Goal: Transaction & Acquisition: Purchase product/service

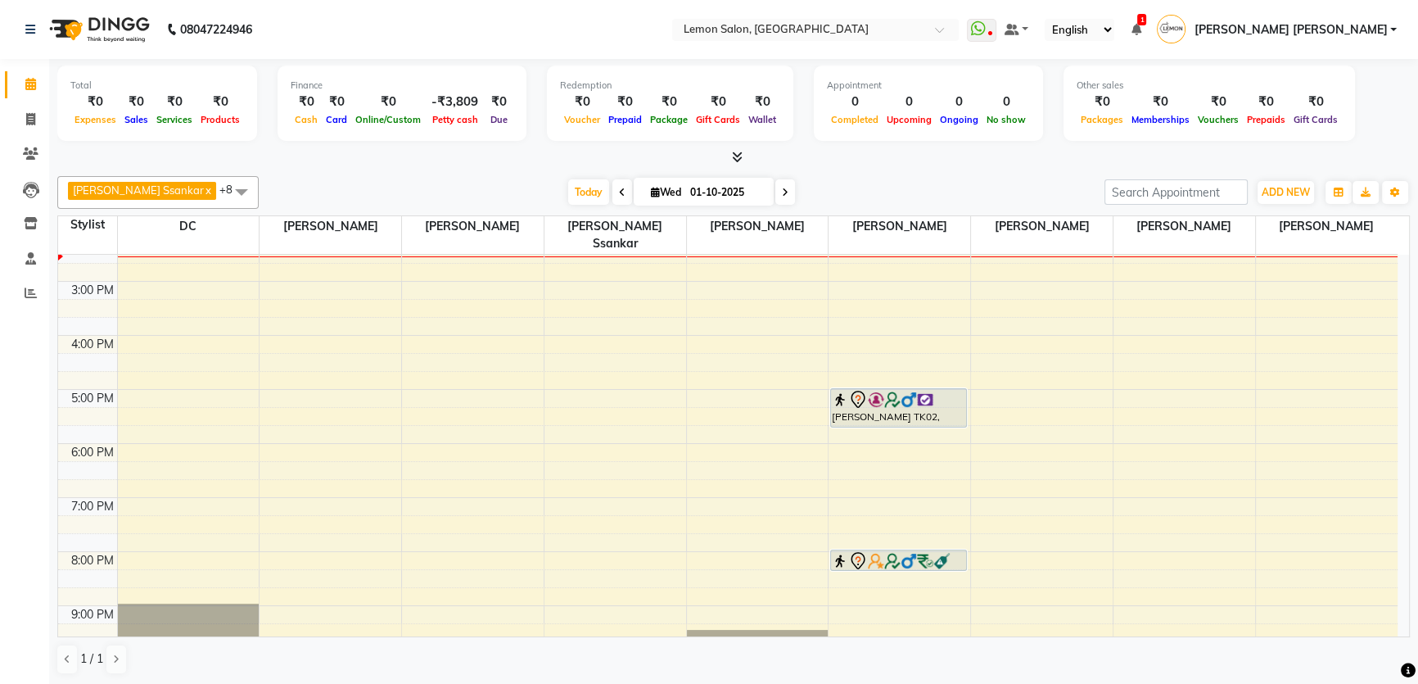
scroll to position [223, 0]
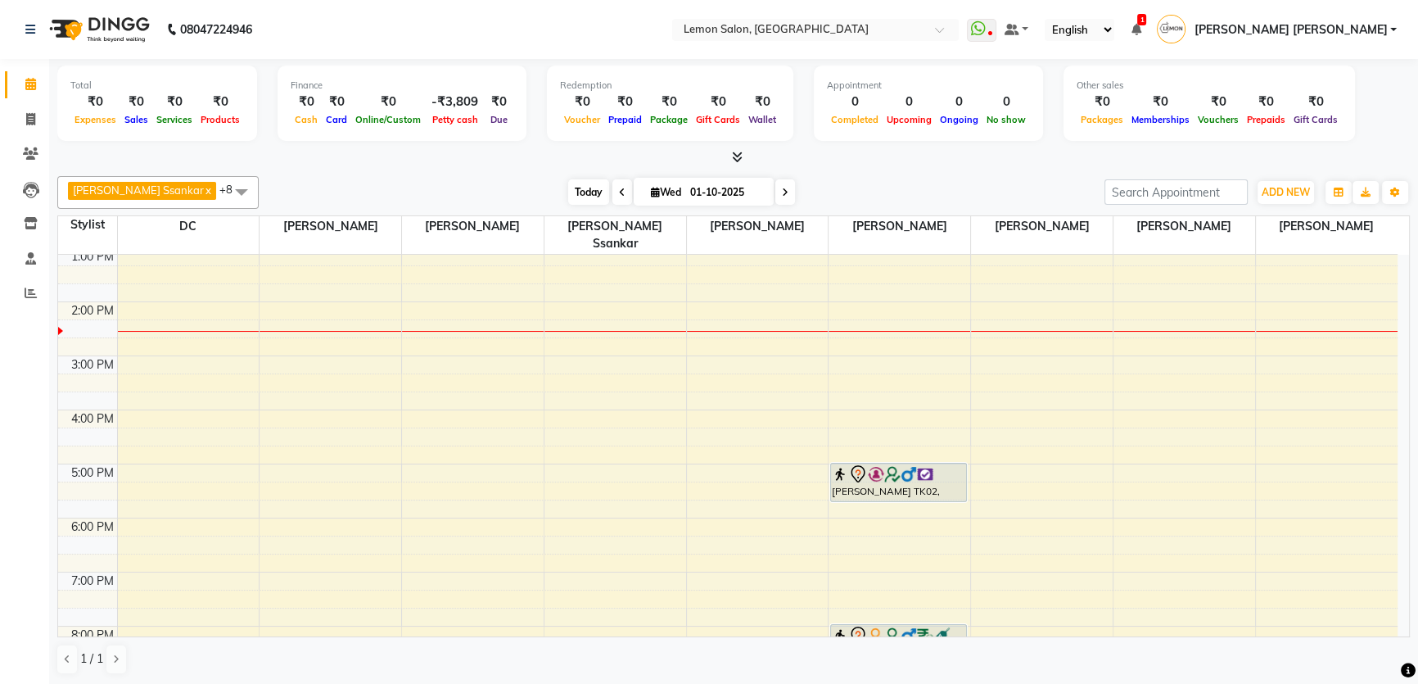
click at [568, 196] on span "Today" at bounding box center [588, 191] width 41 height 25
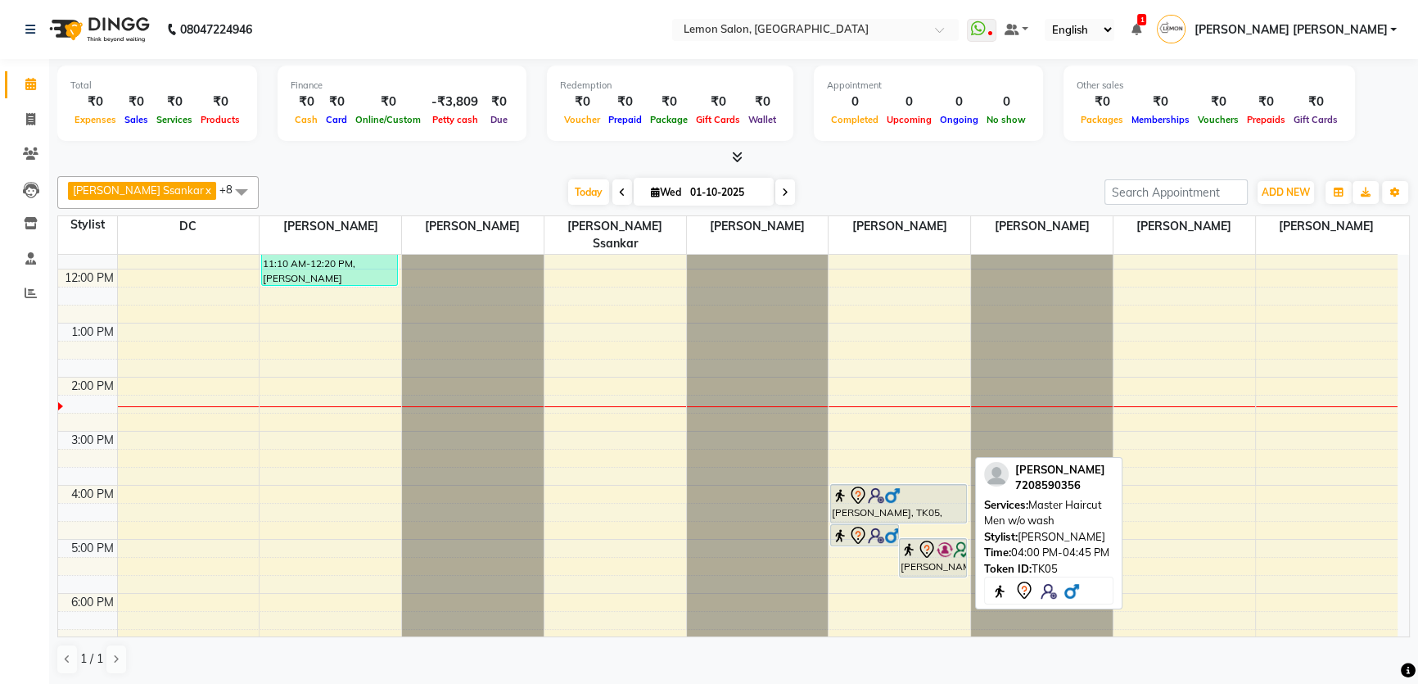
scroll to position [196, 0]
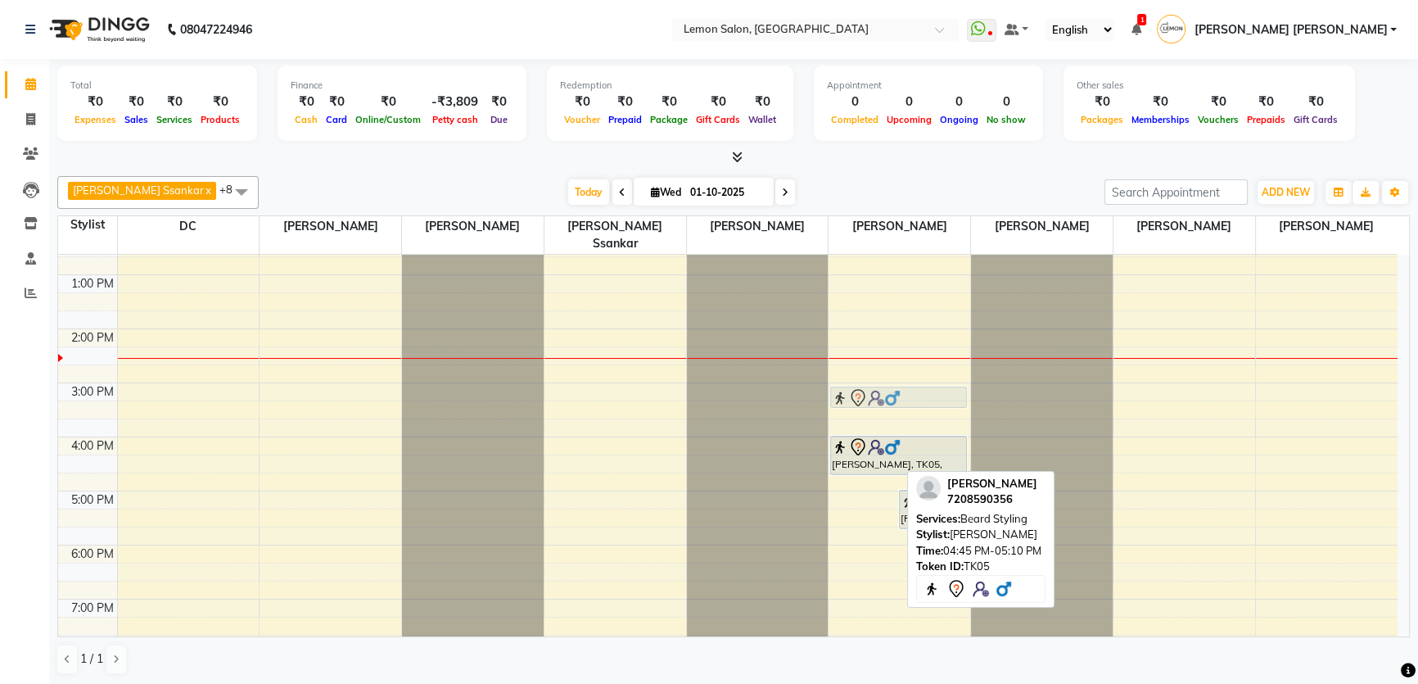
drag, startPoint x: 865, startPoint y: 467, endPoint x: 887, endPoint y: 375, distance: 94.3
click at [887, 375] on div "Rehbar khan, TK05, 04:45 PM-05:10 PM, Beard Styling Alessandro D'Souza, TK02, 0…" at bounding box center [900, 437] width 142 height 756
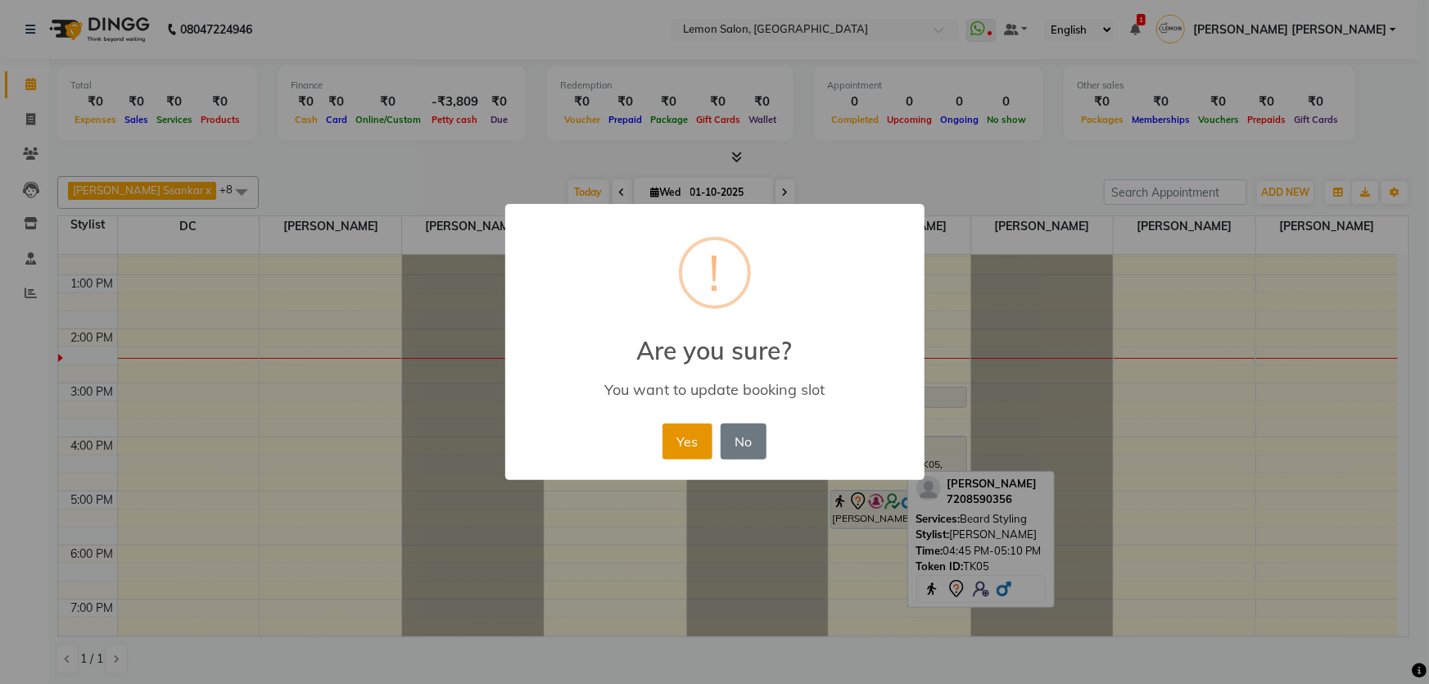
click at [688, 437] on button "Yes" at bounding box center [687, 441] width 50 height 36
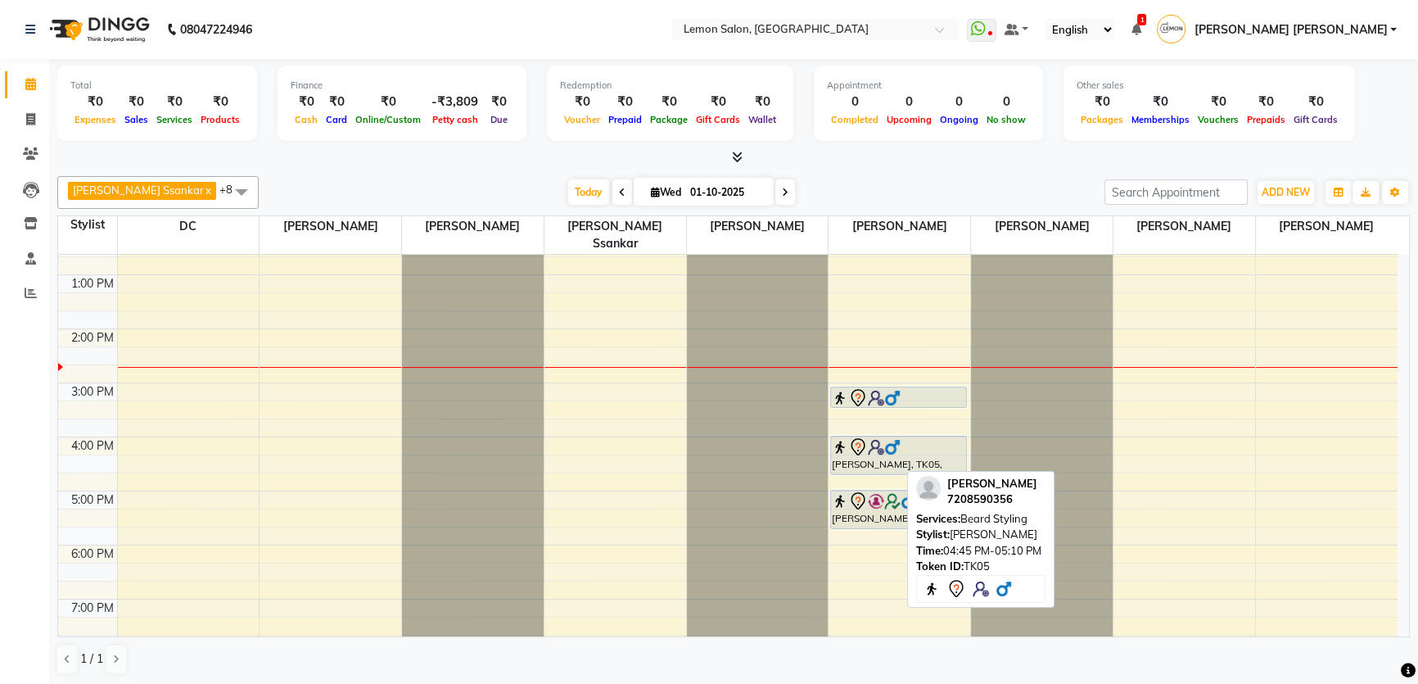
scroll to position [0, 0]
drag, startPoint x: 793, startPoint y: 196, endPoint x: 779, endPoint y: 184, distance: 17.4
click at [785, 192] on div "[DATE] [DATE]" at bounding box center [681, 192] width 829 height 25
click at [25, 141] on link "Clients" at bounding box center [24, 154] width 39 height 27
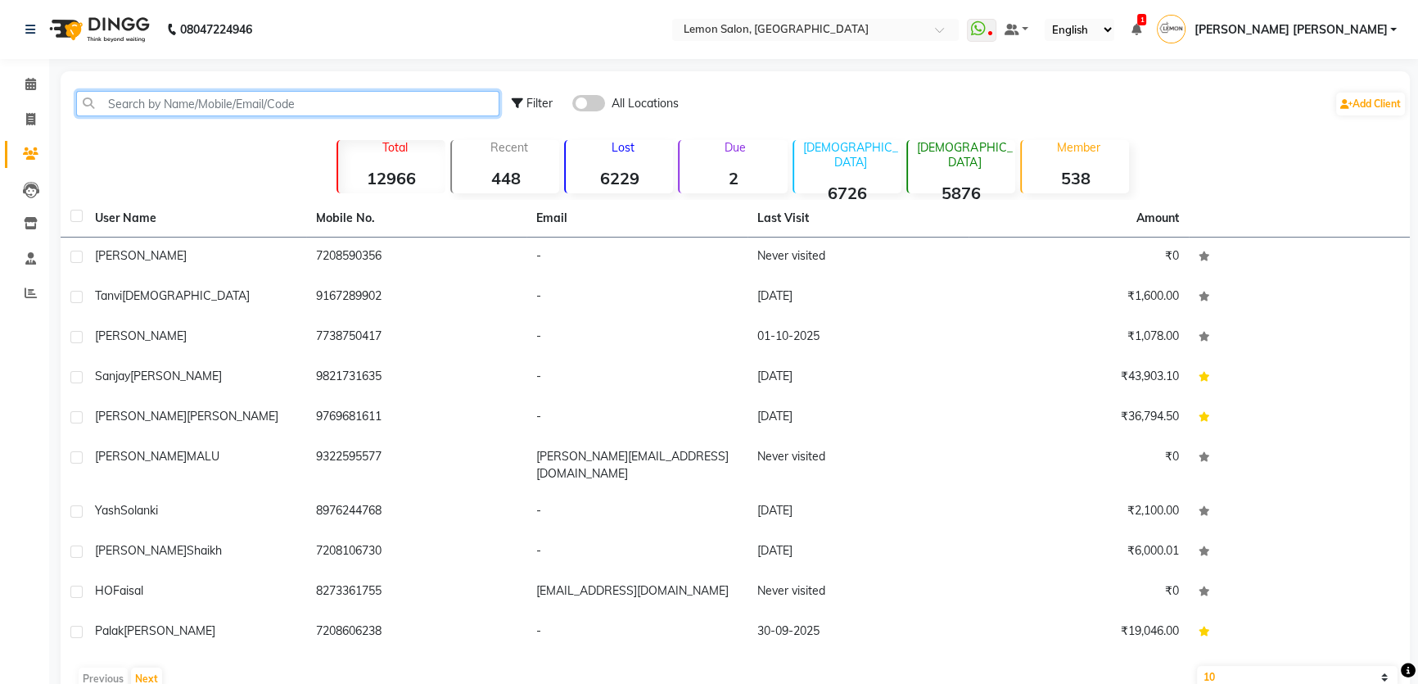
click at [163, 91] on input "text" at bounding box center [287, 103] width 423 height 25
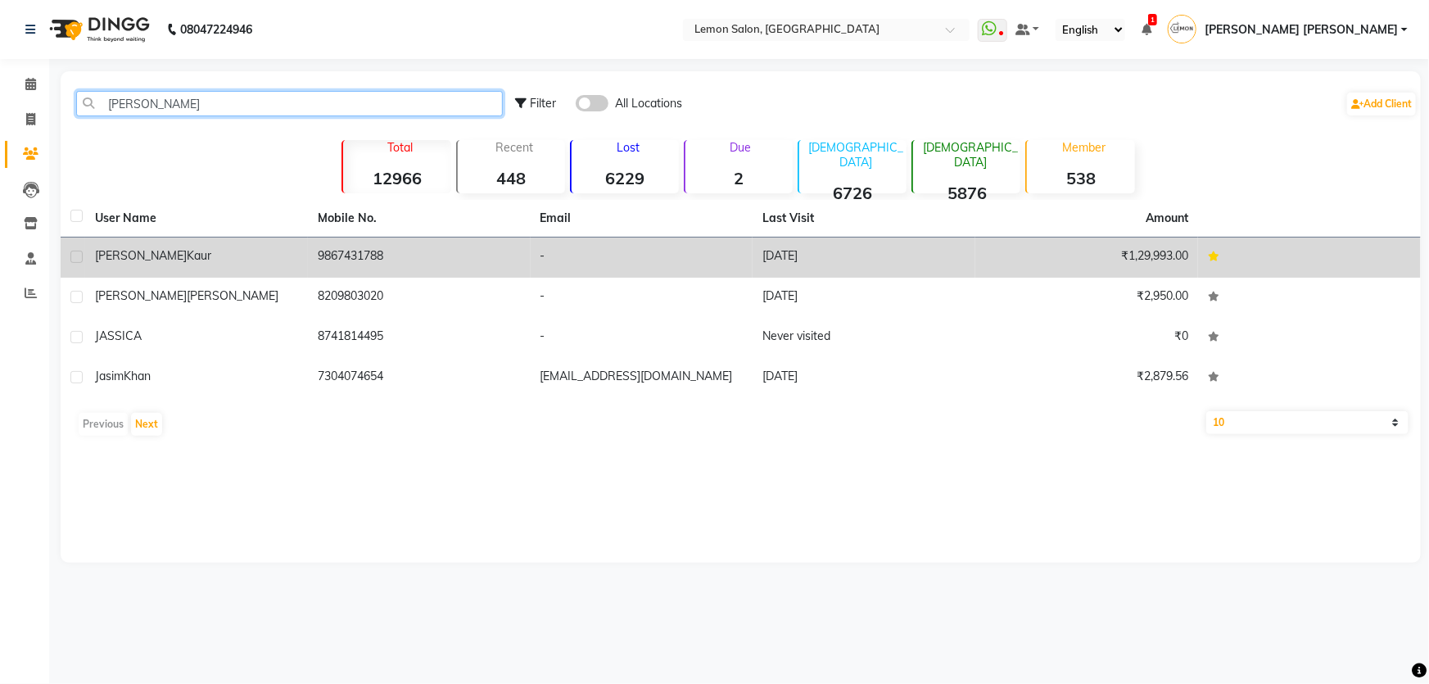
type input "jassi"
click at [139, 245] on td "Jassi Kaur" at bounding box center [196, 257] width 223 height 40
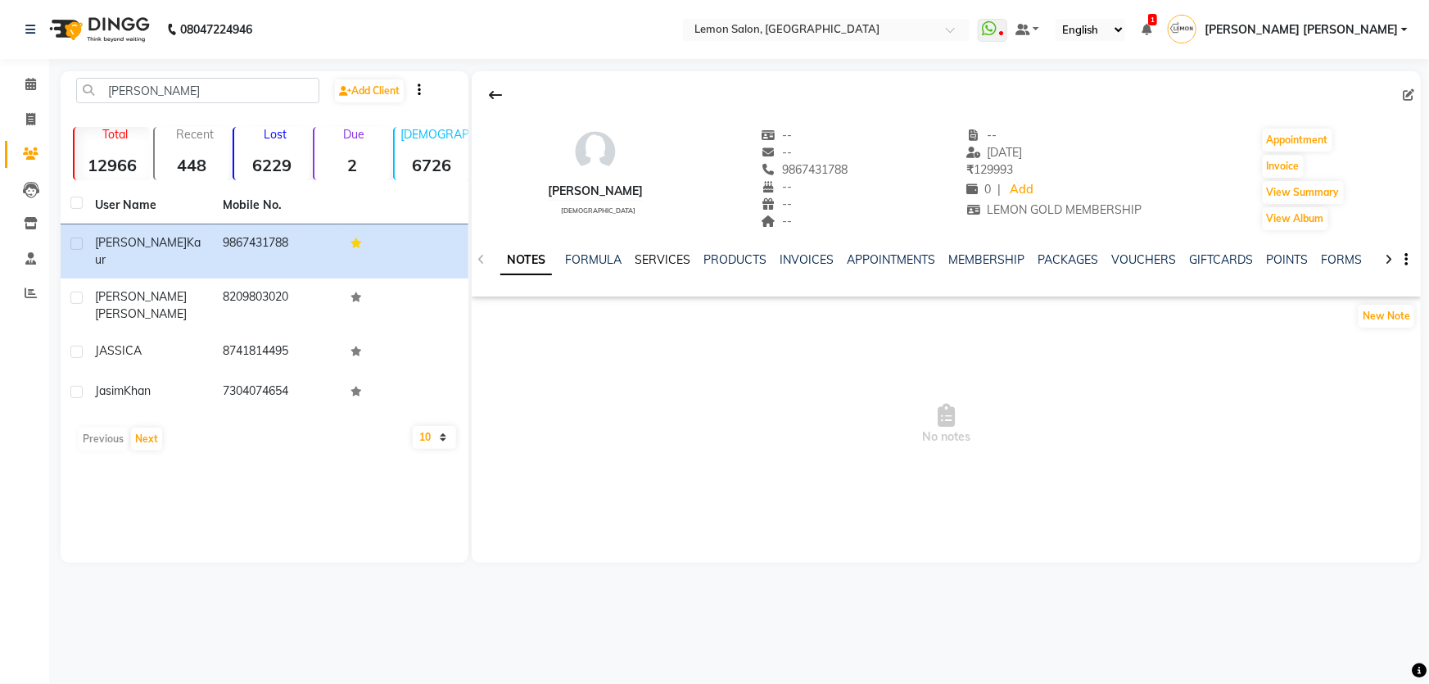
click at [658, 256] on link "SERVICES" at bounding box center [662, 259] width 56 height 15
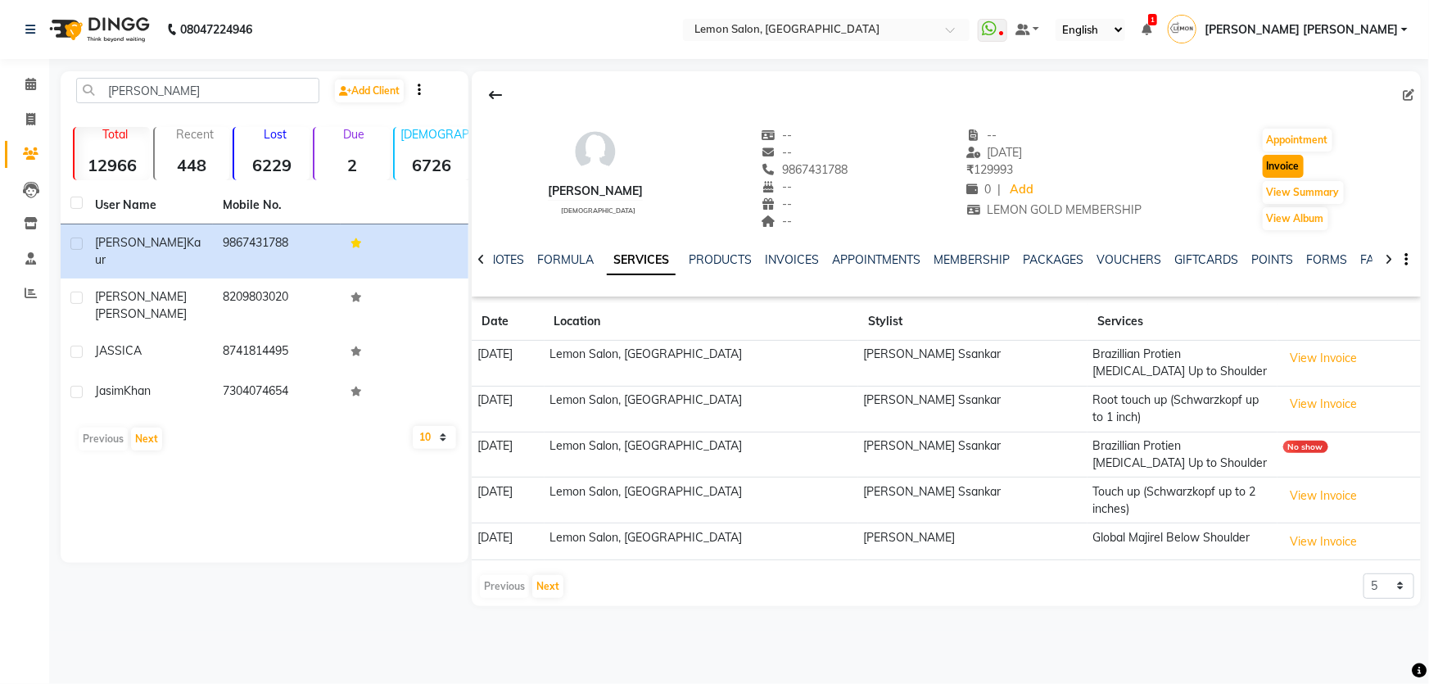
click at [1284, 166] on button "Invoice" at bounding box center [1282, 166] width 41 height 23
select select "568"
select select "service"
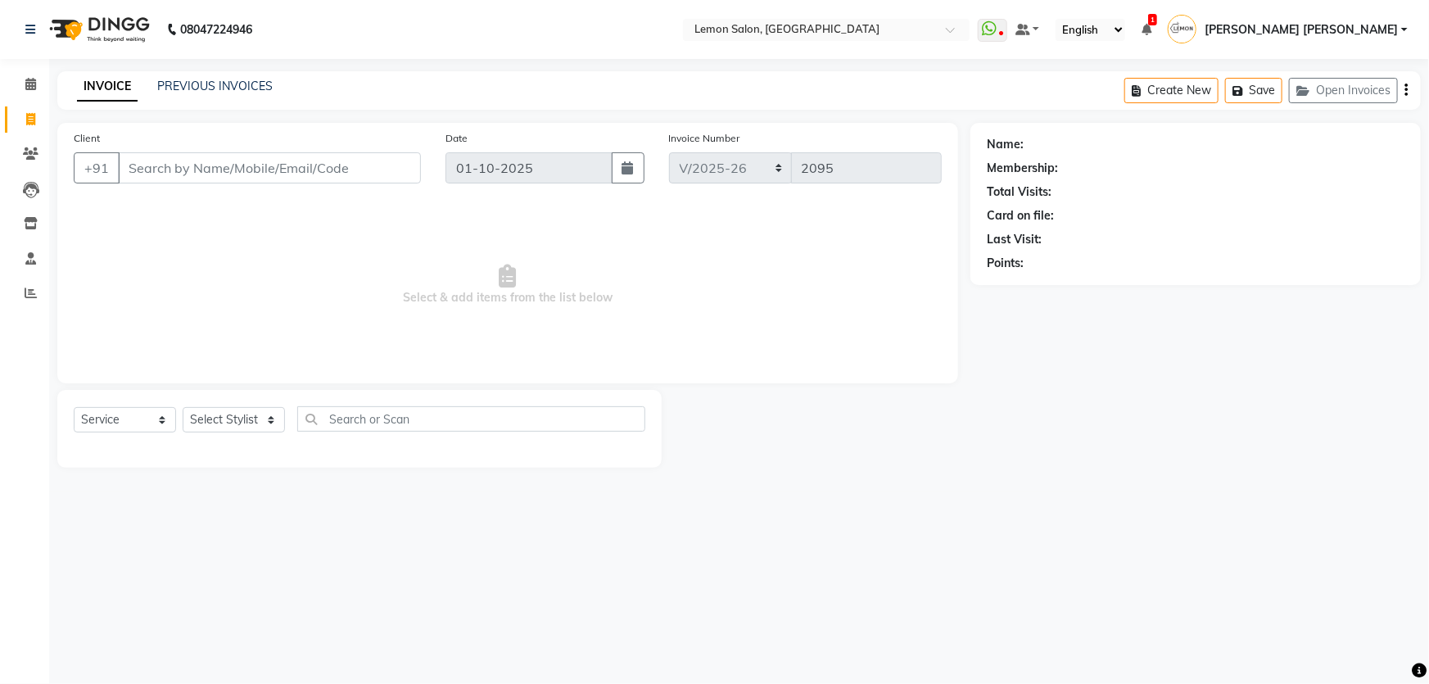
type input "9867431788"
select select "membership"
select select "1: Object"
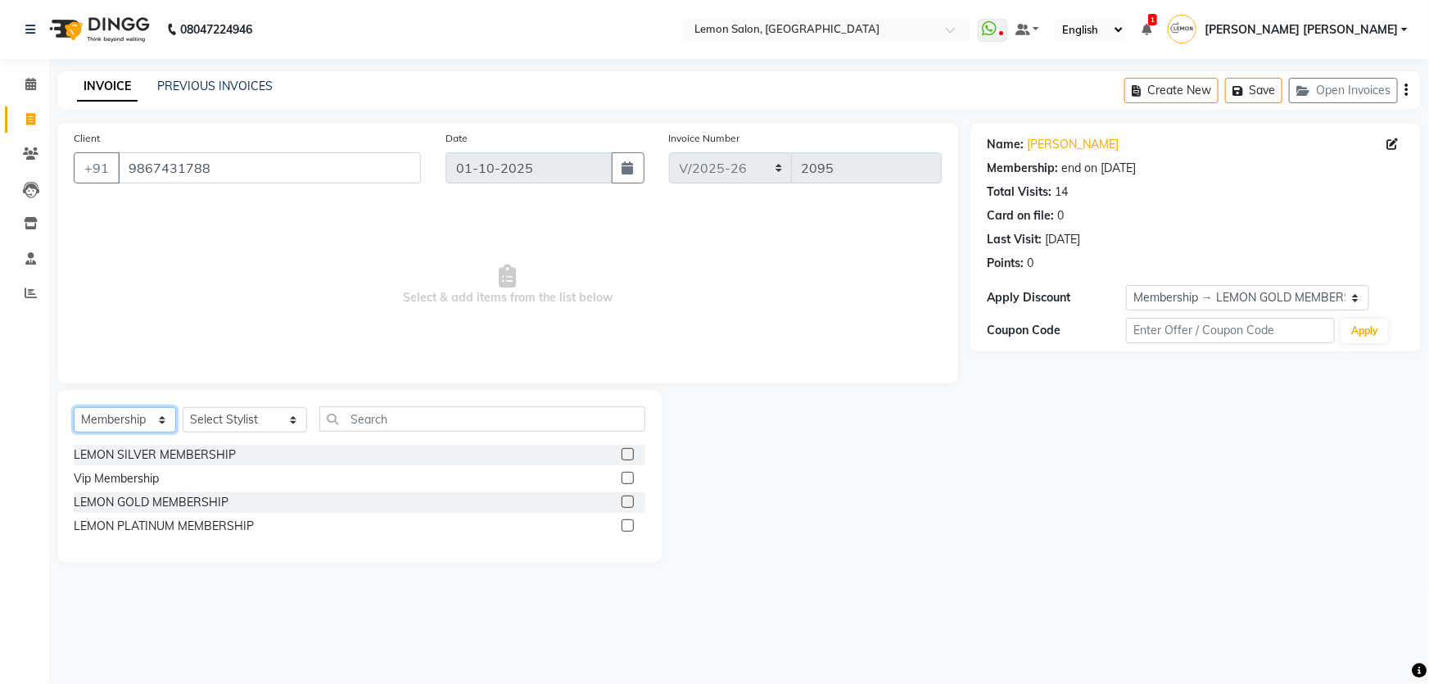
click at [147, 422] on select "Select Service Product Membership Package Voucher Prepaid Gift Card" at bounding box center [125, 419] width 102 height 25
select select "service"
click at [74, 407] on select "Select Service Product Membership Package Voucher Prepaid Gift Card" at bounding box center [125, 419] width 102 height 25
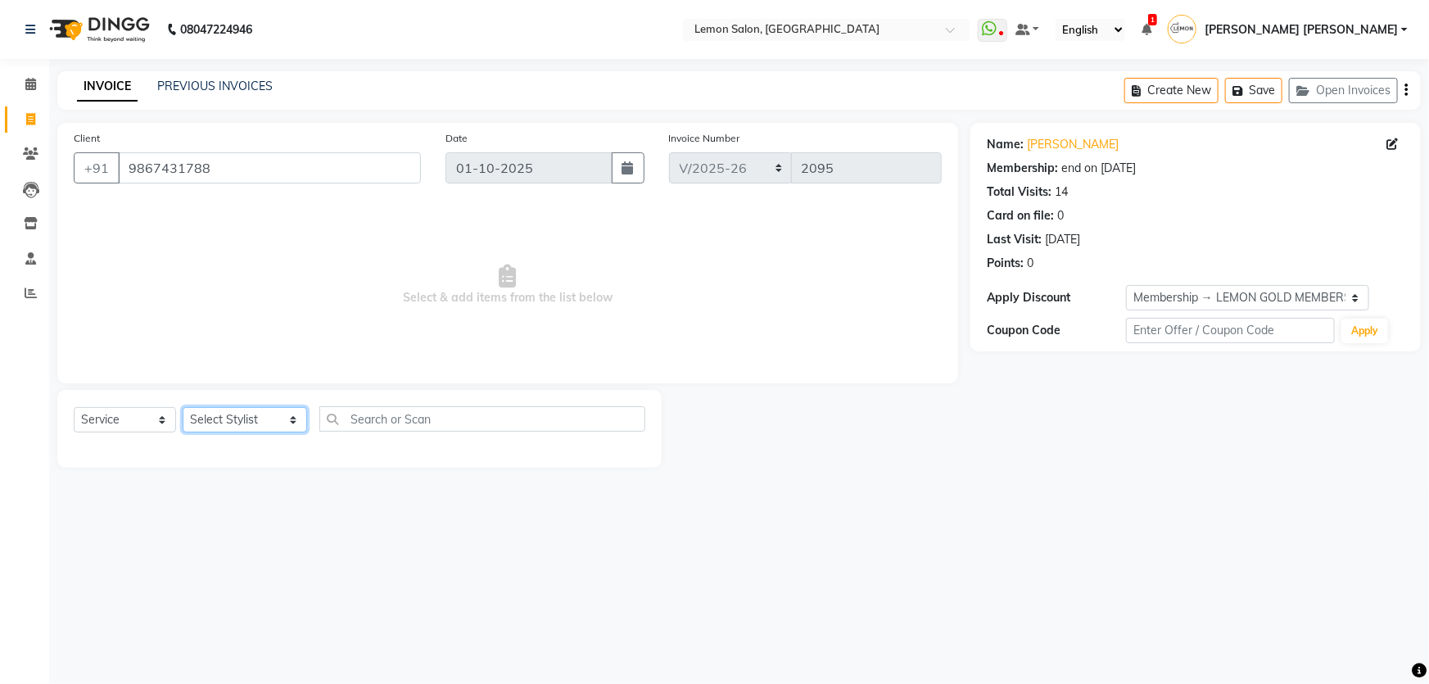
click at [233, 416] on select "Select Stylist Adnan Shaikh Anamta Sayyed Apoorva Ssankar Arshad Shaikh DC Imra…" at bounding box center [245, 419] width 124 height 25
select select "67818"
click at [183, 407] on select "Select Stylist Adnan Shaikh Anamta Sayyed Apoorva Ssankar Arshad Shaikh DC Imra…" at bounding box center [245, 419] width 124 height 25
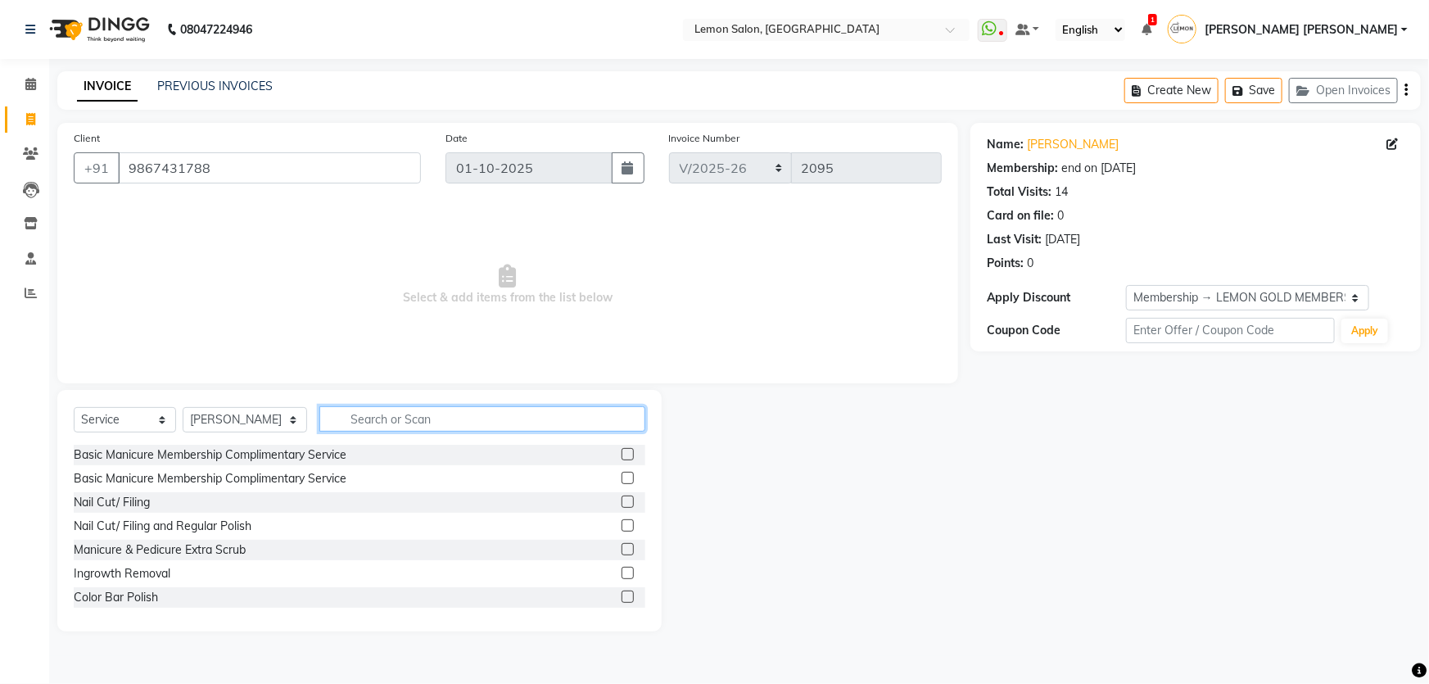
click at [362, 419] on input "text" at bounding box center [482, 418] width 327 height 25
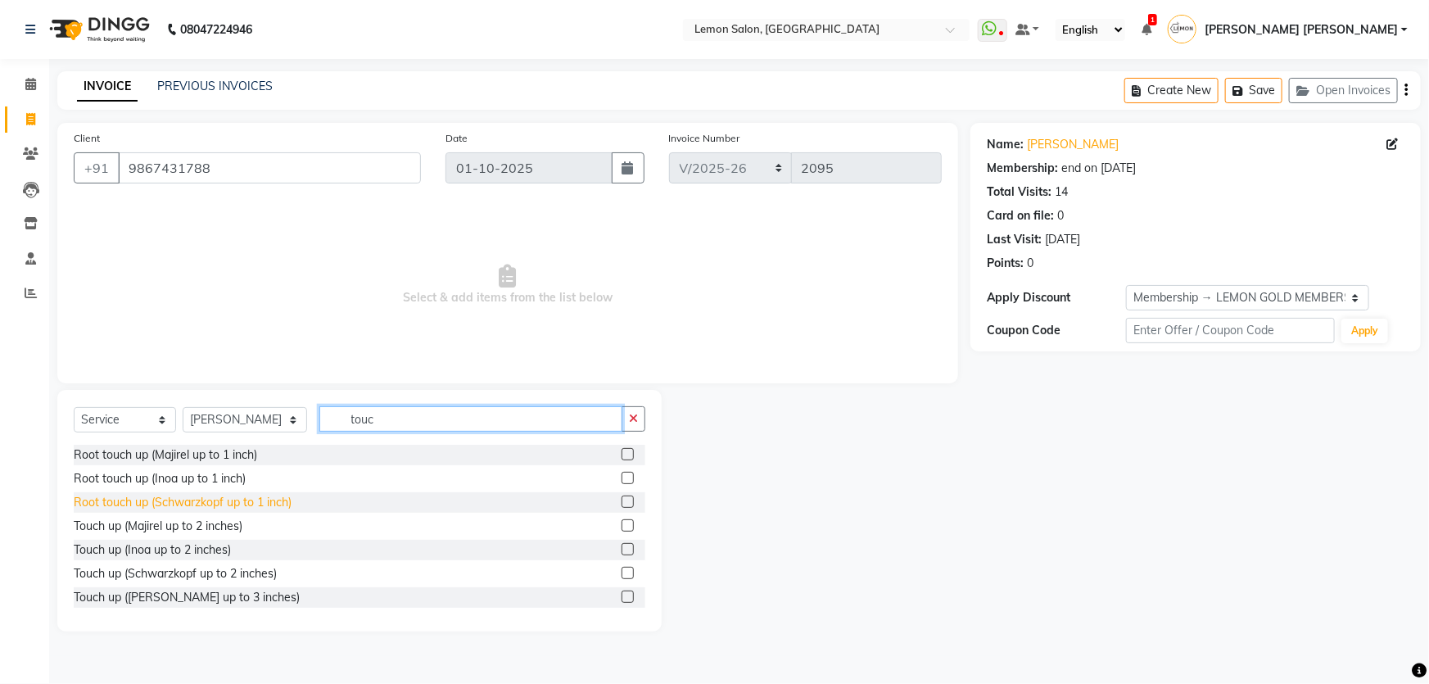
type input "touc"
click at [256, 499] on div "Root touch up (Schwarzkopf up to 1 inch)" at bounding box center [183, 502] width 218 height 17
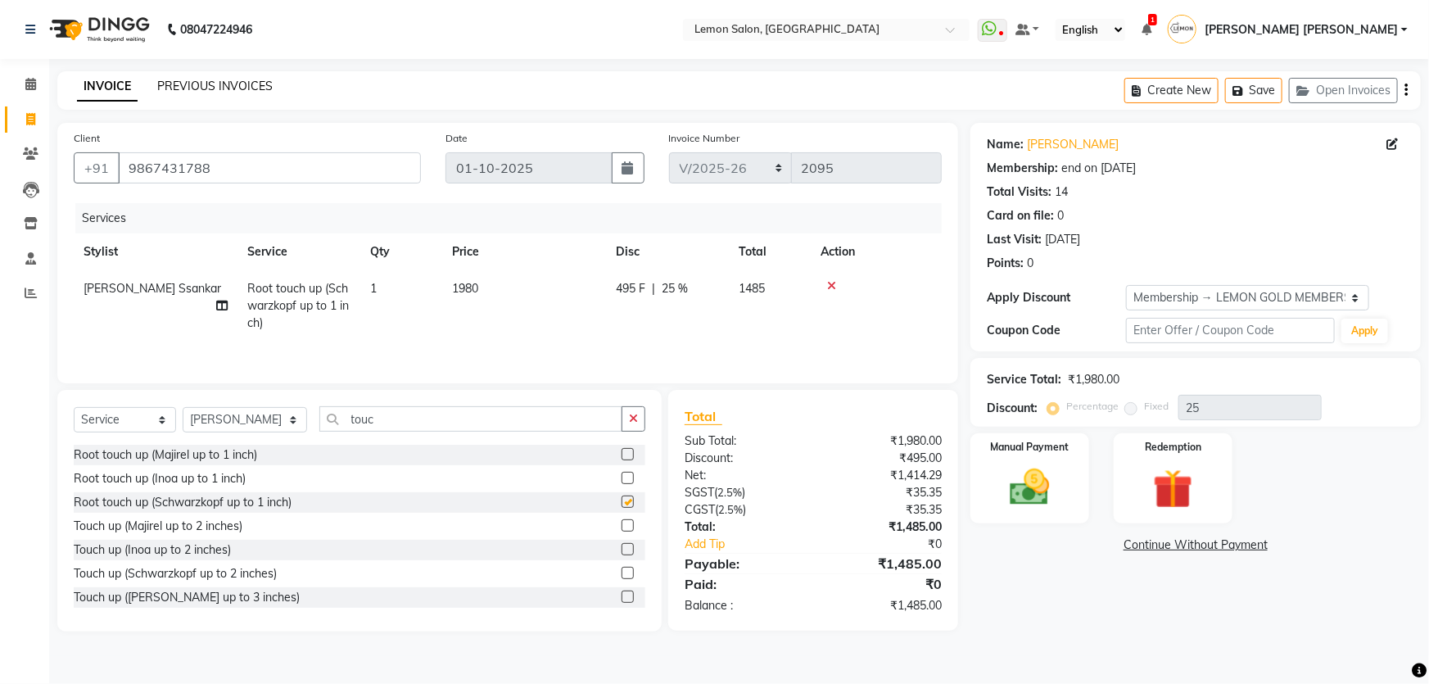
checkbox input "false"
click at [1051, 144] on link "[PERSON_NAME]" at bounding box center [1073, 144] width 92 height 17
click at [1240, 300] on select "Select Membership → LEMON GOLD MEMBERSHIP Membership → LEMON SILVER MEMBERSHIP …" at bounding box center [1247, 297] width 243 height 25
click at [1218, 229] on div "Name: Jassi Kaur Membership: end on 13-08-2026 Total Visits: 14 Card on file: 0…" at bounding box center [1196, 200] width 418 height 142
click at [546, 63] on div "08047224946 Select Location × Lemon Salon, Mira Road WhatsApp Status ✕ Status: …" at bounding box center [714, 342] width 1429 height 684
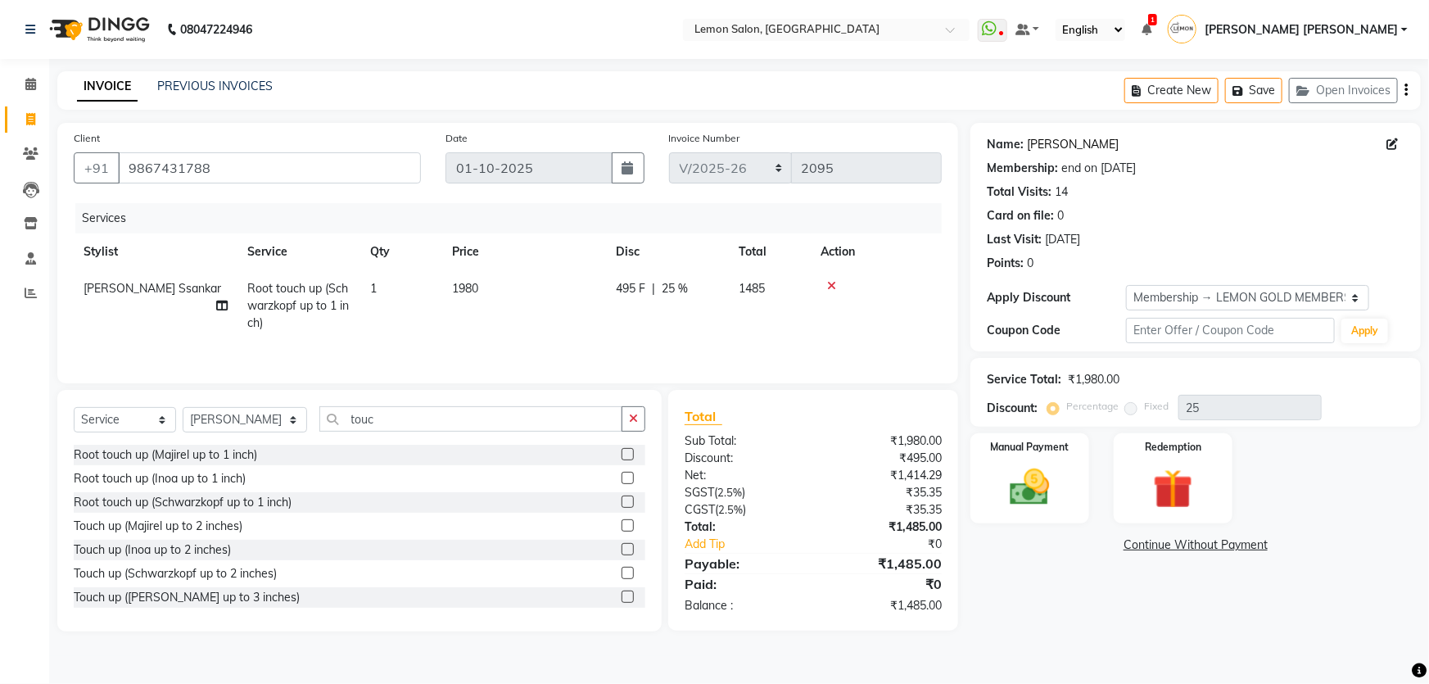
click at [1035, 146] on link "[PERSON_NAME]" at bounding box center [1073, 144] width 92 height 17
click at [394, 416] on input "touc" at bounding box center [471, 418] width 304 height 25
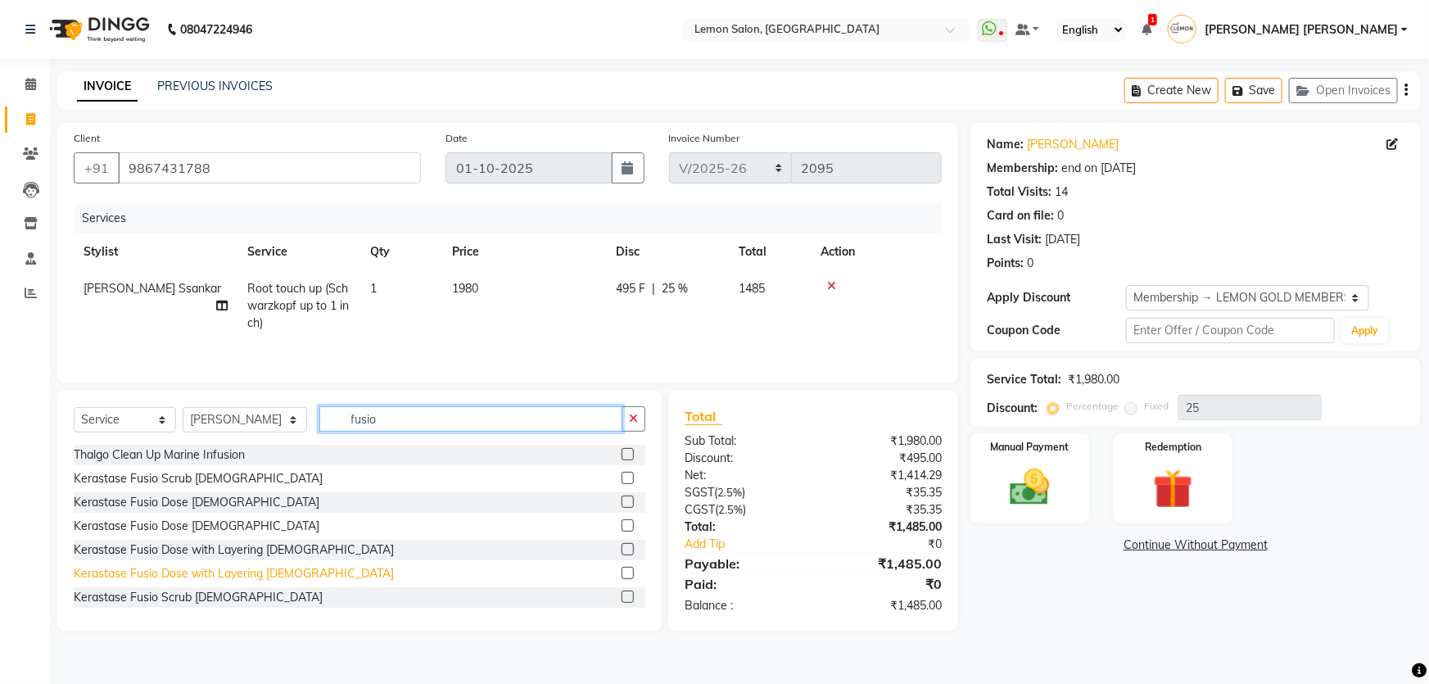
type input "fusio"
click at [247, 574] on div "Kerastase Fusio Dose with Layering Female" at bounding box center [234, 573] width 320 height 17
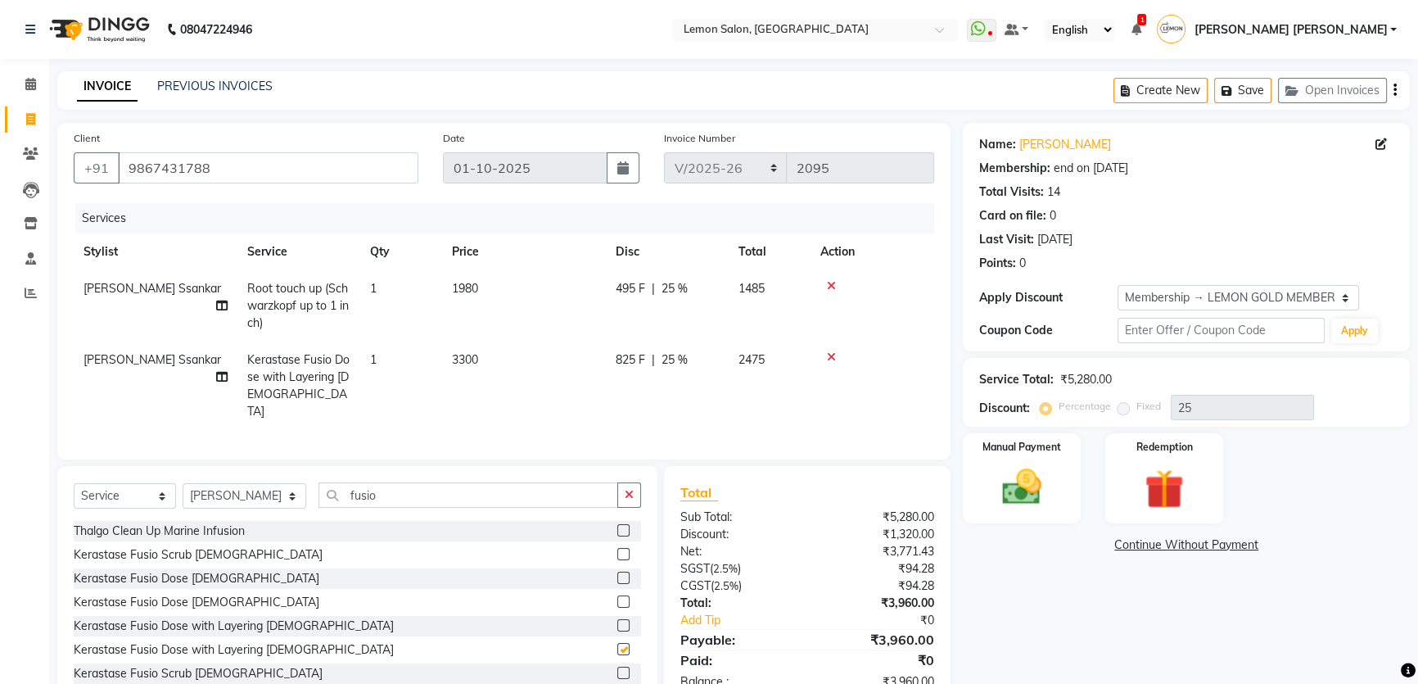
checkbox input "false"
click at [502, 100] on div "INVOICE PREVIOUS INVOICES Create New Save Open Invoices" at bounding box center [733, 90] width 1353 height 38
click at [831, 356] on icon at bounding box center [831, 356] width 9 height 11
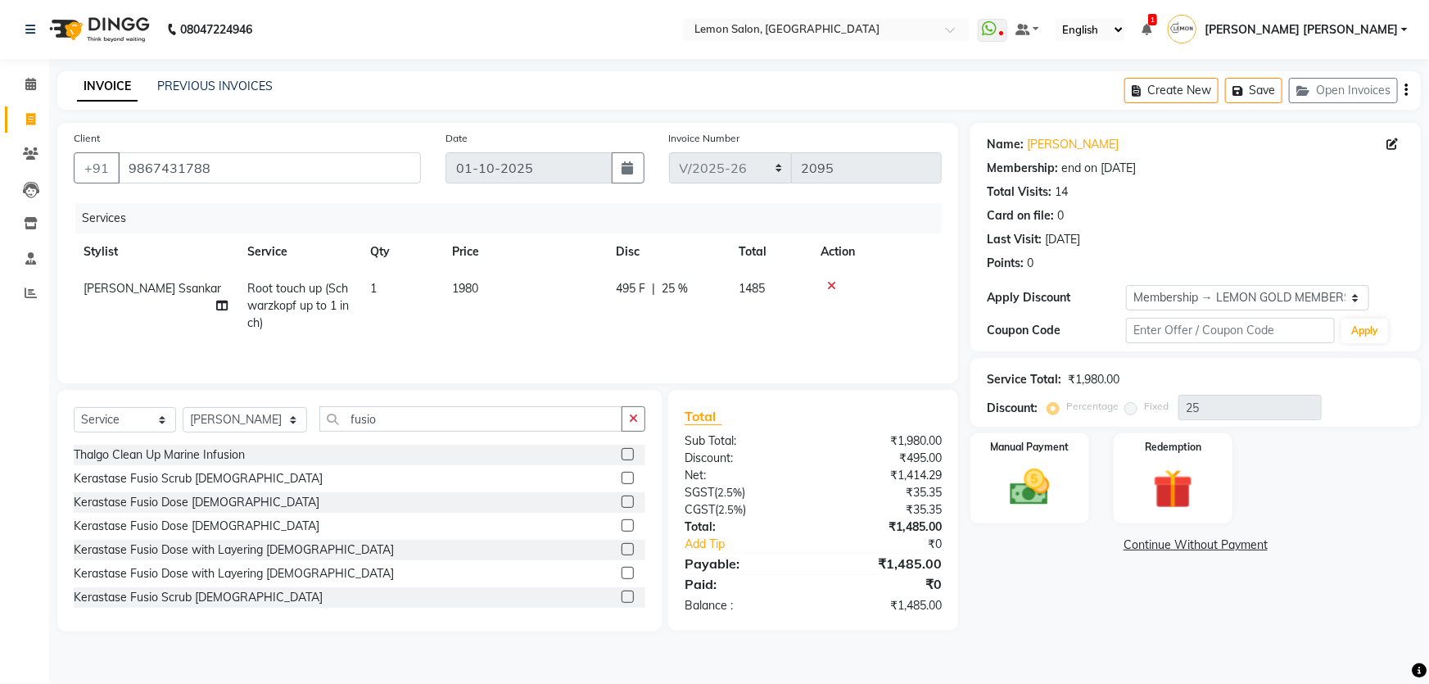
click at [567, 109] on div "INVOICE PREVIOUS INVOICES Create New Save Open Invoices" at bounding box center [738, 90] width 1363 height 38
drag, startPoint x: 661, startPoint y: 134, endPoint x: 755, endPoint y: 134, distance: 94.2
click at [755, 134] on div "Invoice Number MRD/2025-26 V/2025 V/2025-26 2095" at bounding box center [805, 162] width 297 height 67
click at [661, 140] on div "Invoice Number MRD/2025-26 V/2025 V/2025-26 2095" at bounding box center [805, 162] width 297 height 67
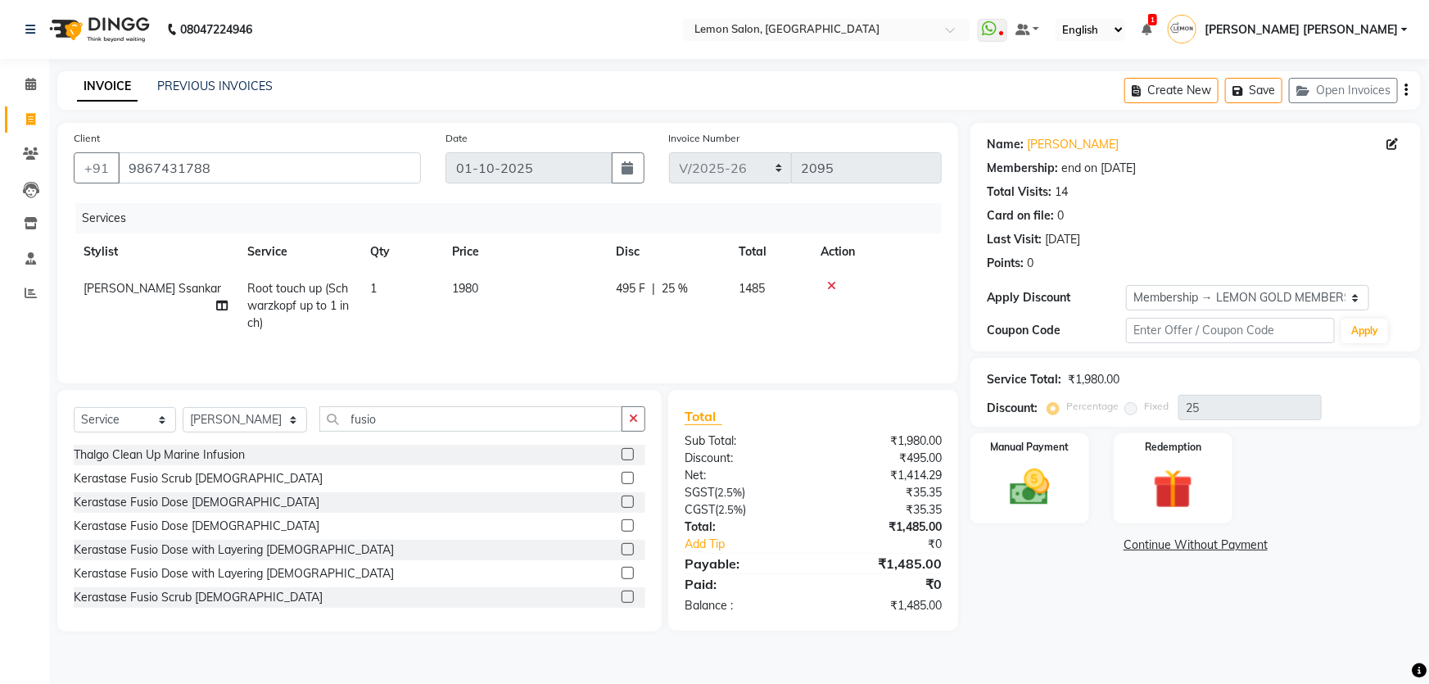
click at [680, 138] on label "Invoice Number" at bounding box center [704, 138] width 71 height 15
click at [740, 138] on div "Invoice Number MRD/2025-26 V/2025 V/2025-26 2095" at bounding box center [805, 162] width 297 height 67
click at [736, 138] on label "Invoice Number" at bounding box center [704, 138] width 71 height 15
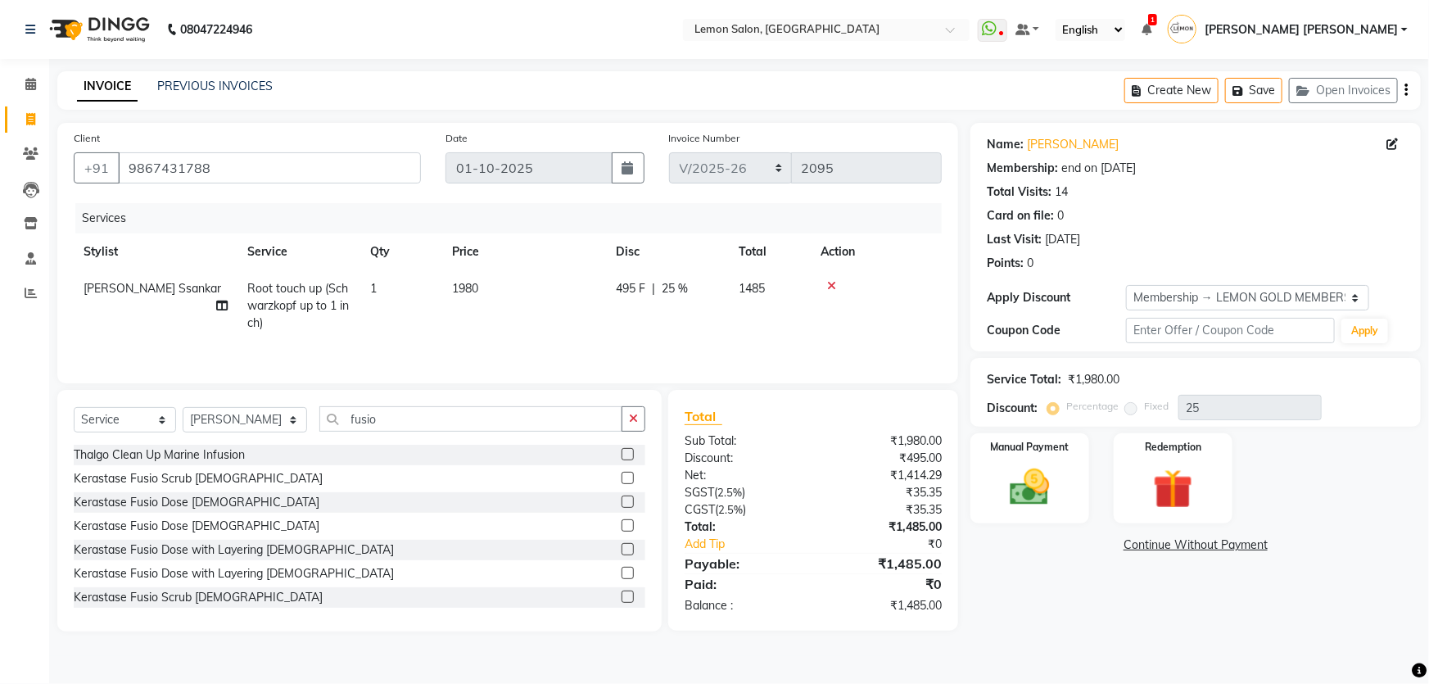
click at [440, 61] on div "08047224946 Select Location × Lemon Salon, Mira Road WhatsApp Status ✕ Status: …" at bounding box center [714, 342] width 1429 height 684
click at [1115, 609] on div "Name: Jassi Kaur Membership: end on 13-08-2026 Total Visits: 14 Card on file: 0…" at bounding box center [1201, 377] width 463 height 508
click at [375, 434] on div "Select Service Product Membership Package Voucher Prepaid Gift Card Select Styl…" at bounding box center [359, 425] width 571 height 38
click at [384, 426] on input "fusio" at bounding box center [471, 418] width 304 height 25
type input "fusio"
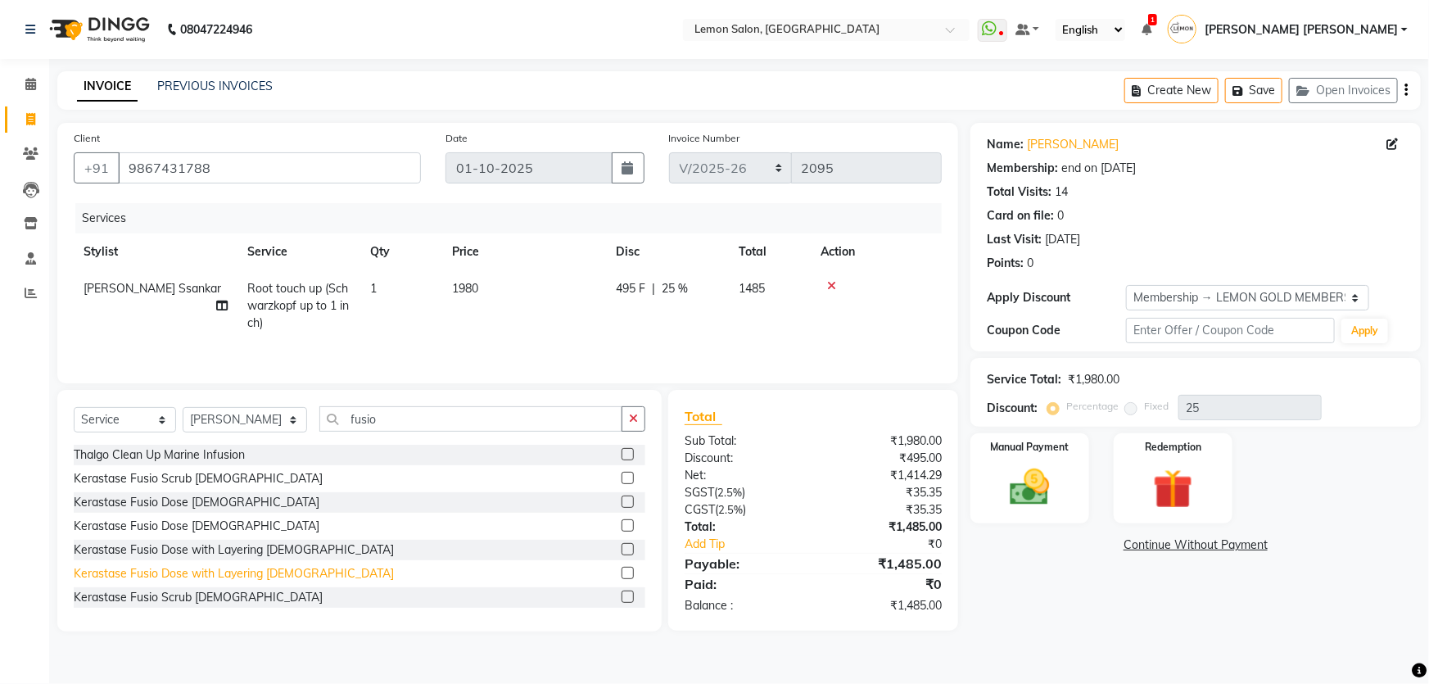
click at [278, 572] on div "Kerastase Fusio Dose with Layering Female" at bounding box center [234, 573] width 320 height 17
checkbox input "false"
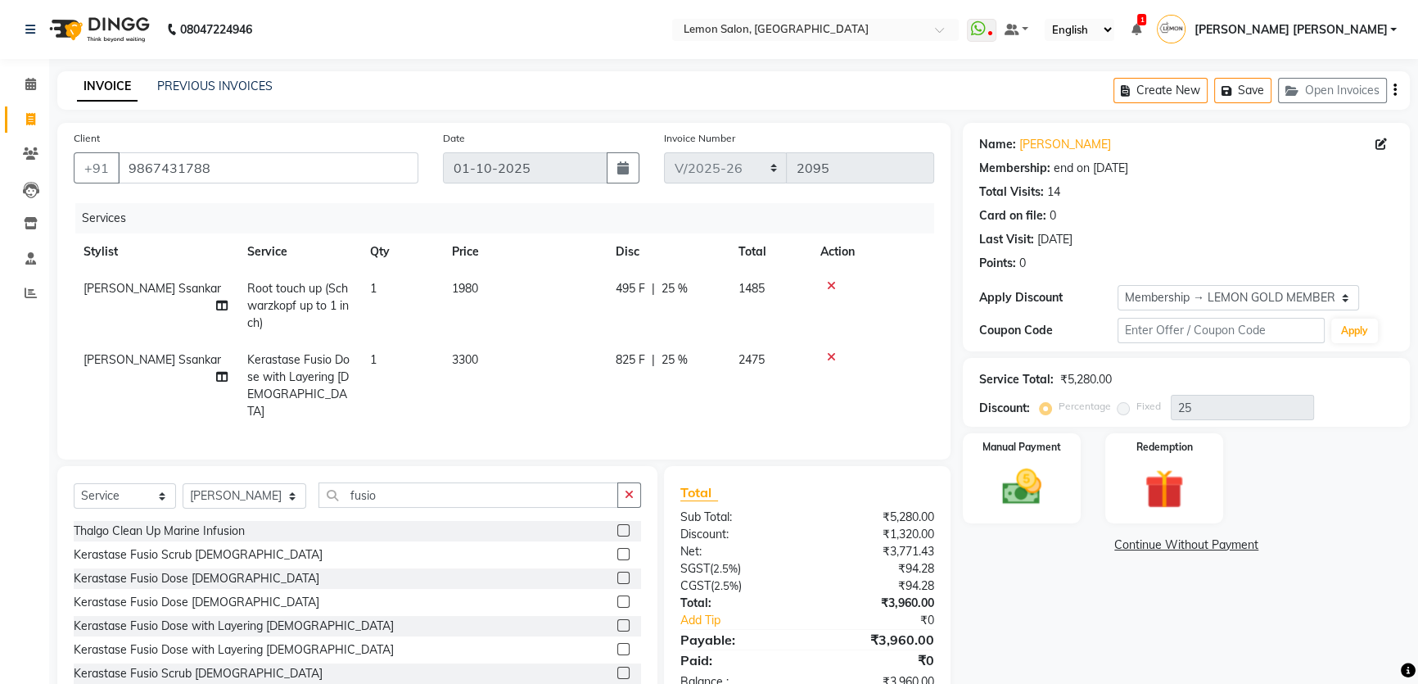
click at [827, 357] on icon at bounding box center [831, 356] width 9 height 11
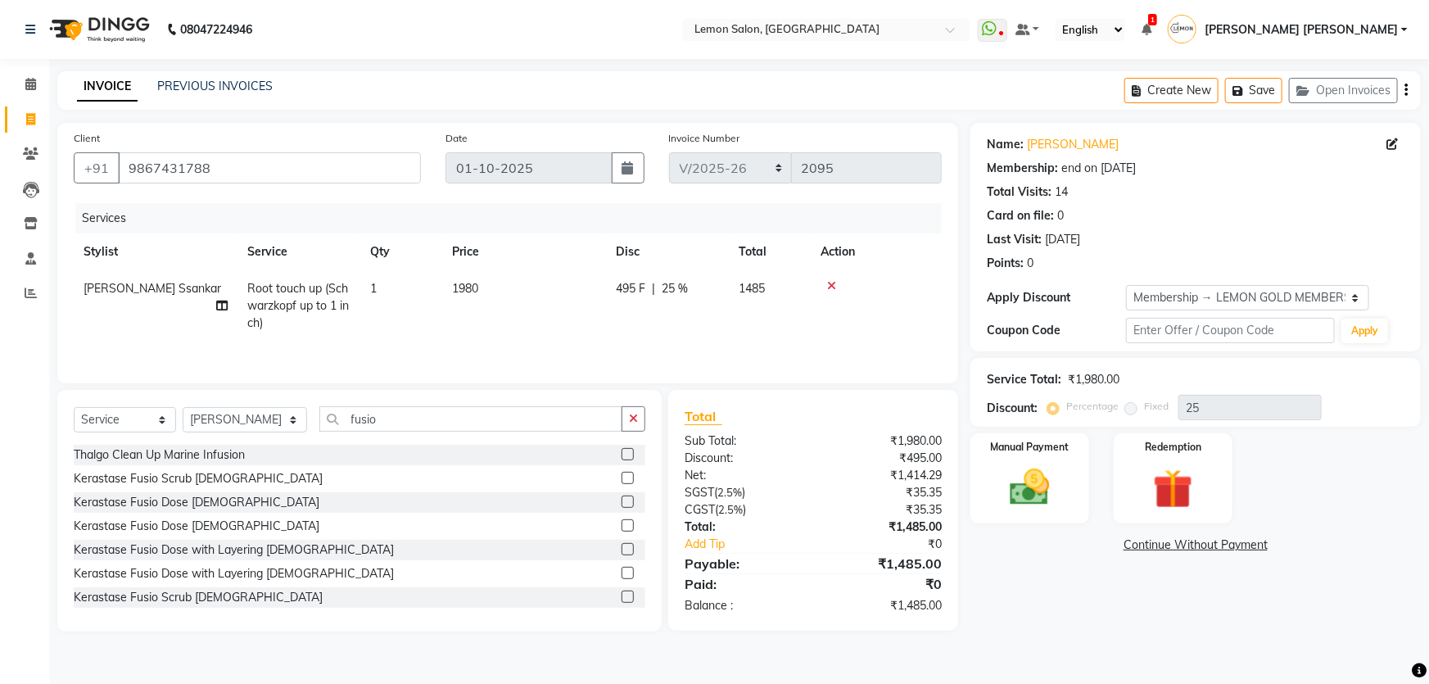
drag, startPoint x: 127, startPoint y: 402, endPoint x: 132, endPoint y: 415, distance: 14.0
click at [128, 402] on div "Select Service Product Membership Package Voucher Prepaid Gift Card Select Styl…" at bounding box center [359, 511] width 604 height 242
drag, startPoint x: 132, startPoint y: 415, endPoint x: 133, endPoint y: 427, distance: 12.4
click at [132, 415] on select "Select Service Product Membership Package Voucher Prepaid Gift Card" at bounding box center [125, 419] width 102 height 25
select select "product"
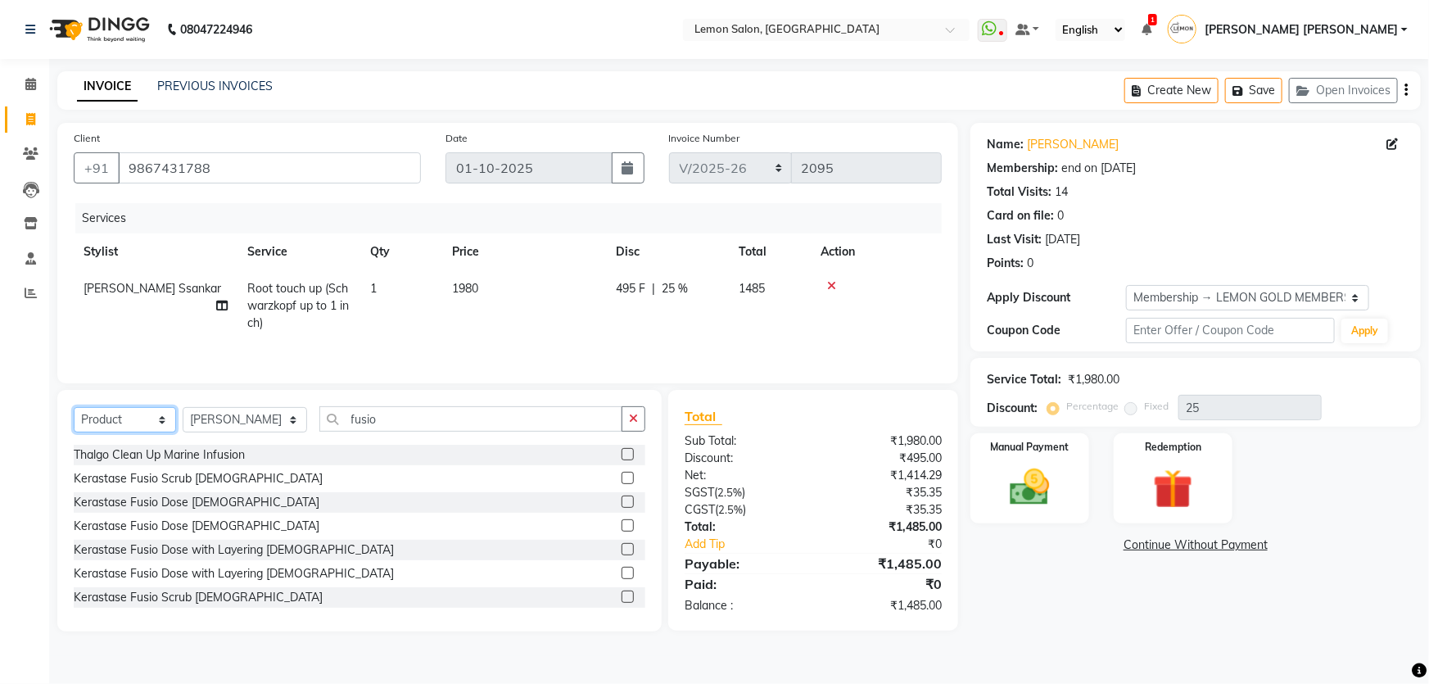
click at [74, 407] on select "Select Service Product Membership Package Voucher Prepaid Gift Card" at bounding box center [125, 419] width 102 height 25
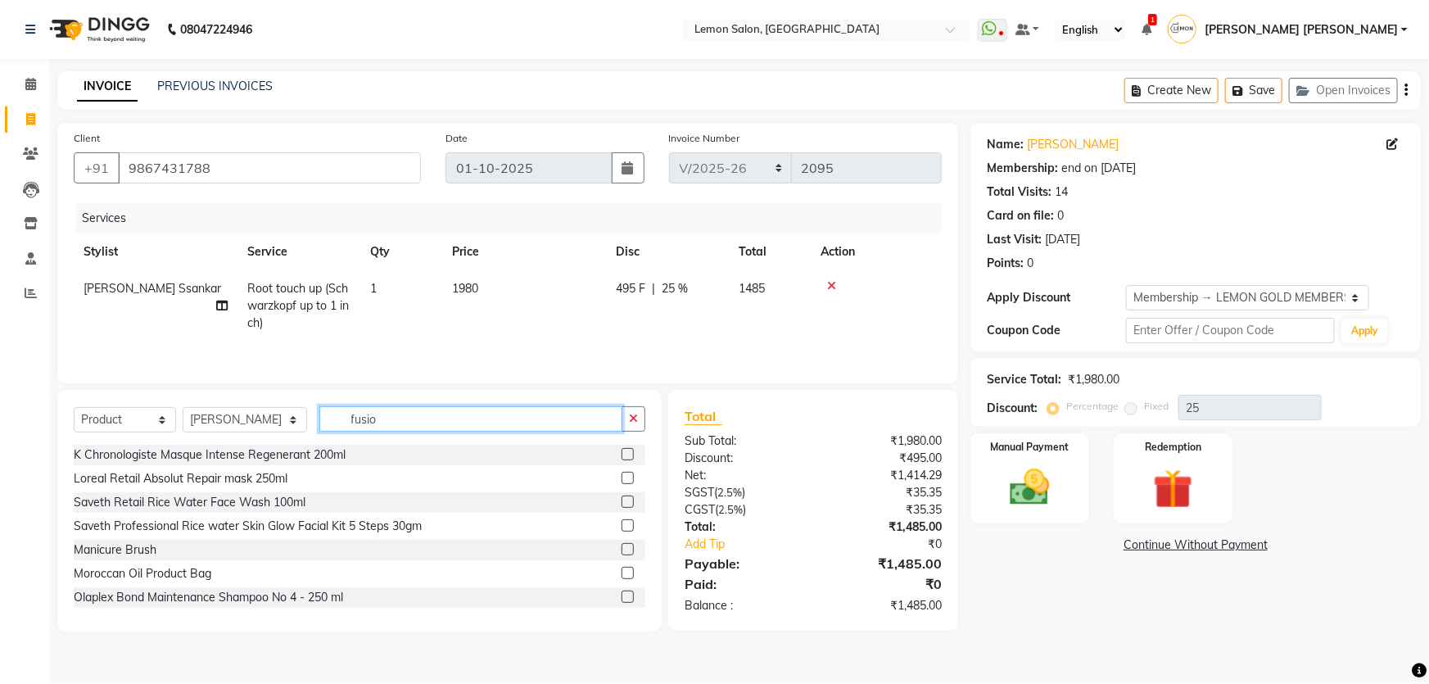
click at [321, 419] on input "fusio" at bounding box center [471, 418] width 304 height 25
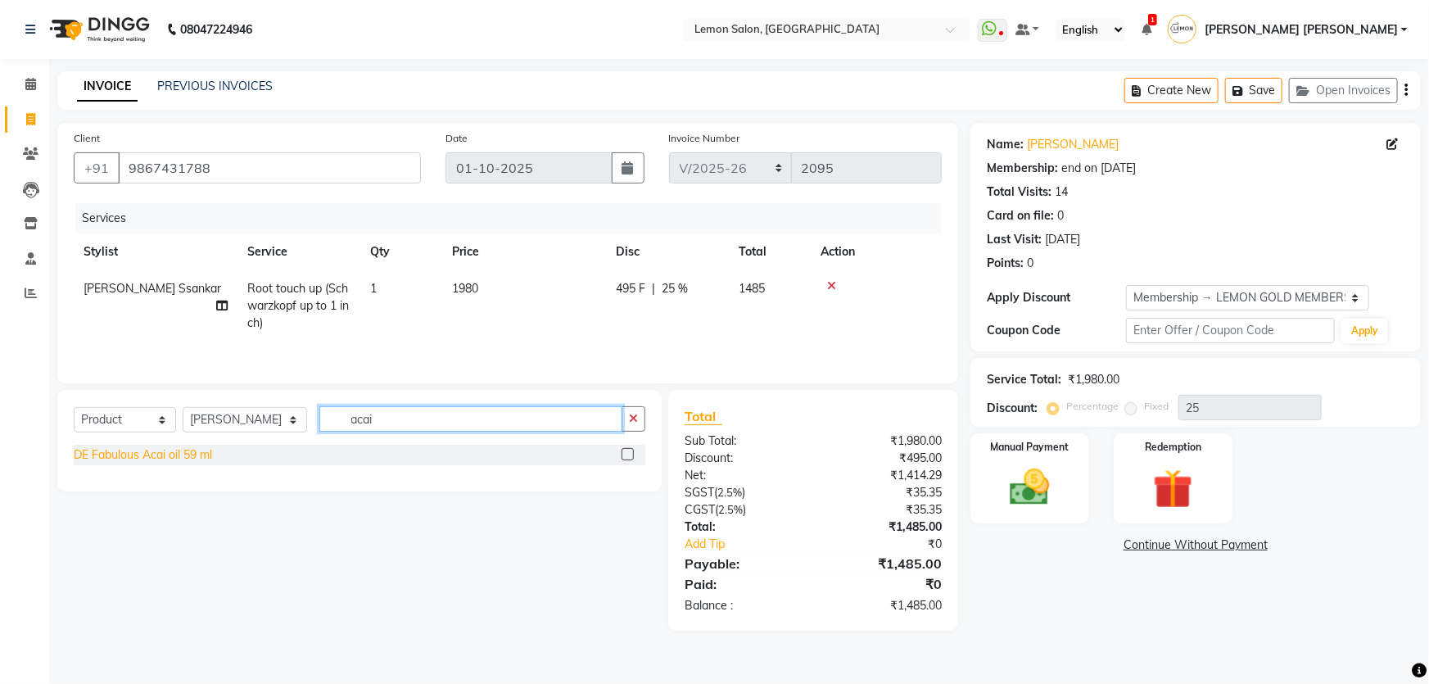
type input "acai"
click at [196, 454] on div "DE Fabulous Acai oil 59 ml" at bounding box center [143, 454] width 138 height 17
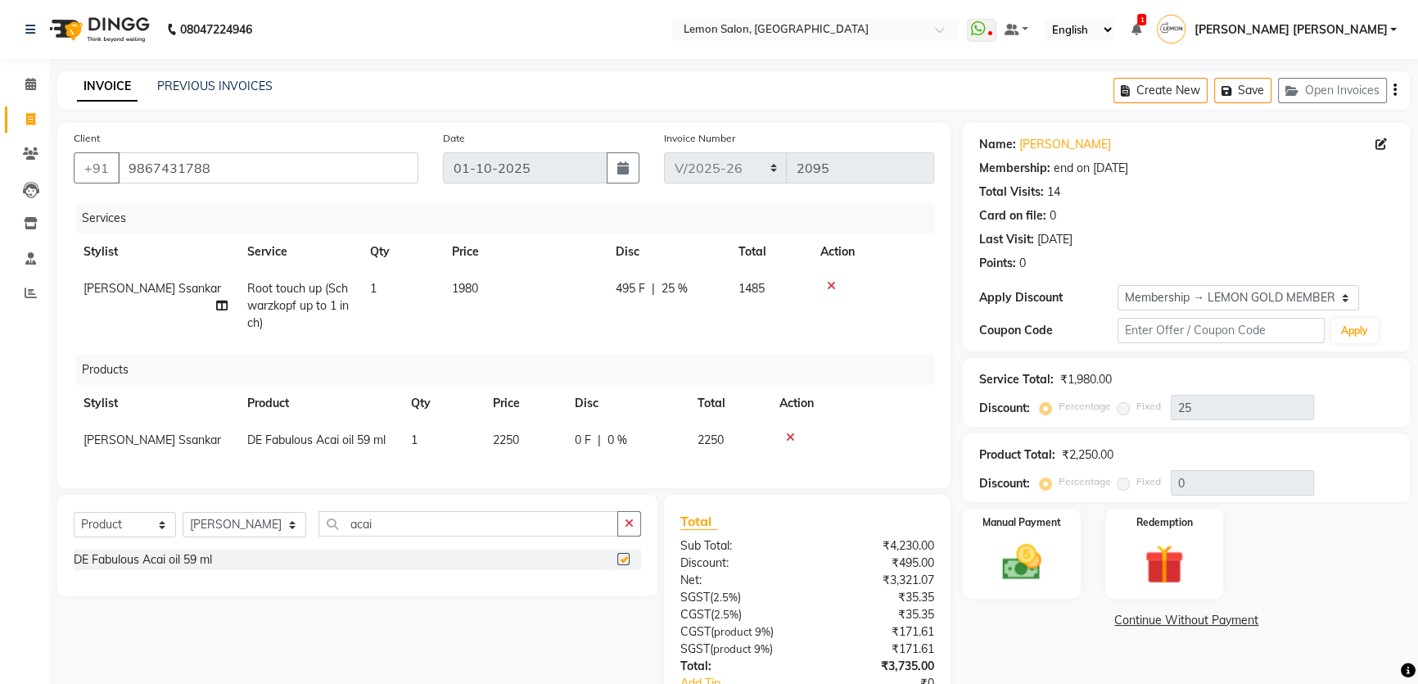
checkbox input "false"
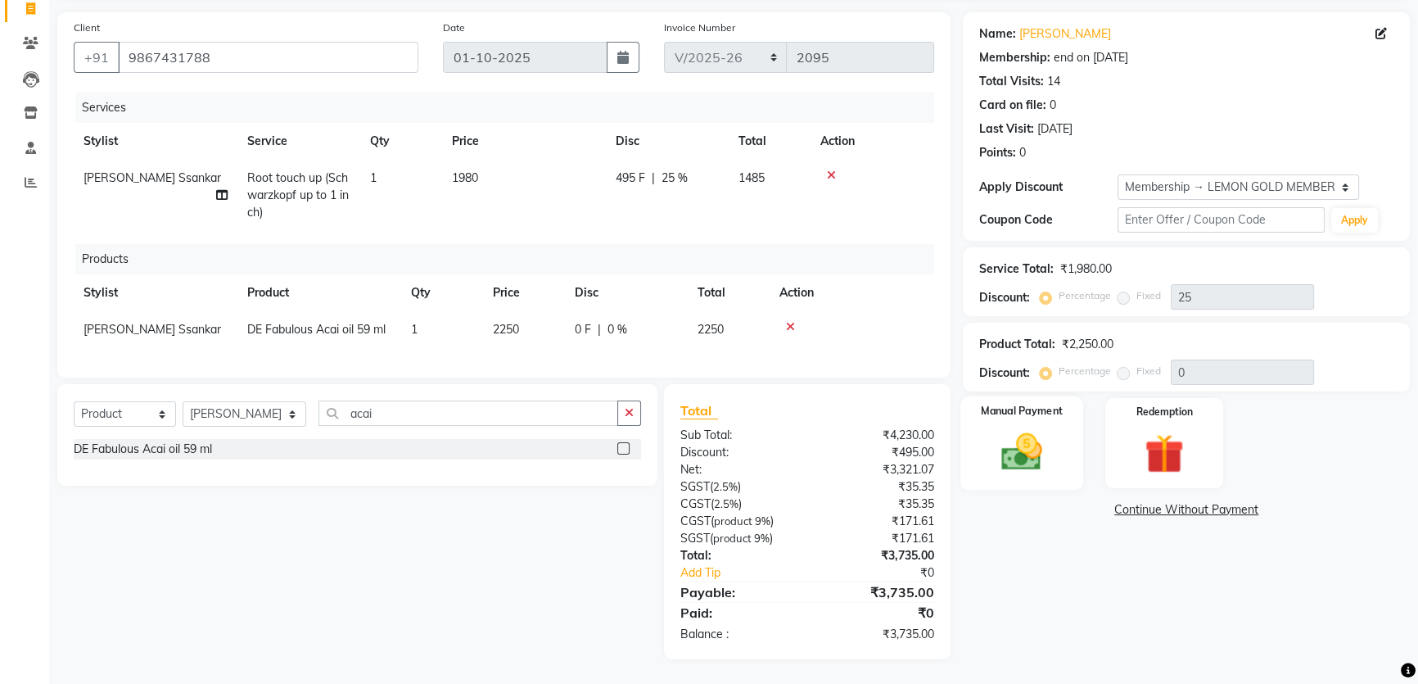
click at [1062, 414] on div "Manual Payment" at bounding box center [1021, 442] width 123 height 93
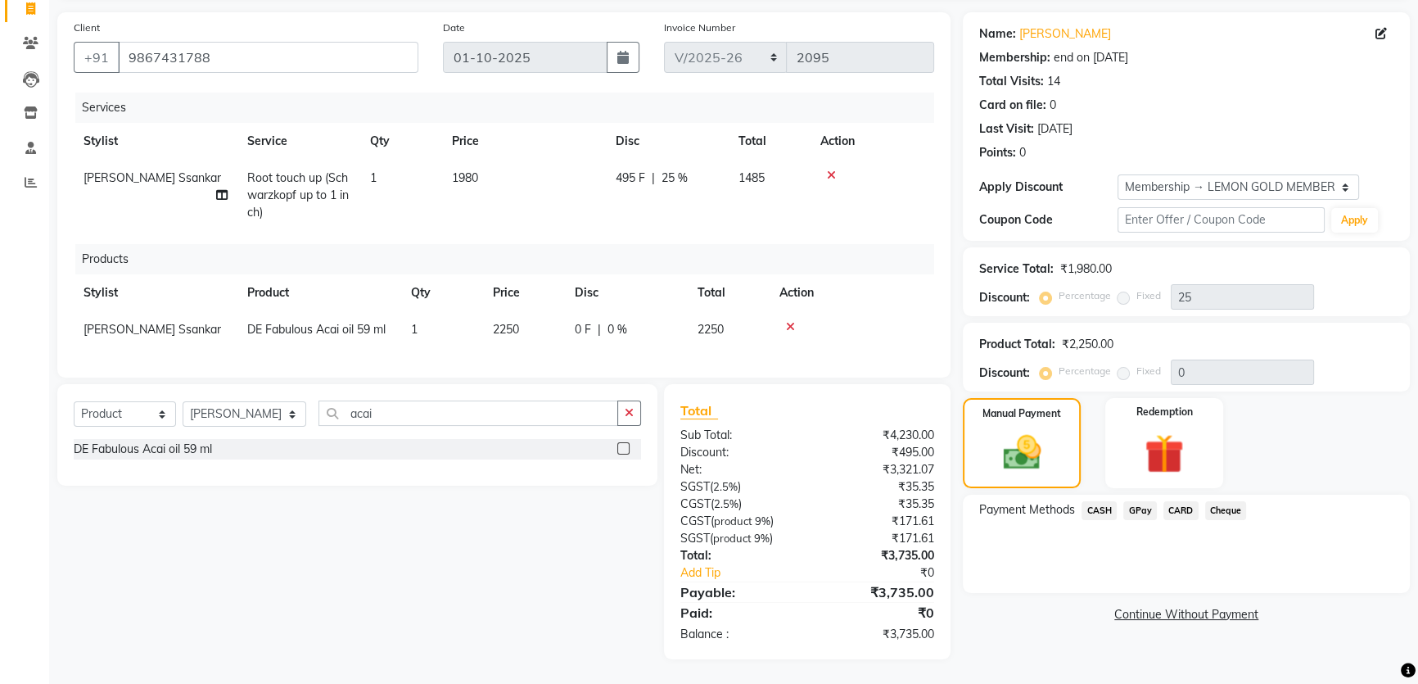
drag, startPoint x: 1100, startPoint y: 374, endPoint x: 1113, endPoint y: 374, distance: 13.9
drag, startPoint x: 1113, startPoint y: 374, endPoint x: 1186, endPoint y: 507, distance: 151.3
click at [1186, 507] on span "CARD" at bounding box center [1180, 510] width 35 height 19
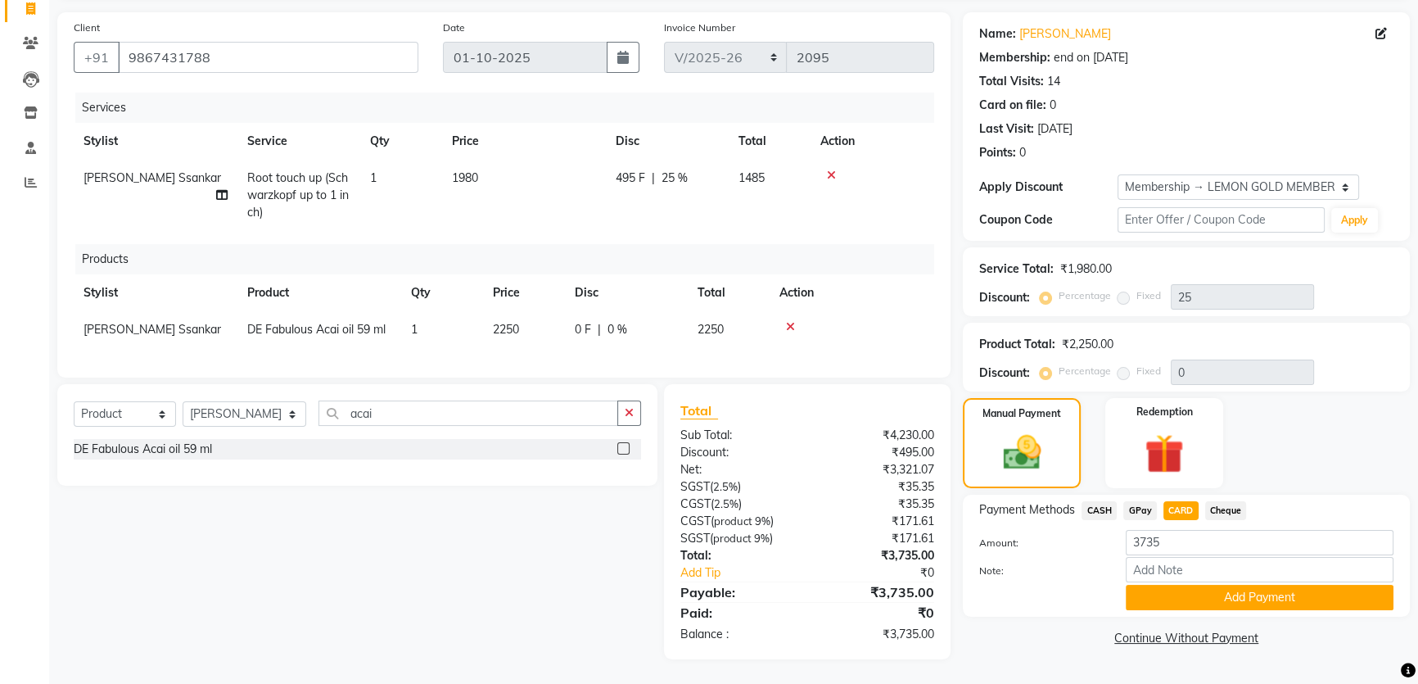
drag, startPoint x: 1181, startPoint y: 576, endPoint x: 1185, endPoint y: 563, distance: 13.2
click at [1181, 585] on button "Add Payment" at bounding box center [1260, 597] width 268 height 25
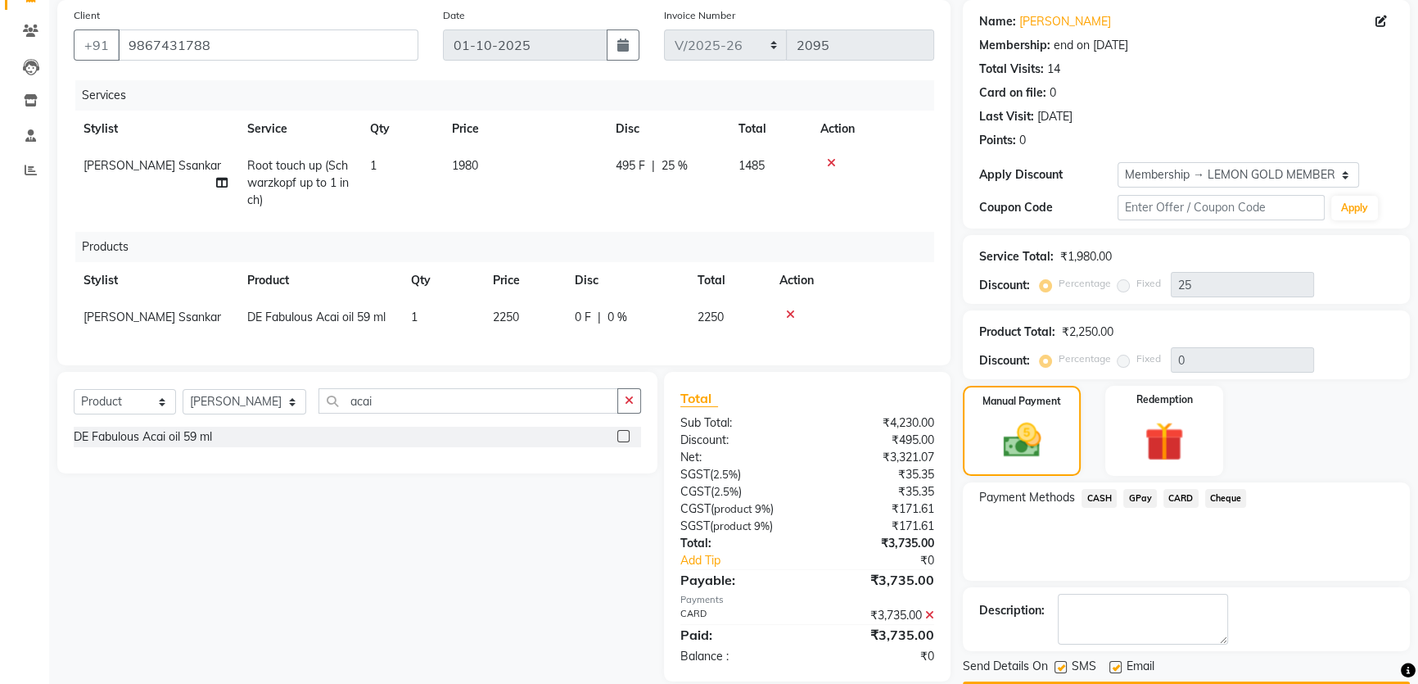
scroll to position [169, 0]
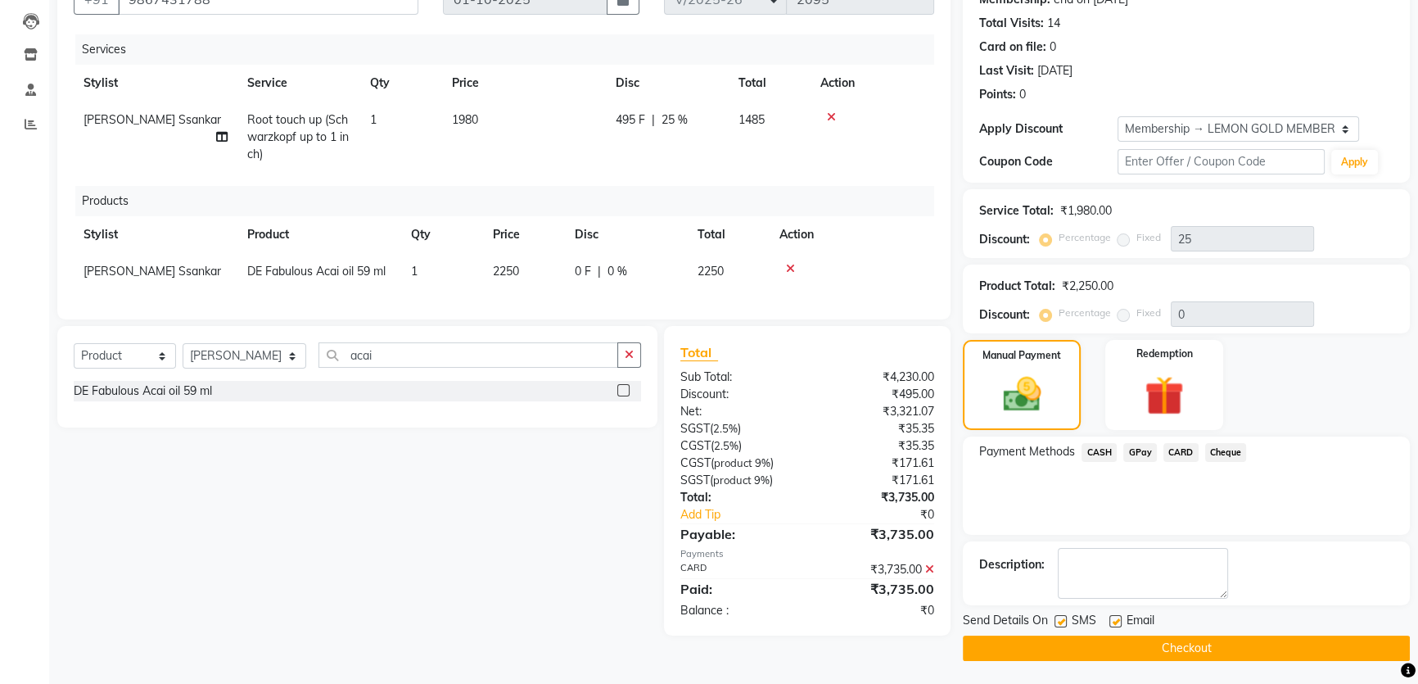
click at [1062, 618] on label at bounding box center [1060, 621] width 12 height 12
click at [1062, 618] on input "checkbox" at bounding box center [1059, 621] width 11 height 11
checkbox input "false"
click at [1115, 618] on label at bounding box center [1115, 621] width 12 height 12
click at [1115, 618] on input "checkbox" at bounding box center [1114, 621] width 11 height 11
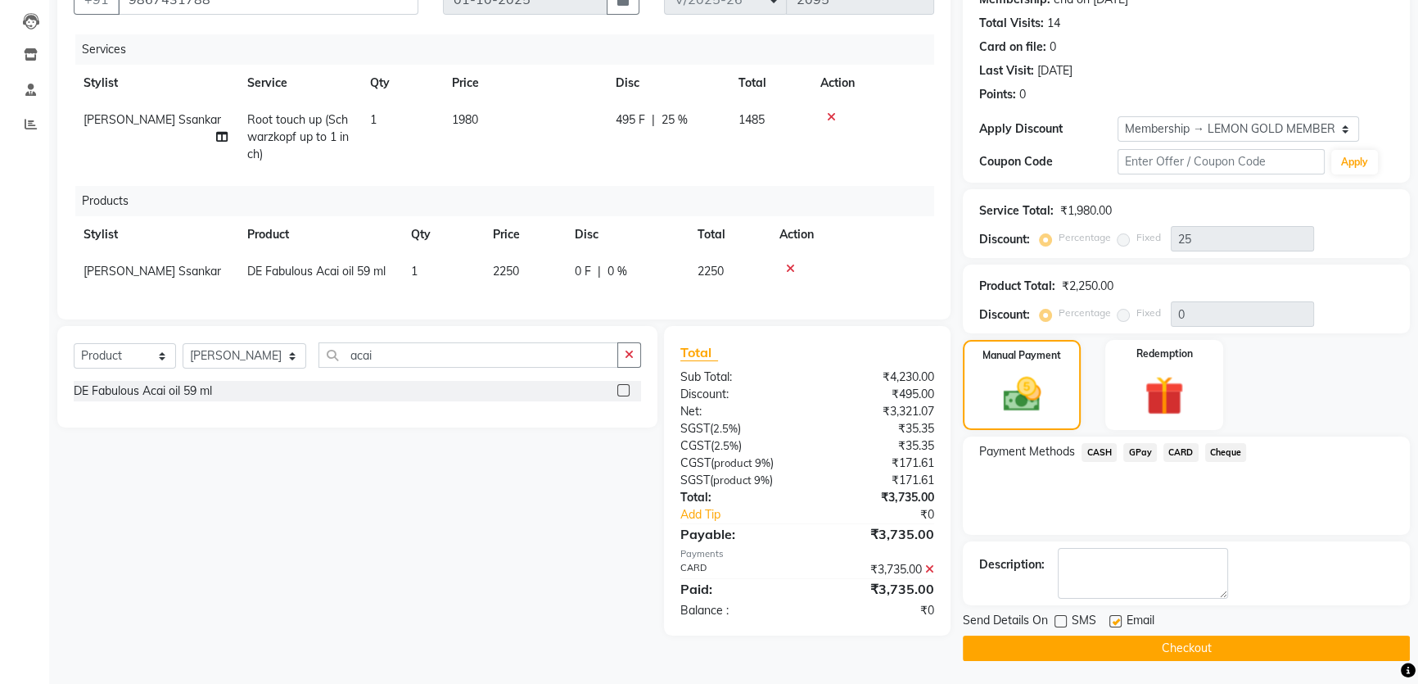
checkbox input "false"
click at [1094, 651] on button "Checkout" at bounding box center [1186, 647] width 447 height 25
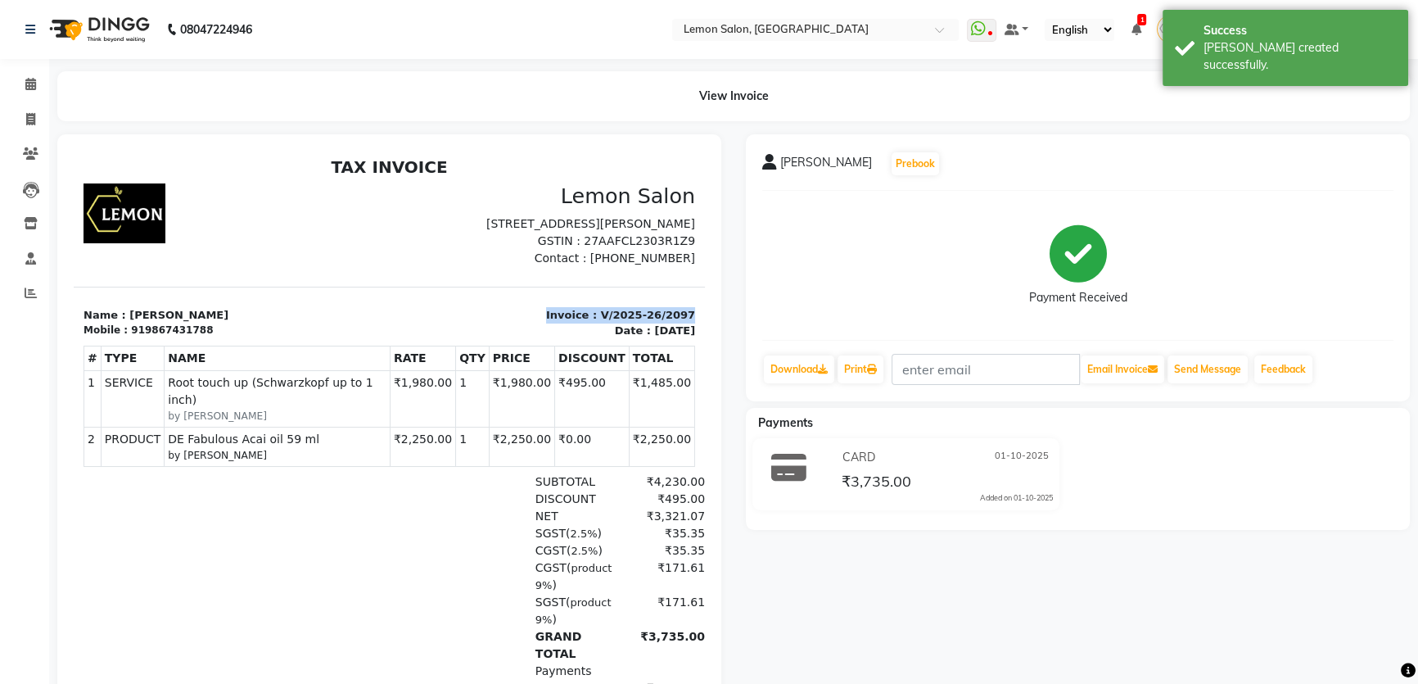
drag, startPoint x: 544, startPoint y: 331, endPoint x: 680, endPoint y: 332, distance: 136.7
click at [680, 332] on div "Invoice : V/2025-26/2097 Date : October 1, 2025" at bounding box center [548, 323] width 316 height 32
copy p "Invoice : V/2025-26/2097"
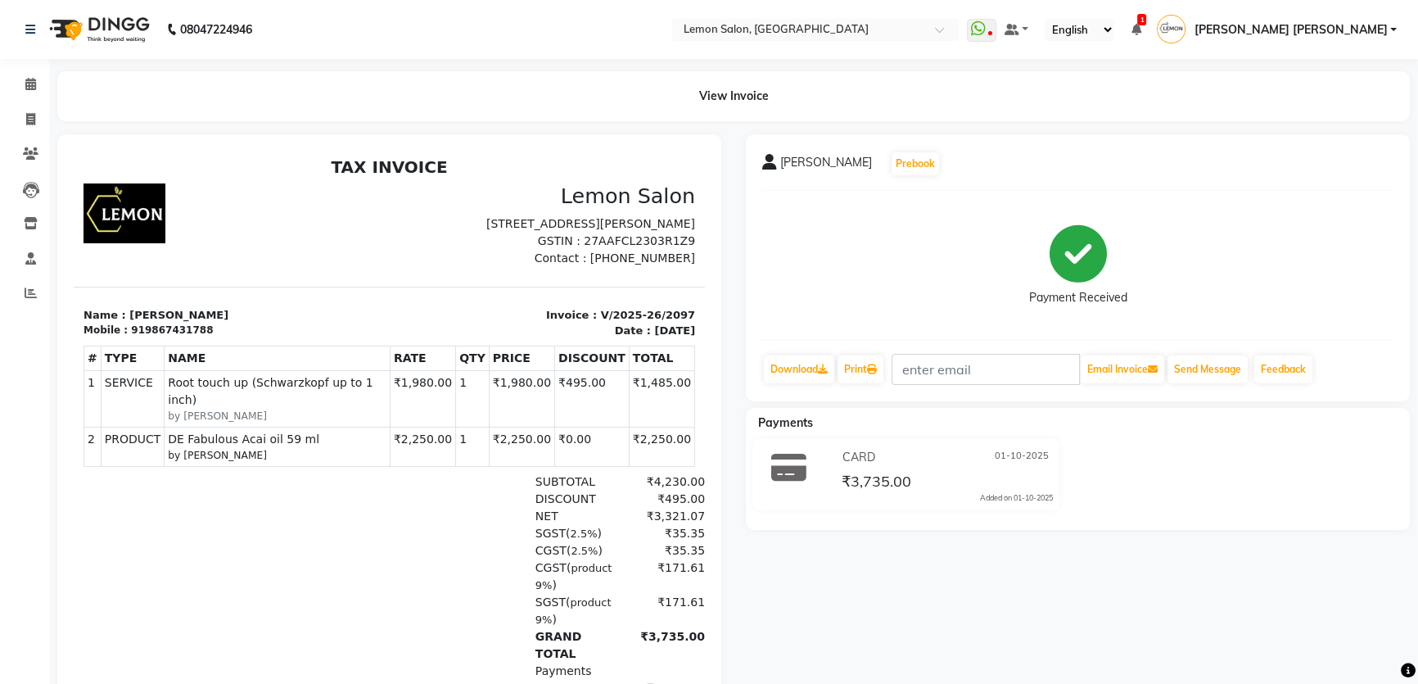
click at [179, 337] on div "919867431788" at bounding box center [172, 330] width 82 height 15
copy div "919867431788"
click at [24, 106] on link "Invoice" at bounding box center [24, 119] width 39 height 27
select select "service"
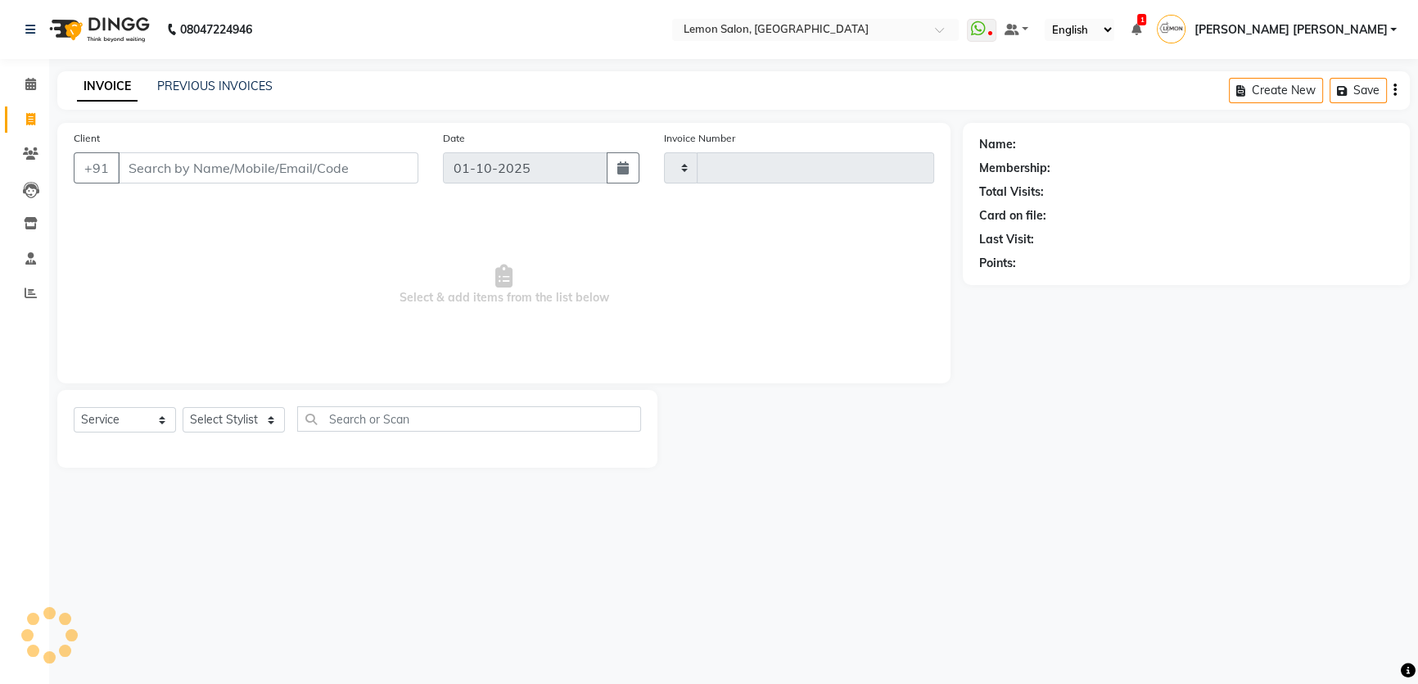
type input "2098"
select select "568"
select select "membership"
click at [160, 180] on input "Client" at bounding box center [269, 167] width 303 height 31
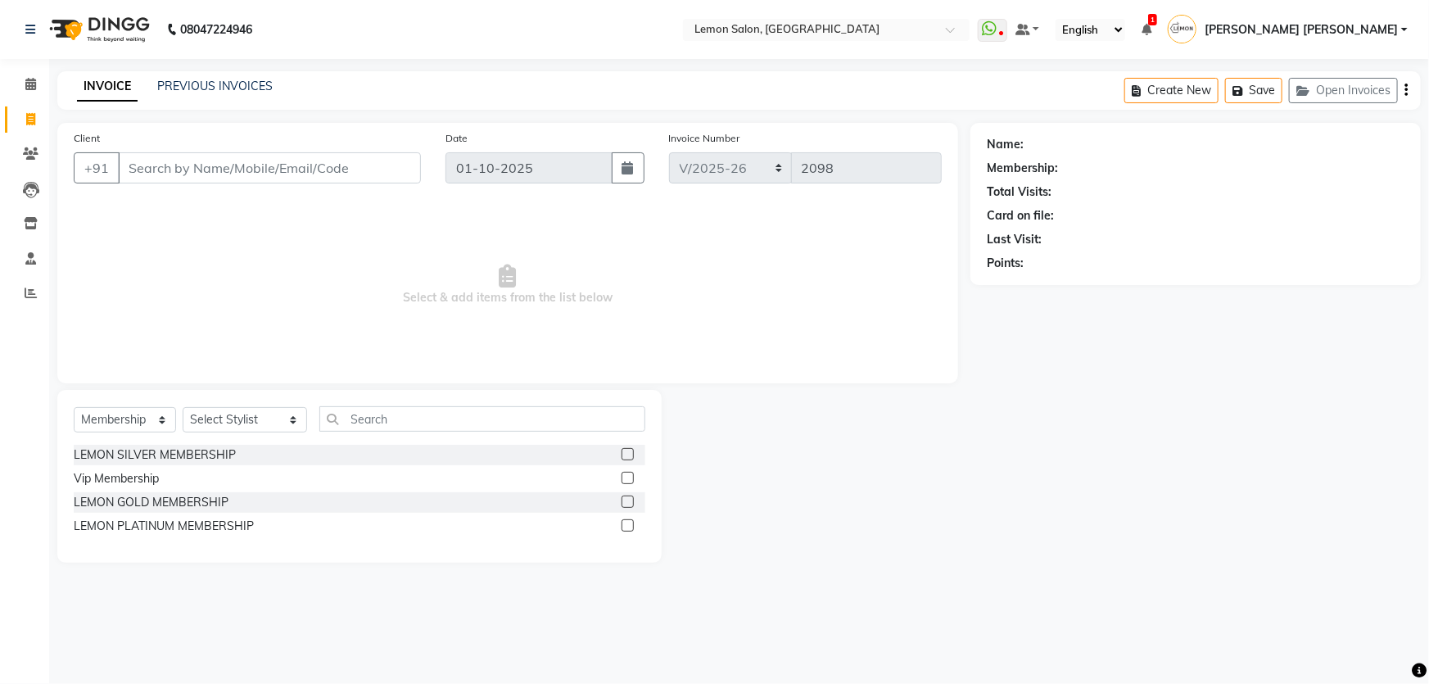
click at [160, 170] on input "Client" at bounding box center [269, 167] width 303 height 31
type input "919867431788"
select select "1: Object"
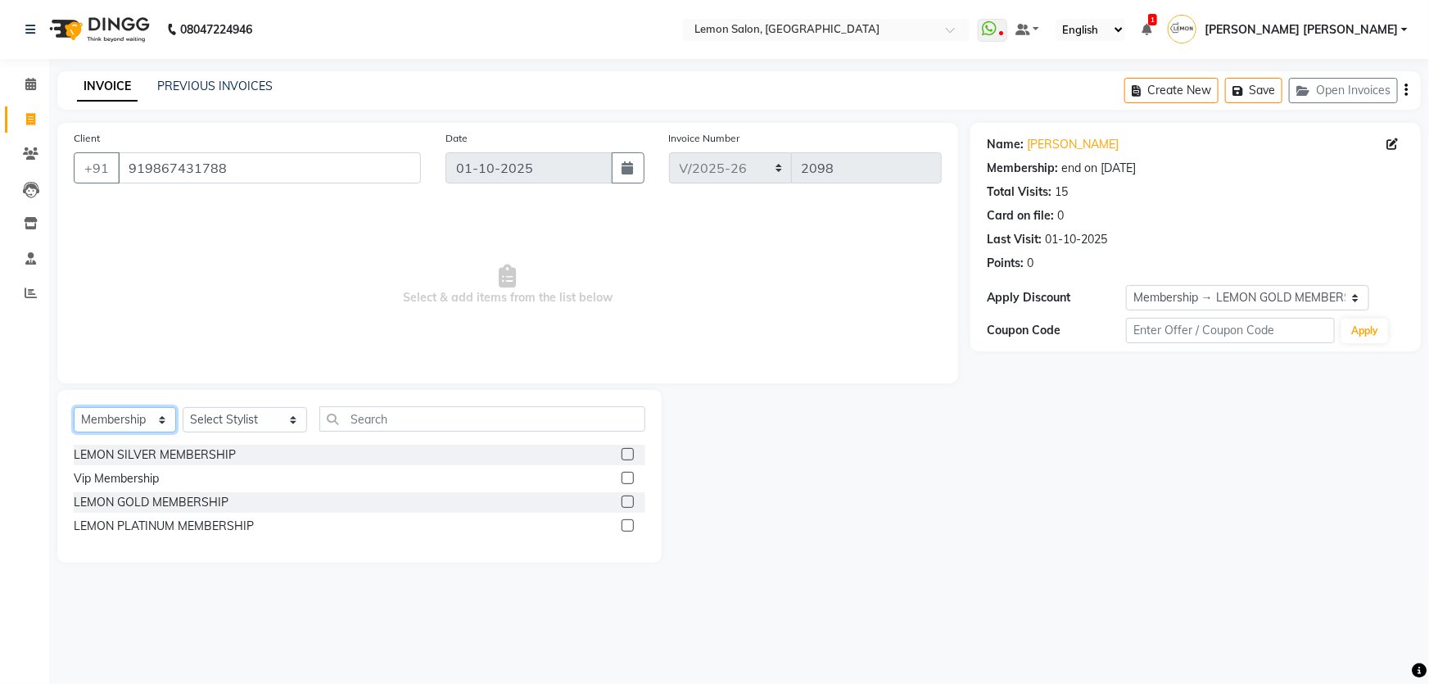
click at [124, 417] on select "Select Service Product Membership Package Voucher Prepaid Gift Card" at bounding box center [125, 419] width 102 height 25
select select "service"
click at [74, 407] on select "Select Service Product Membership Package Voucher Prepaid Gift Card" at bounding box center [125, 419] width 102 height 25
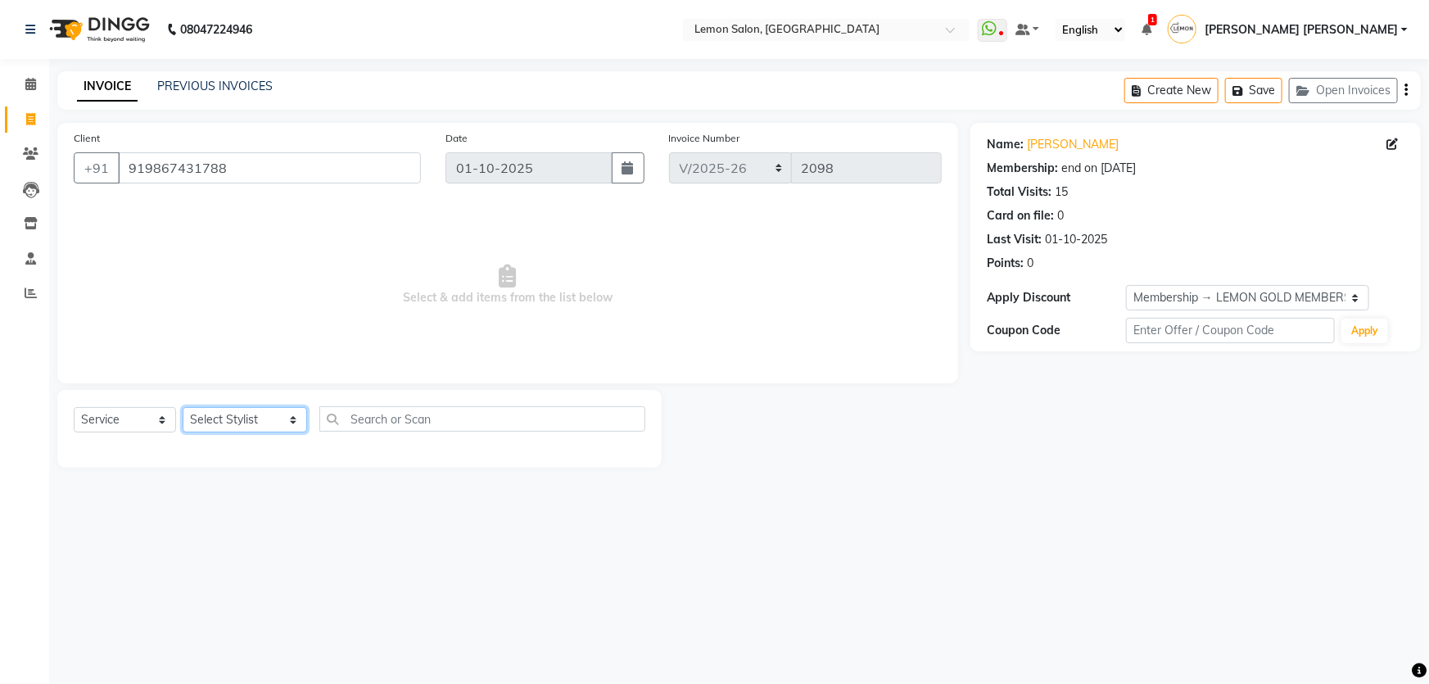
click at [231, 416] on select "Select Stylist Adnan Shaikh Anamta Sayyed Apoorva Ssankar Arshad Shaikh DC Imra…" at bounding box center [245, 419] width 124 height 25
select select "67818"
click at [183, 407] on select "Select Stylist Adnan Shaikh Anamta Sayyed Apoorva Ssankar Arshad Shaikh DC Imra…" at bounding box center [245, 419] width 124 height 25
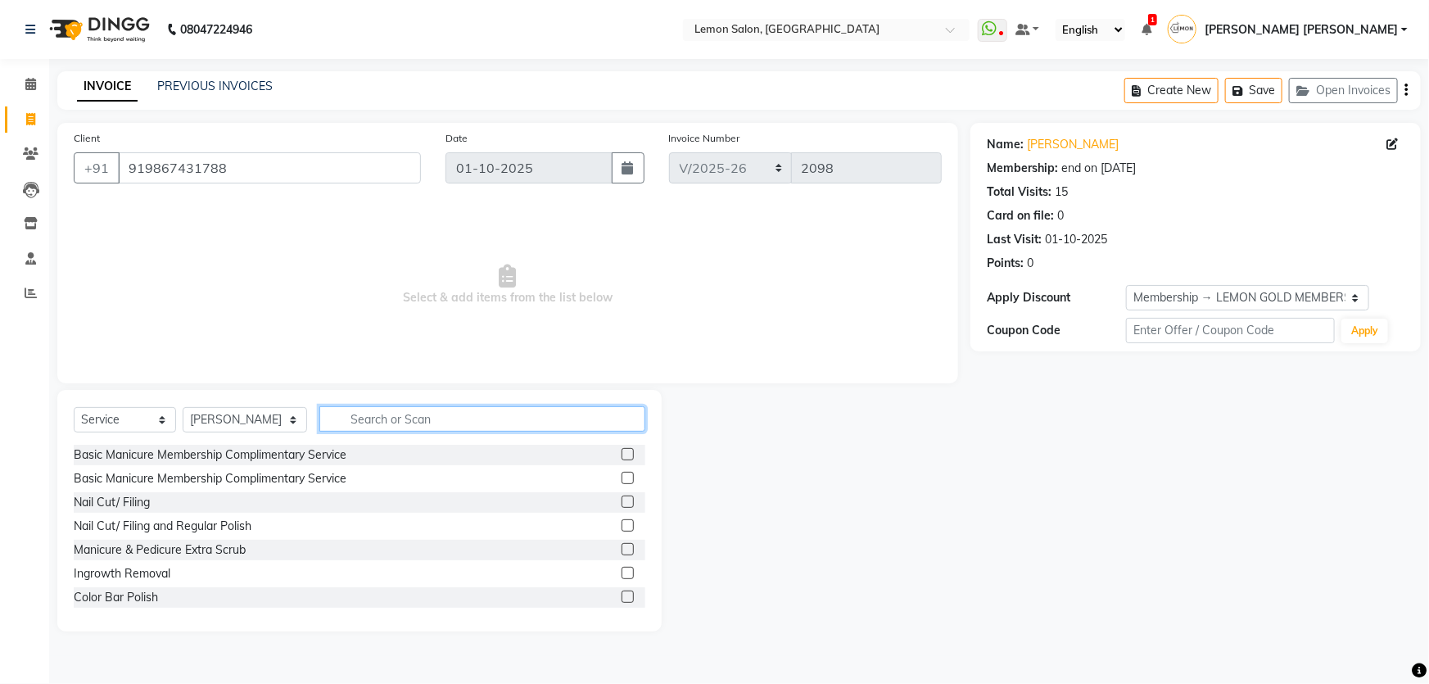
click at [367, 415] on input "text" at bounding box center [482, 418] width 327 height 25
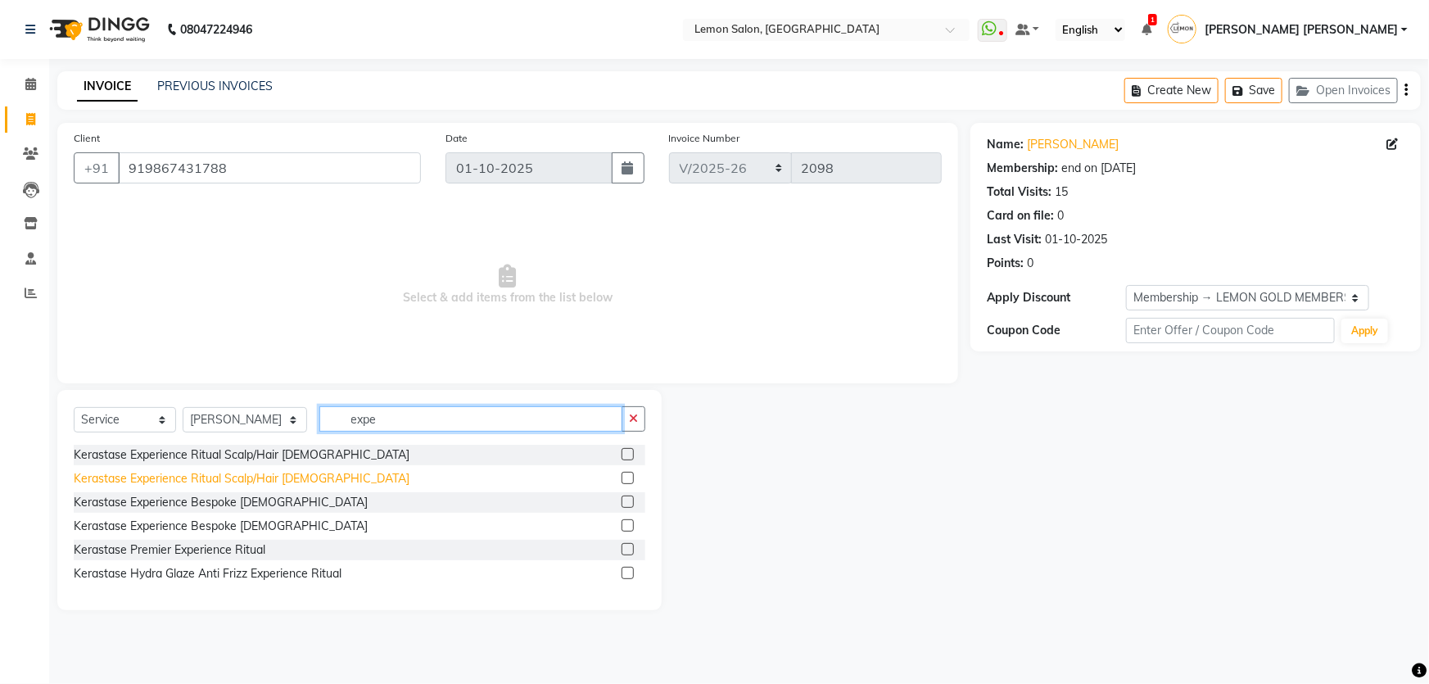
type input "expe"
click at [296, 485] on div "Kerastase Experience Ritual Scalp/Hair Female" at bounding box center [242, 478] width 336 height 17
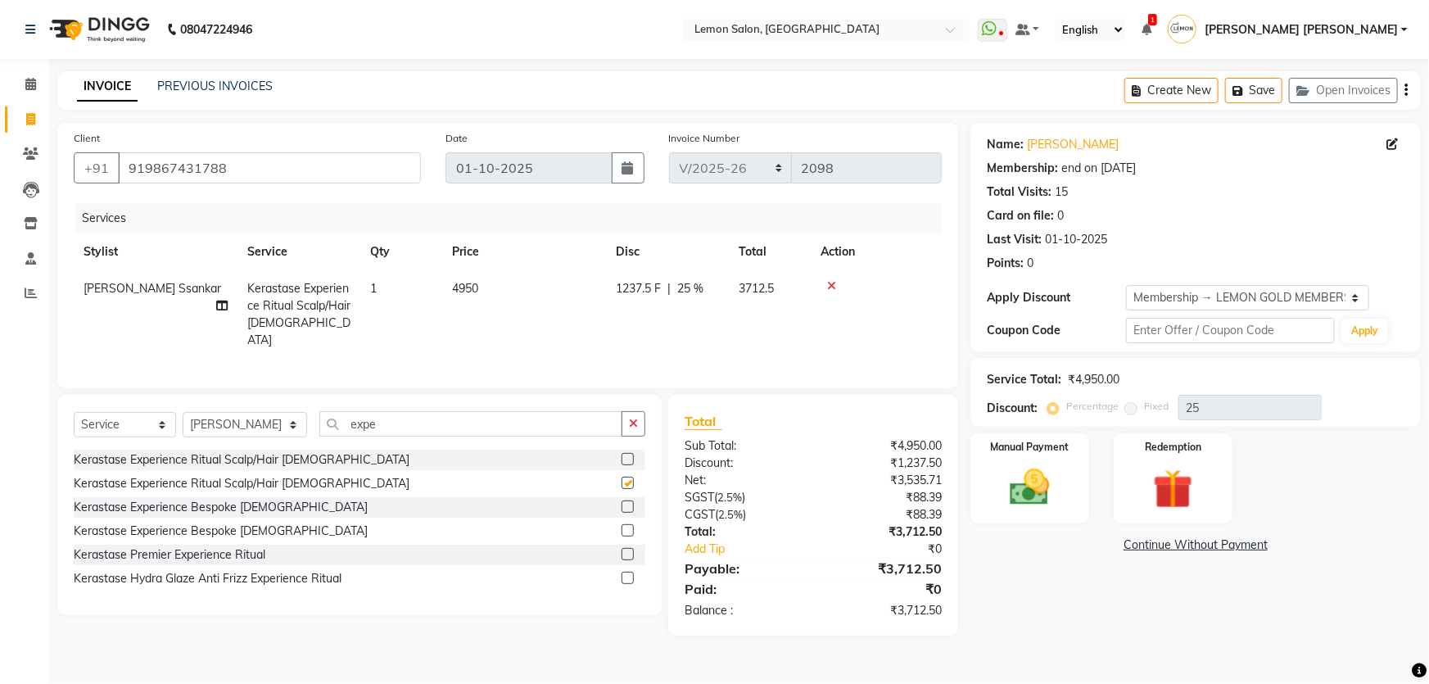
checkbox input "false"
click at [386, 421] on input "expe" at bounding box center [471, 423] width 304 height 25
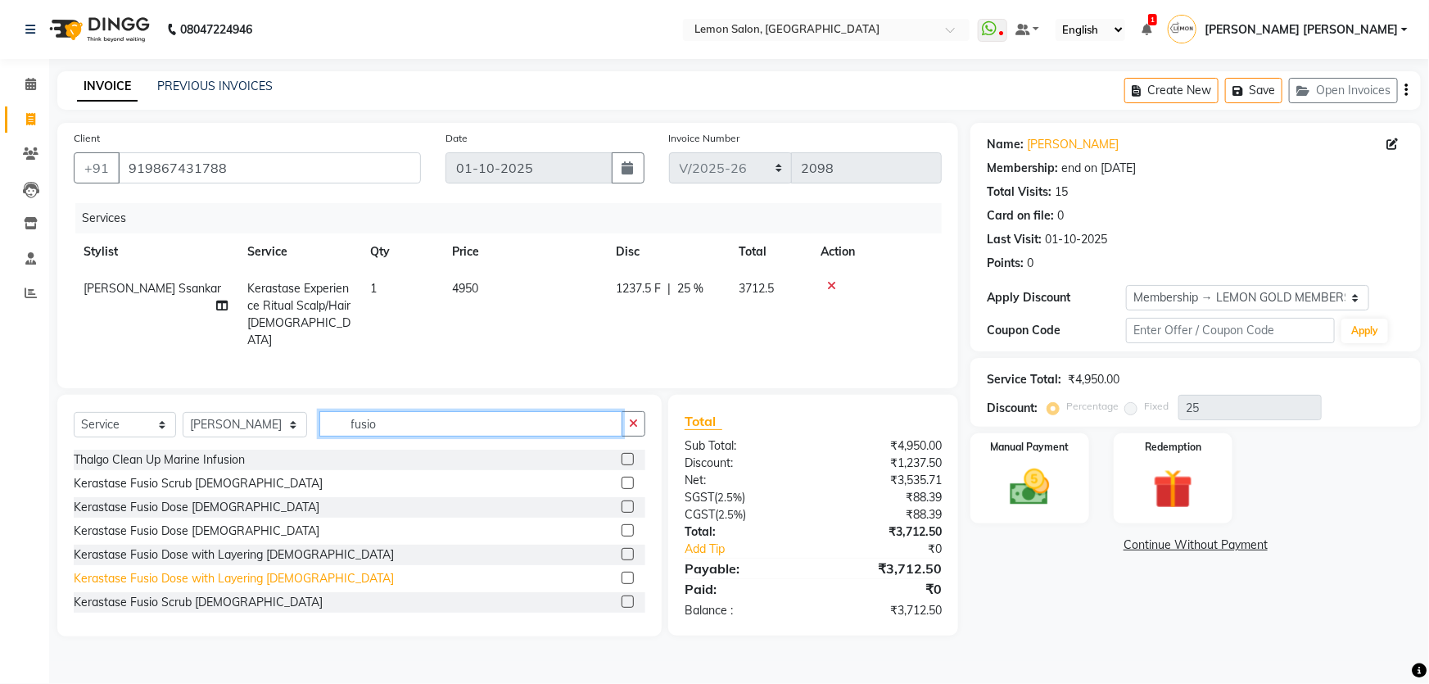
type input "fusio"
click at [261, 570] on div "Kerastase Fusio Dose with Layering Female" at bounding box center [234, 578] width 320 height 17
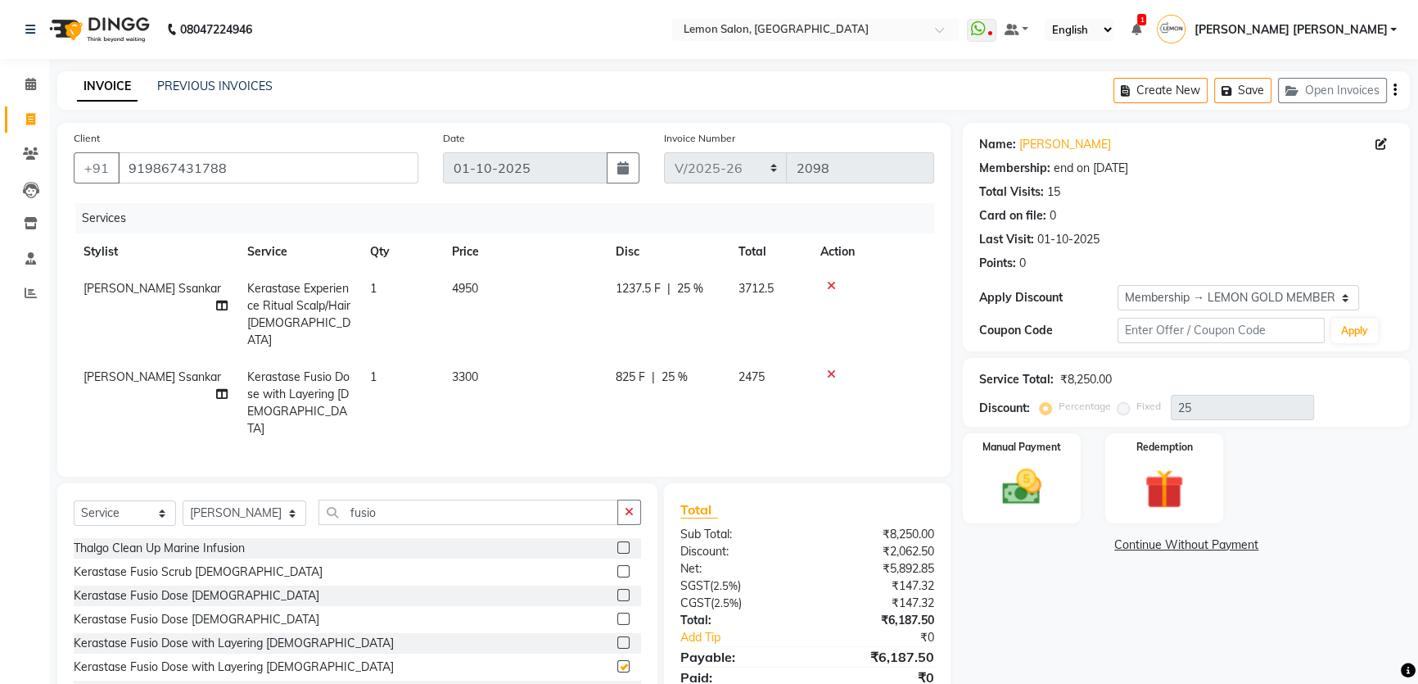
checkbox input "false"
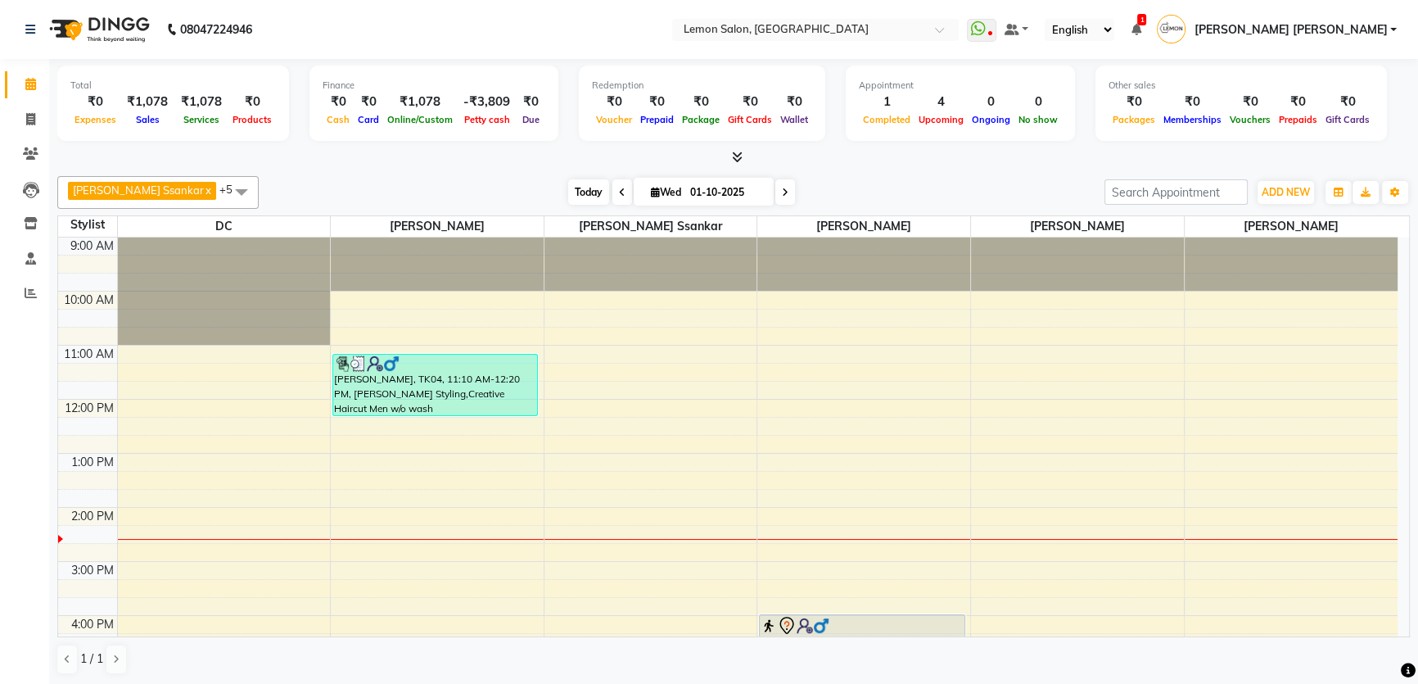
click at [568, 193] on span "Today" at bounding box center [588, 191] width 41 height 25
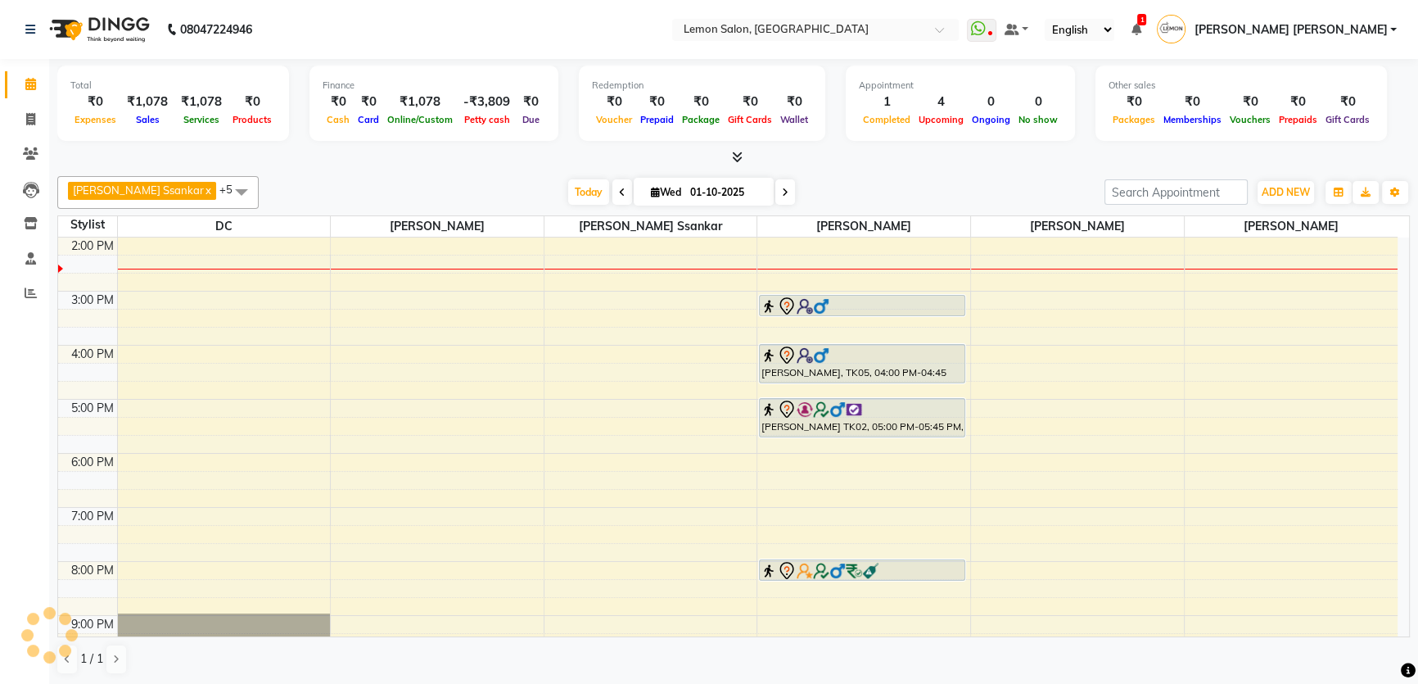
click at [898, 161] on div at bounding box center [733, 157] width 1353 height 17
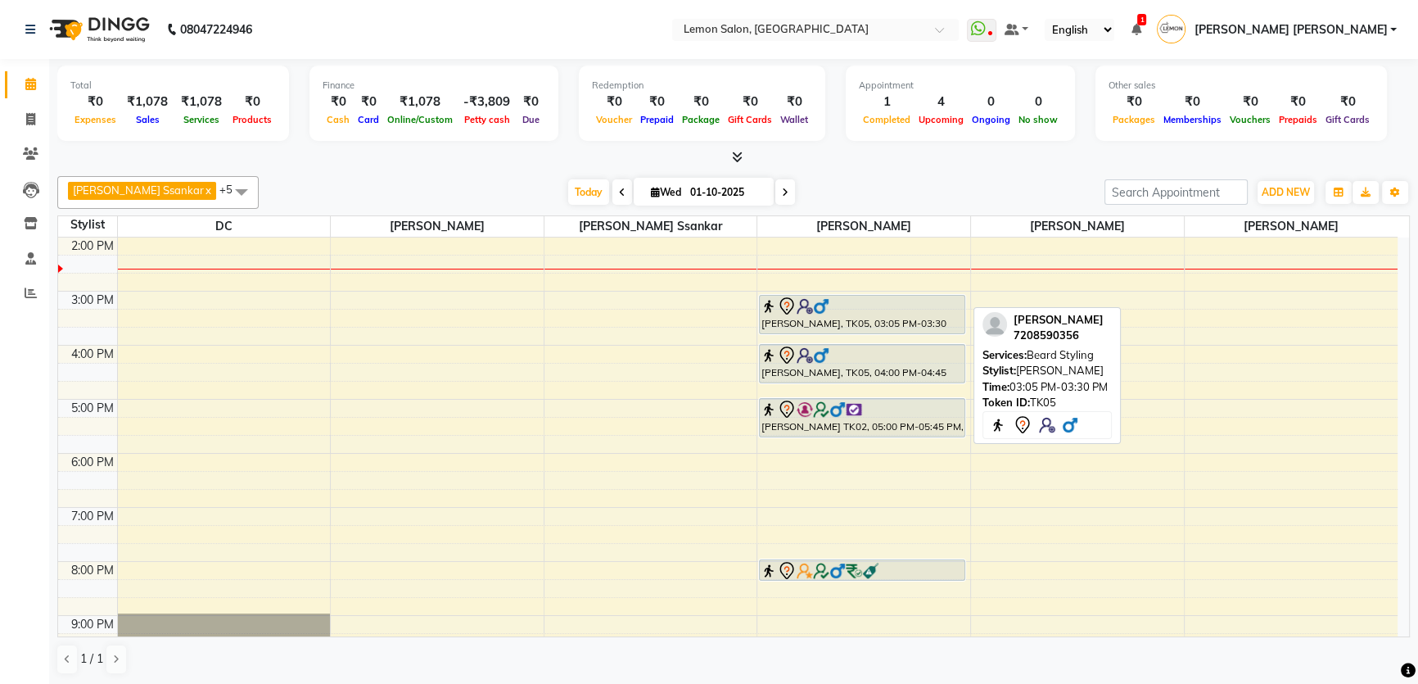
drag, startPoint x: 836, startPoint y: 312, endPoint x: 836, endPoint y: 329, distance: 17.2
click at [836, 329] on div "Rehbar khan, TK05, 03:05 PM-03:30 PM, Beard Styling Rehbar khan, TK05, 04:00 PM…" at bounding box center [863, 345] width 213 height 756
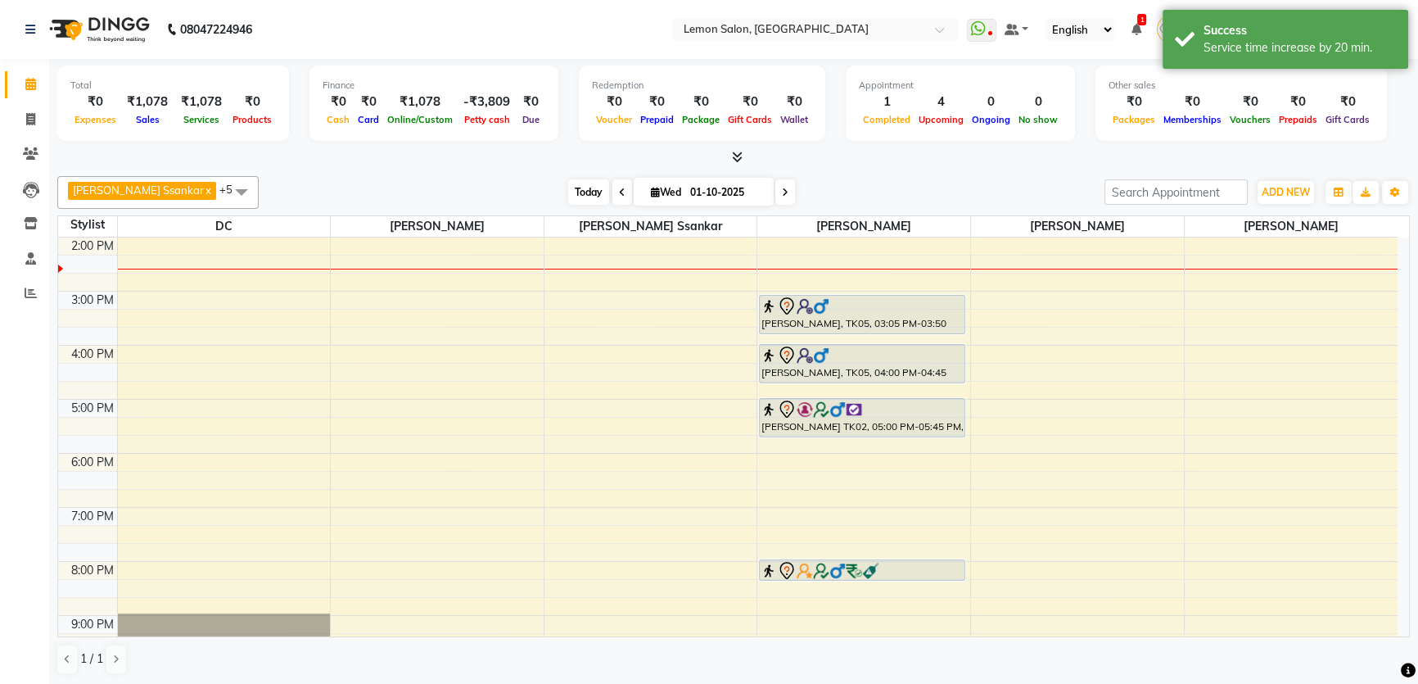
click at [568, 187] on span "Today" at bounding box center [588, 191] width 41 height 25
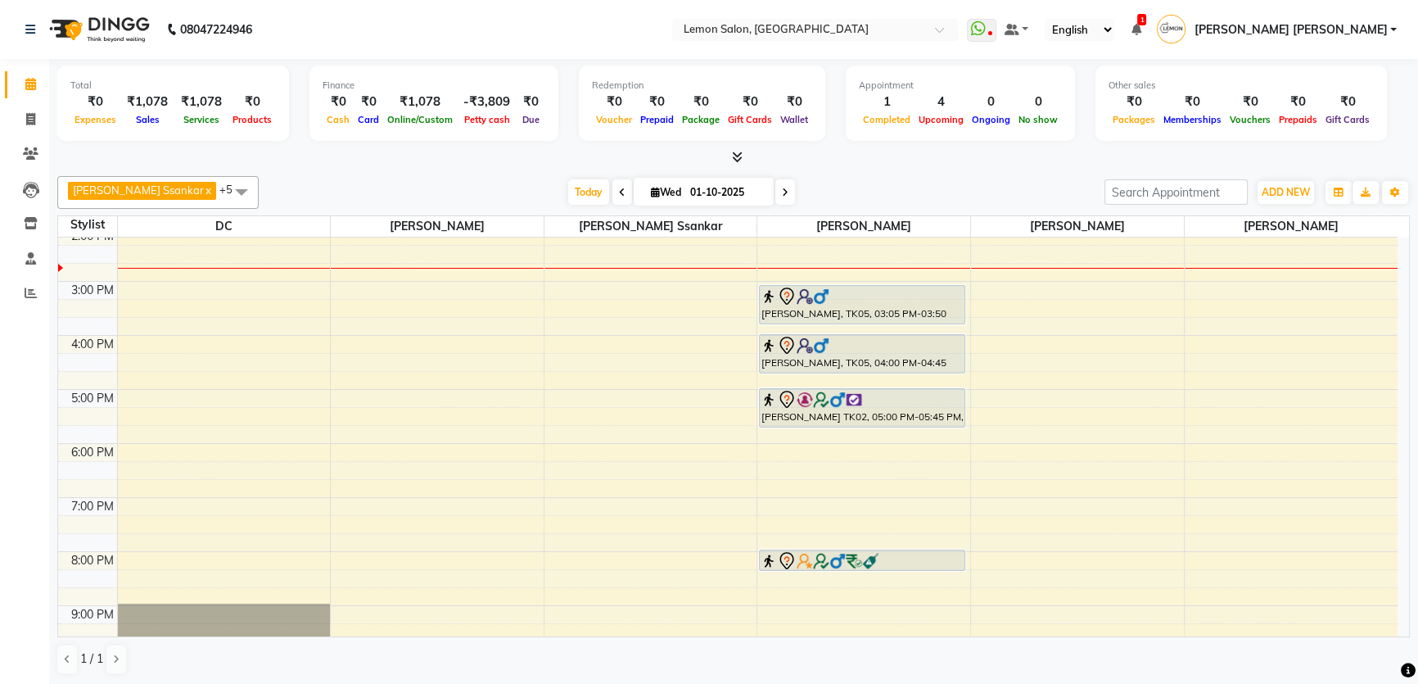
scroll to position [279, 0]
click at [568, 189] on span "Today" at bounding box center [588, 191] width 41 height 25
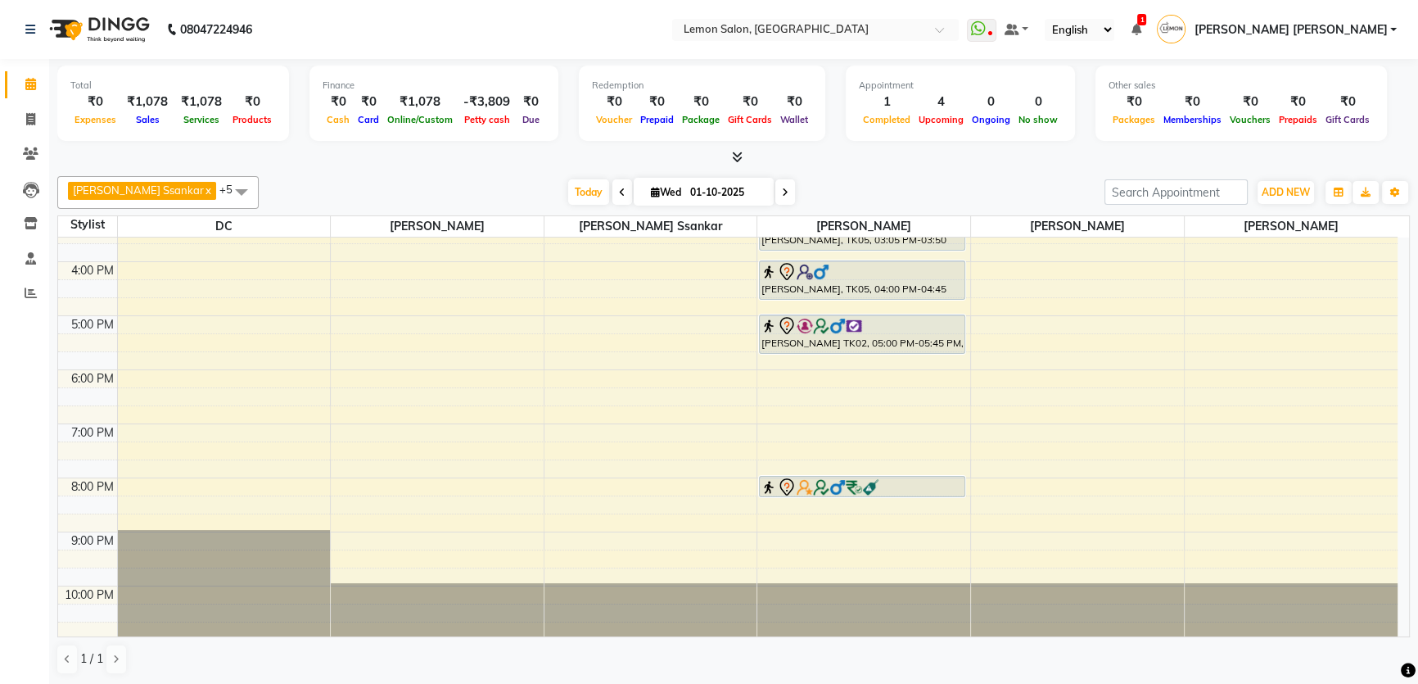
scroll to position [0, 0]
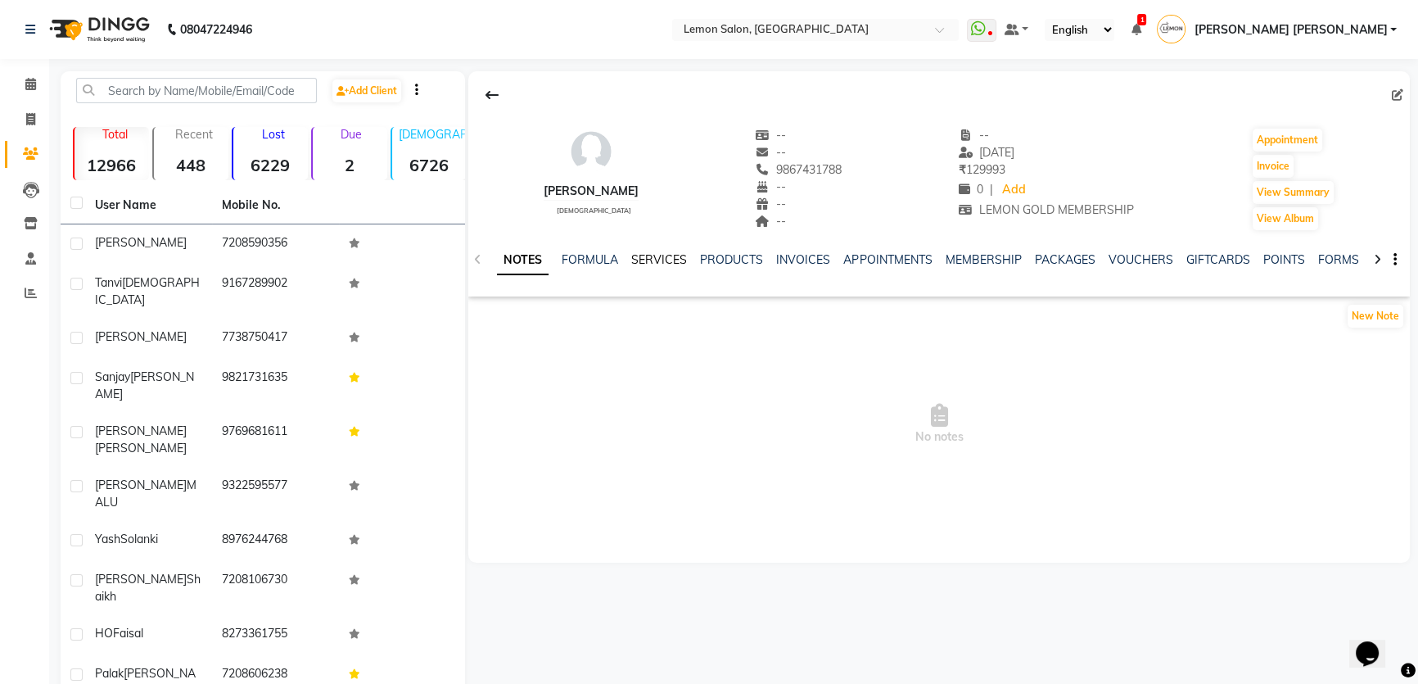
click at [655, 262] on link "SERVICES" at bounding box center [659, 259] width 56 height 15
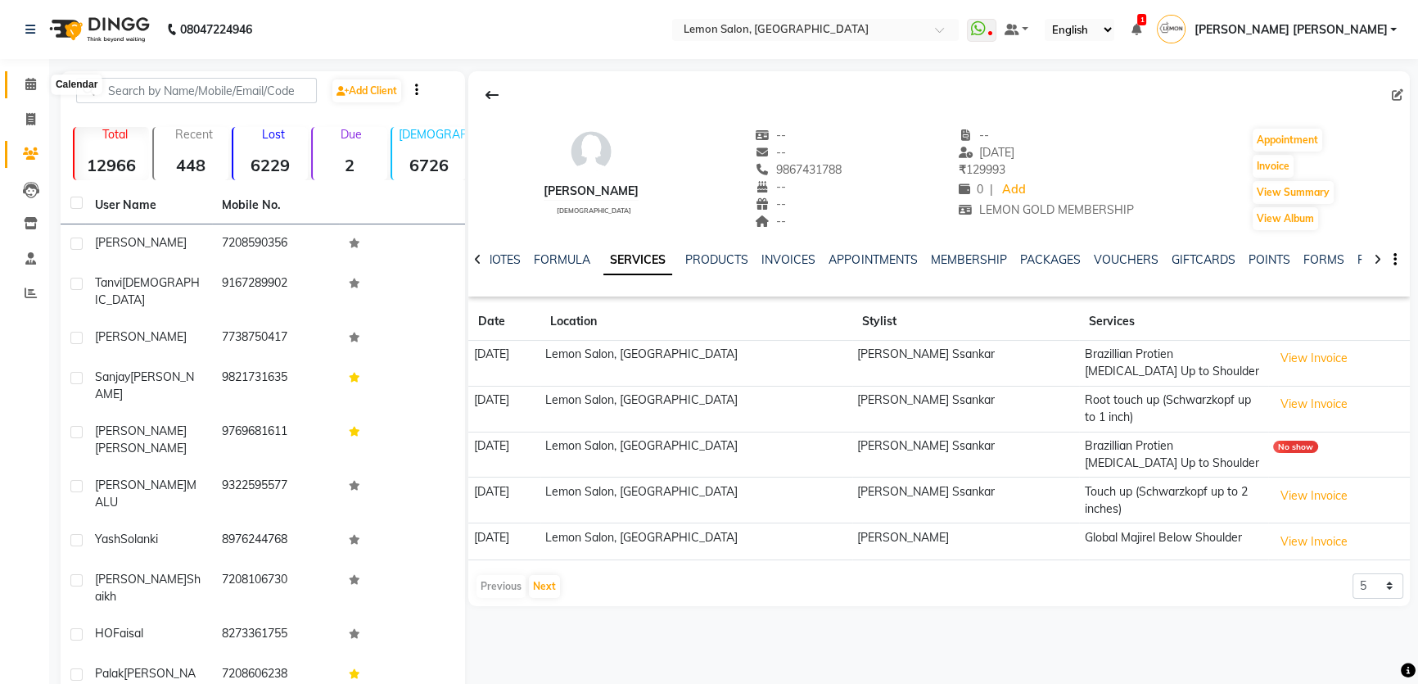
click at [25, 84] on icon at bounding box center [30, 84] width 11 height 12
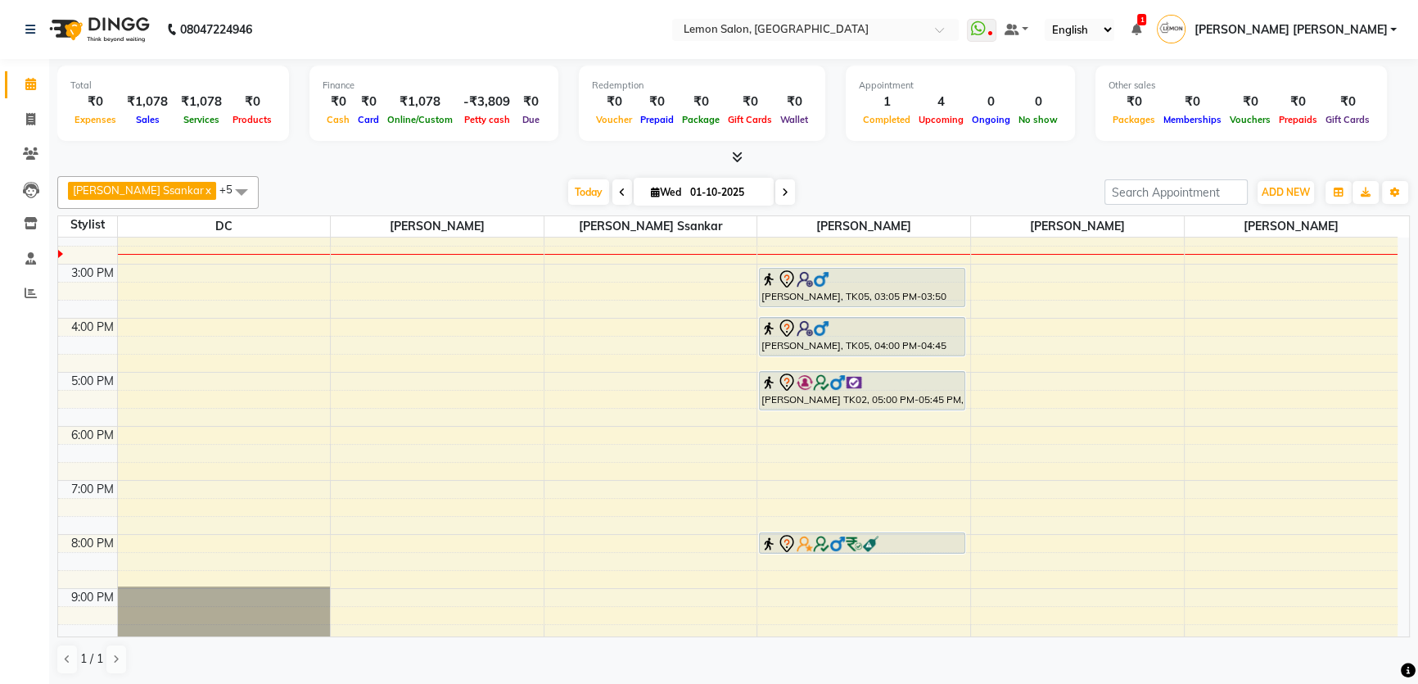
scroll to position [223, 0]
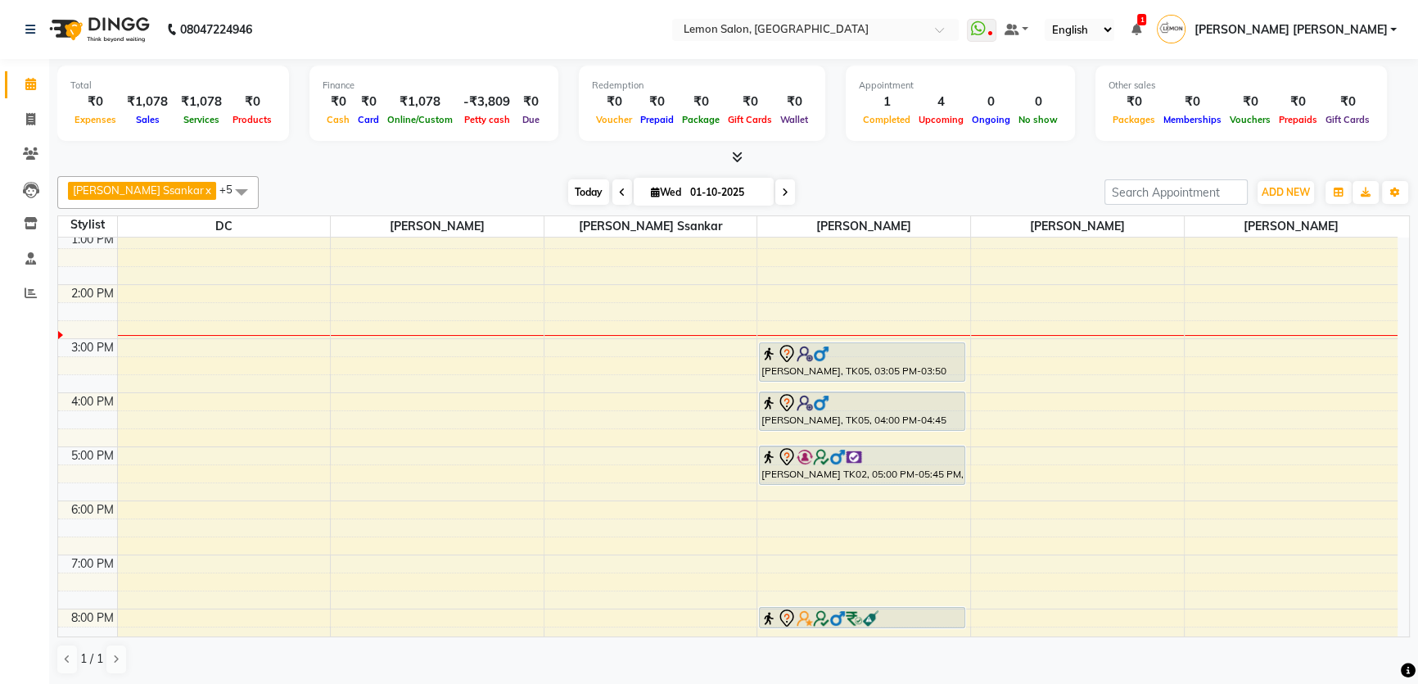
click at [568, 196] on span "Today" at bounding box center [588, 191] width 41 height 25
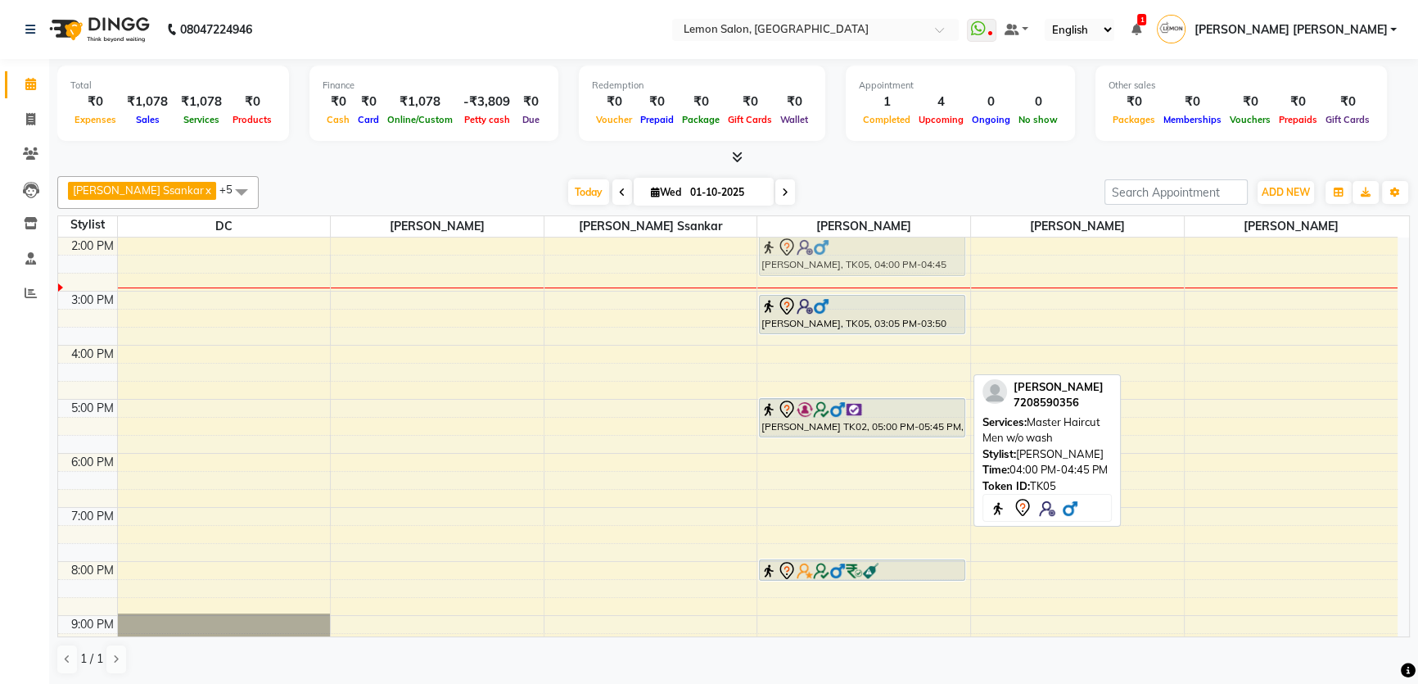
scroll to position [242, 0]
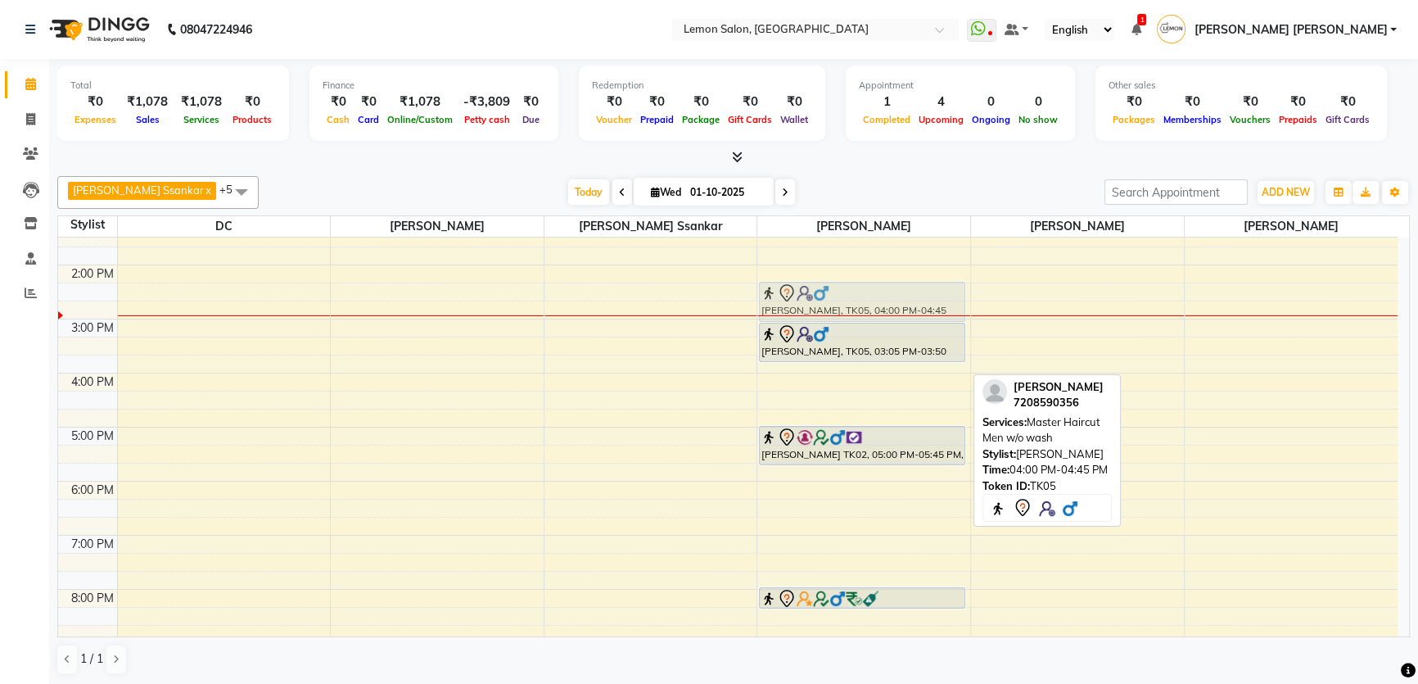
drag, startPoint x: 806, startPoint y: 358, endPoint x: 796, endPoint y: 287, distance: 72.0
click at [796, 287] on div "Rehbar khan, TK05, 03:05 PM-03:50 PM, Beard Styling Rehbar khan, TK05, 04:00 PM…" at bounding box center [863, 373] width 213 height 756
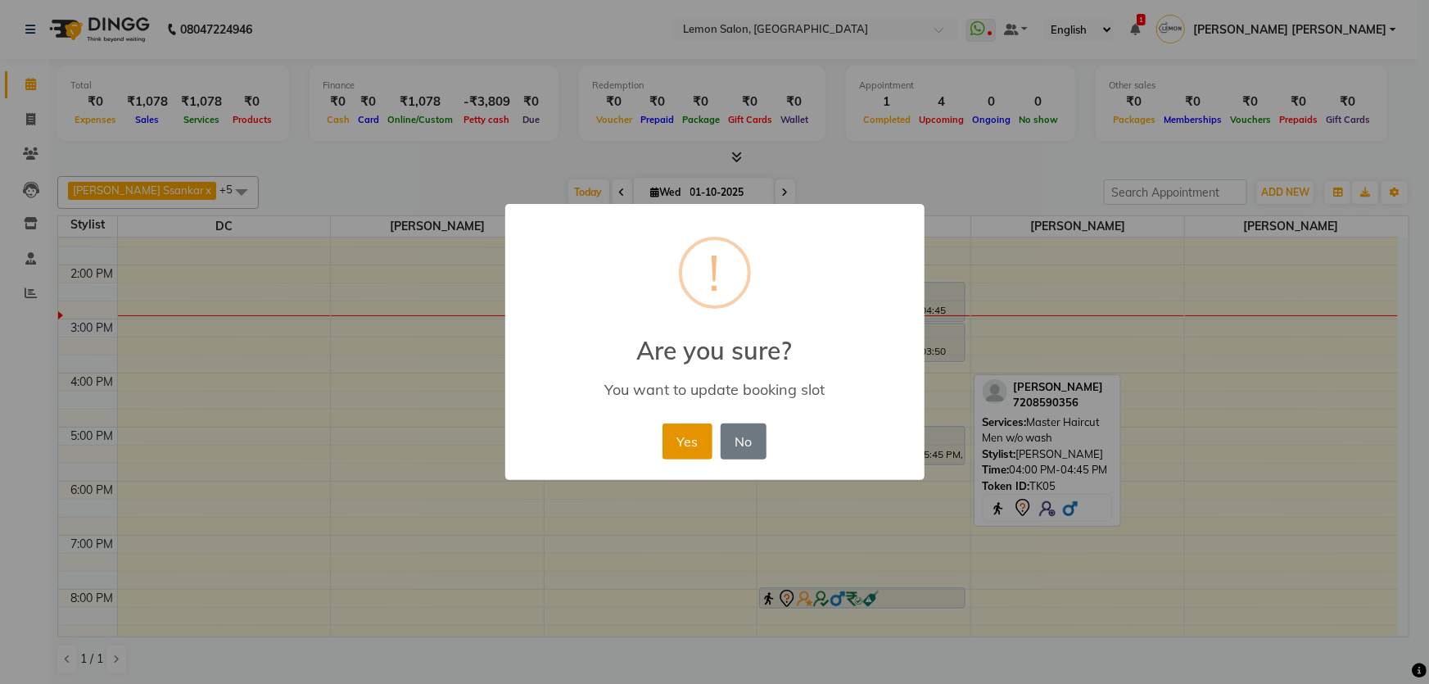
click at [677, 442] on button "Yes" at bounding box center [687, 441] width 50 height 36
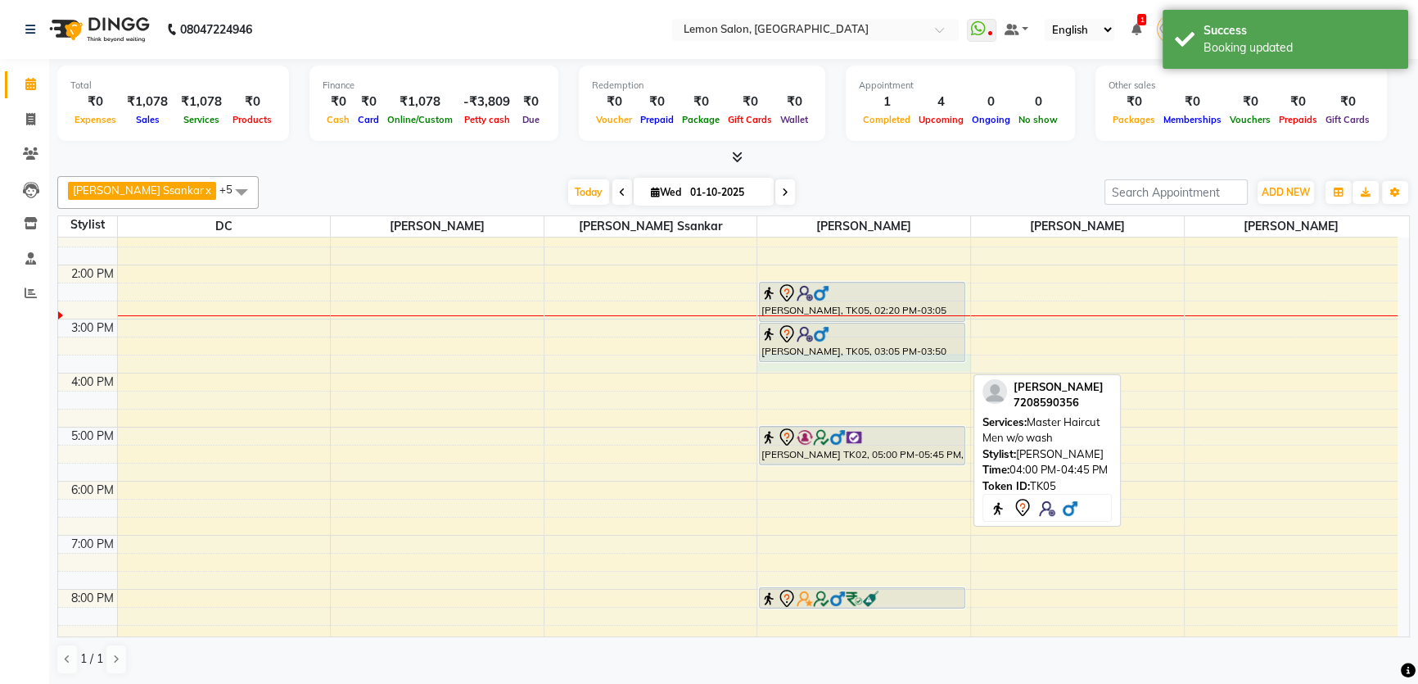
click at [776, 368] on div "9:00 AM 10:00 AM 11:00 AM 12:00 PM 1:00 PM 2:00 PM 3:00 PM 4:00 PM 5:00 PM 6:00…" at bounding box center [727, 373] width 1339 height 756
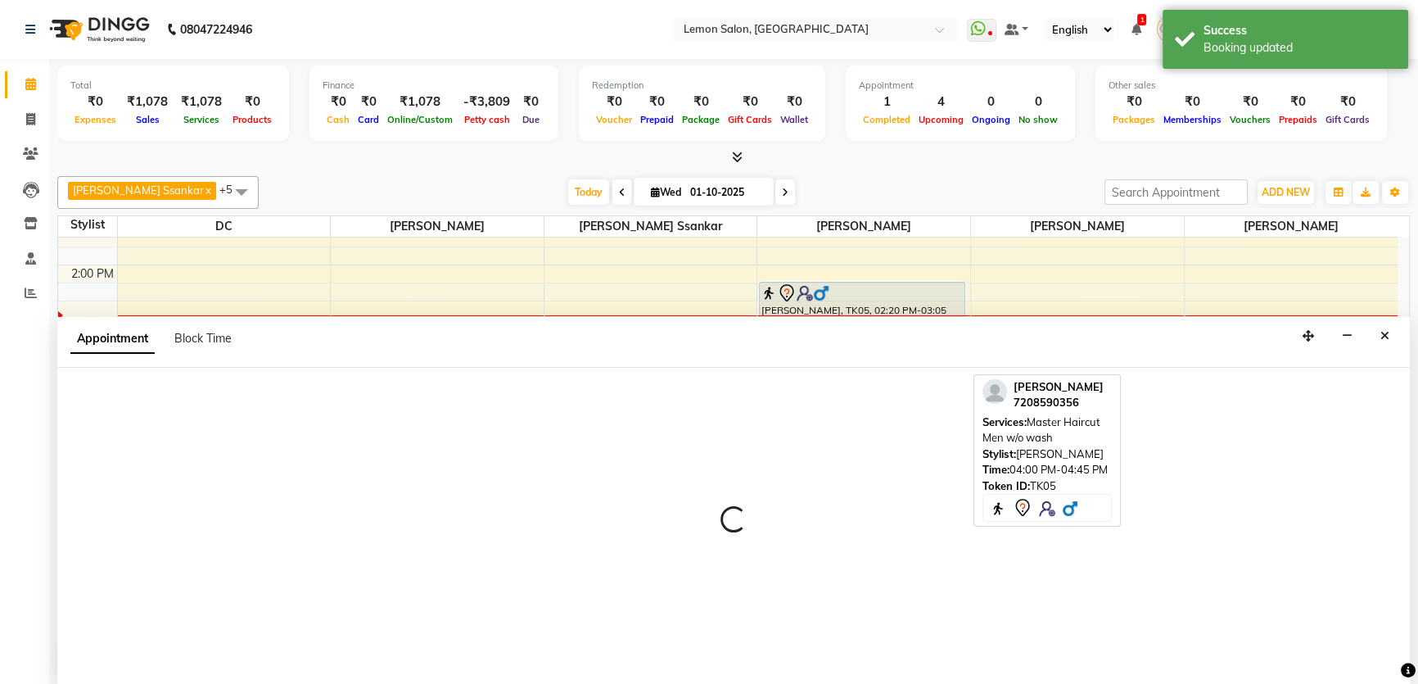
scroll to position [0, 0]
select select "28907"
select select "945"
select select "tentative"
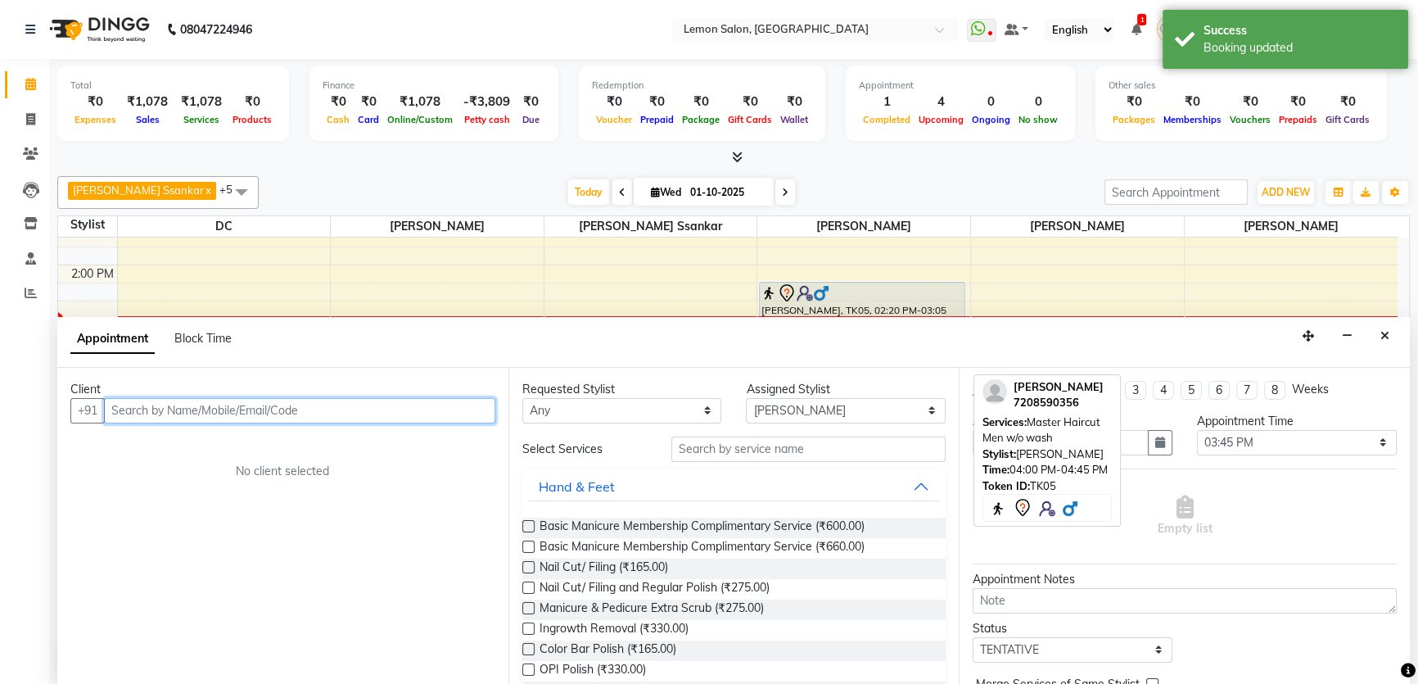
click at [382, 411] on input "text" at bounding box center [299, 410] width 391 height 25
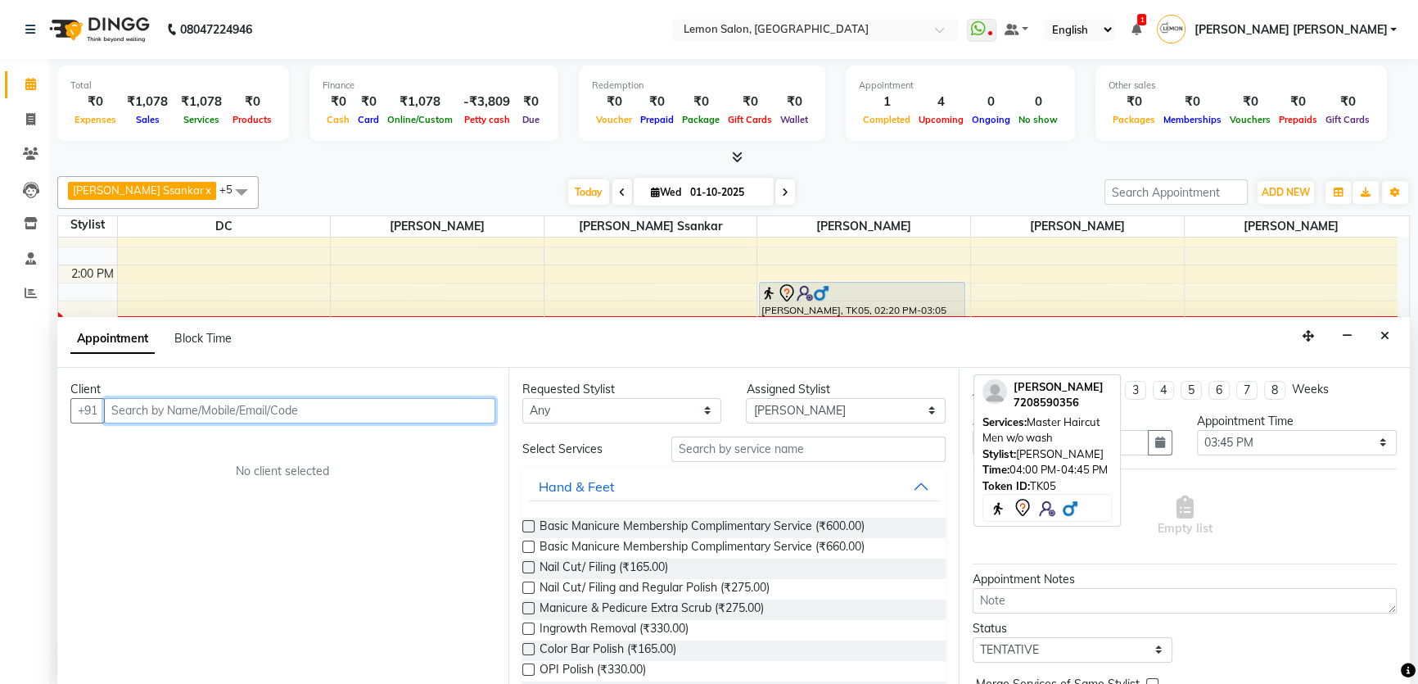
click at [339, 404] on input "text" at bounding box center [299, 410] width 391 height 25
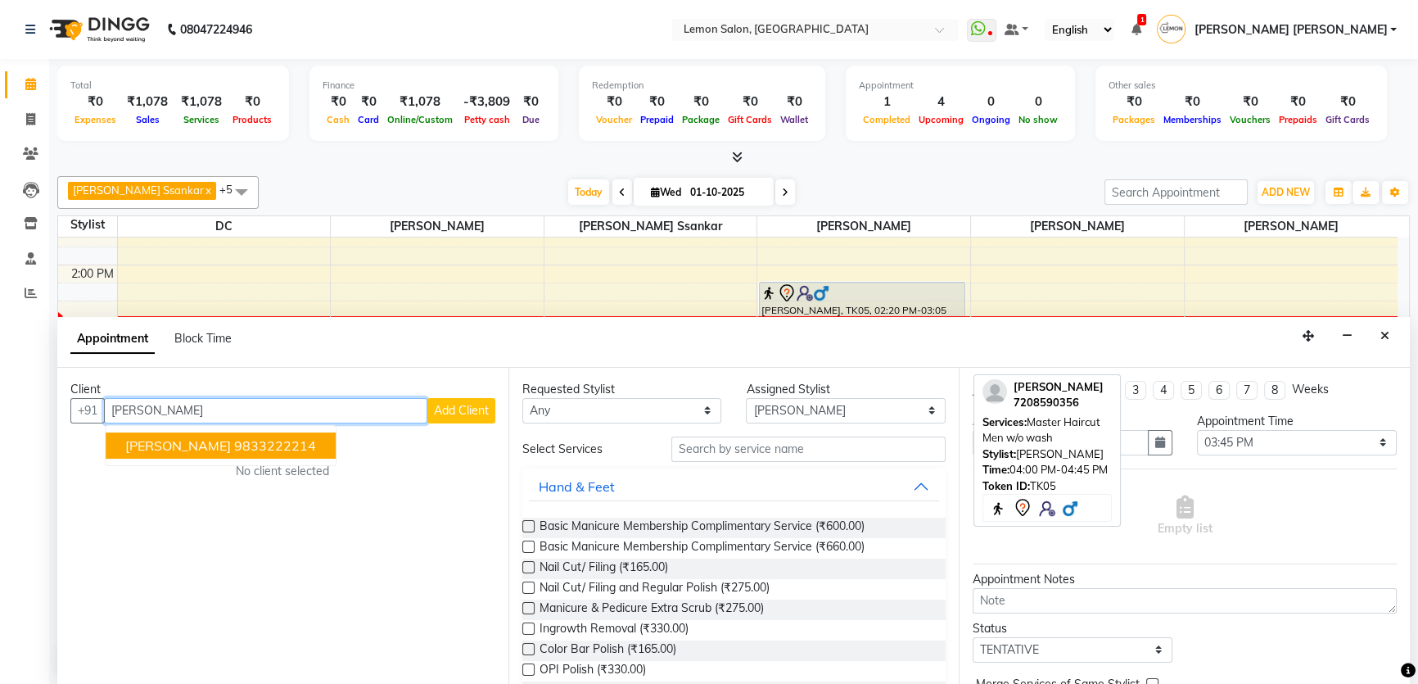
click at [191, 440] on span "Lalit Gavas" at bounding box center [178, 445] width 106 height 16
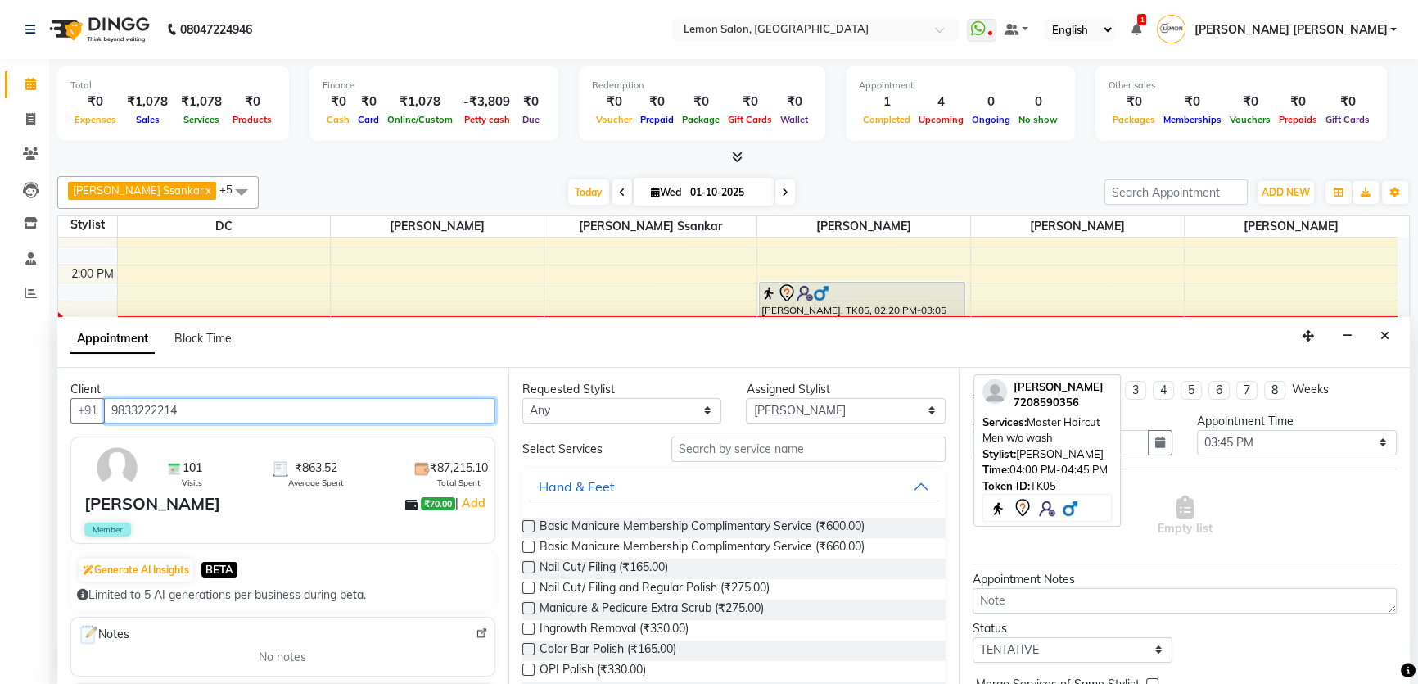
type input "9833222214"
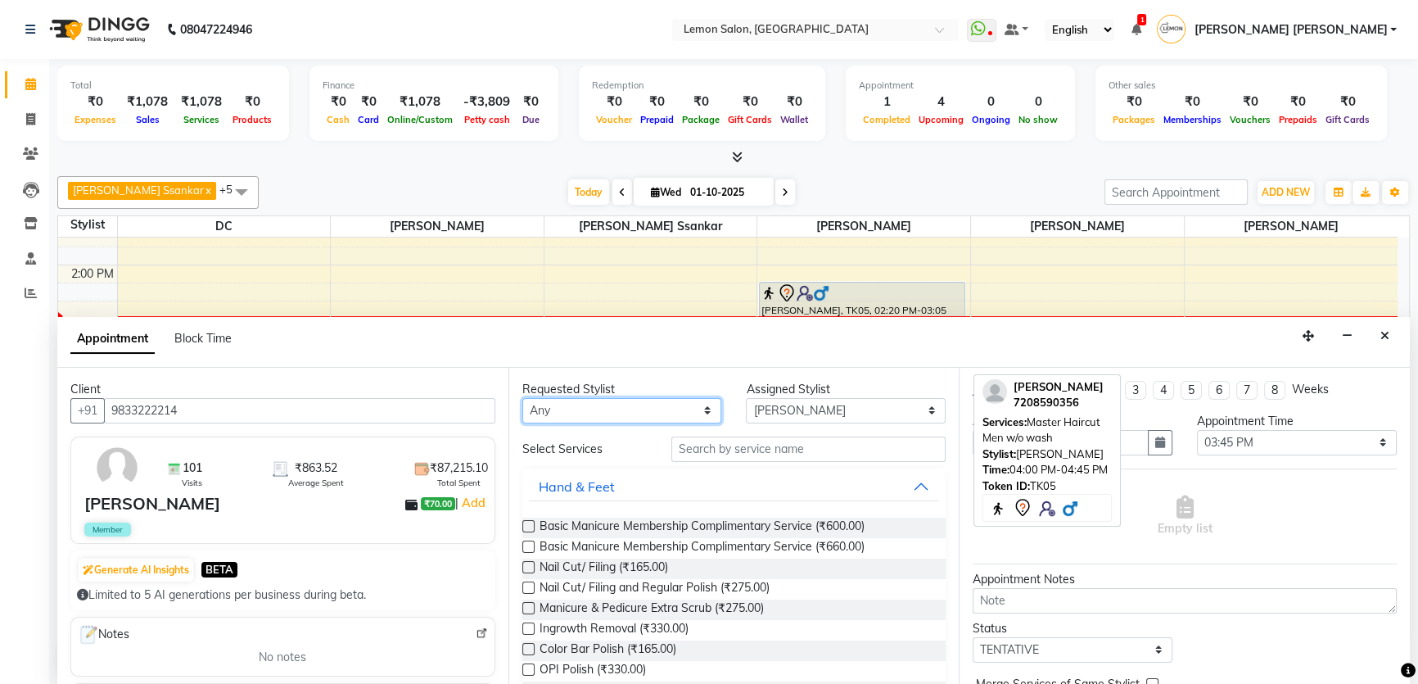
click at [619, 405] on select "Any Adnan Shaikh Anamta Sayyed Apoorva Ssankar Arshad Shaikh DC Imran shaikh Ja…" at bounding box center [622, 410] width 200 height 25
select select "7891"
click at [522, 398] on select "Any Adnan Shaikh Anamta Sayyed Apoorva Ssankar Arshad Shaikh DC Imran shaikh Ja…" at bounding box center [622, 410] width 200 height 25
click at [779, 408] on select "Select Adnan Shaikh Anamta Sayyed Apoorva Ssankar Arshad Shaikh DC Imran shaikh…" at bounding box center [846, 410] width 200 height 25
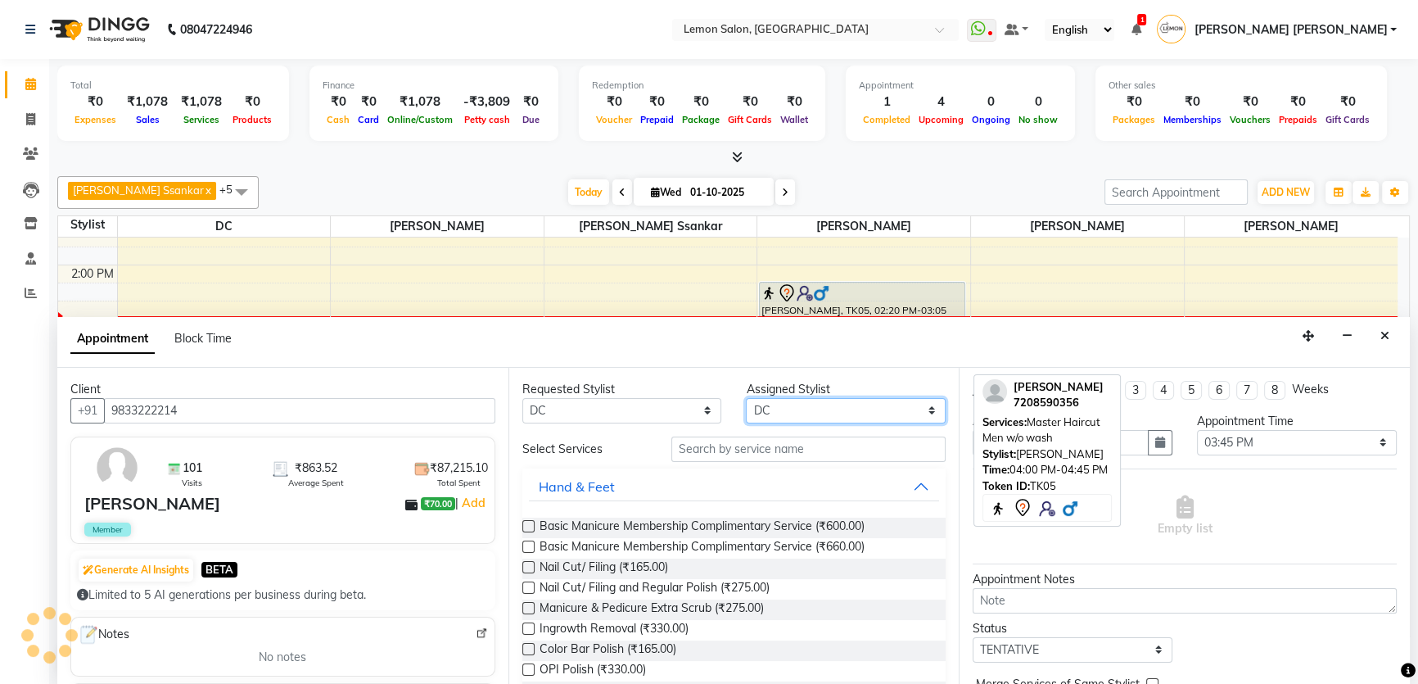
select select "28907"
click at [746, 398] on select "Select Adnan Shaikh Anamta Sayyed Apoorva Ssankar Arshad Shaikh DC Imran shaikh…" at bounding box center [846, 410] width 200 height 25
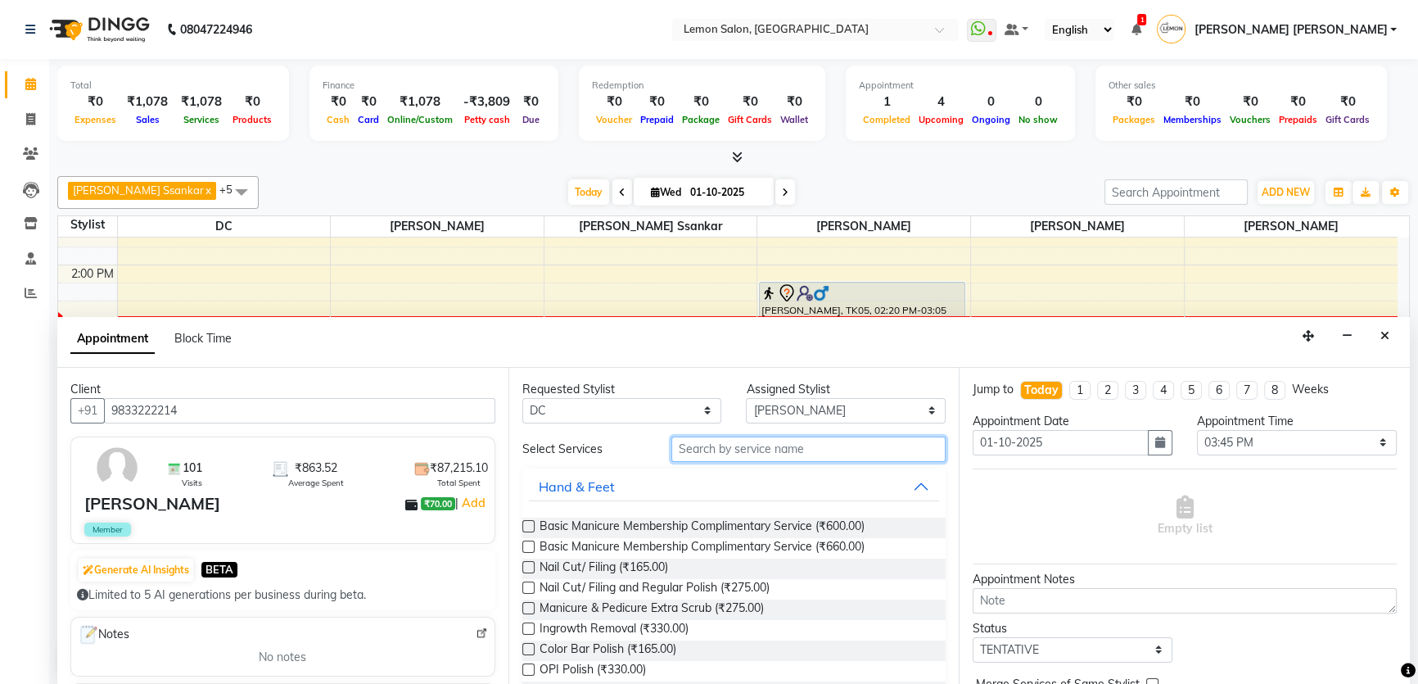
click at [705, 444] on input "text" at bounding box center [808, 448] width 274 height 25
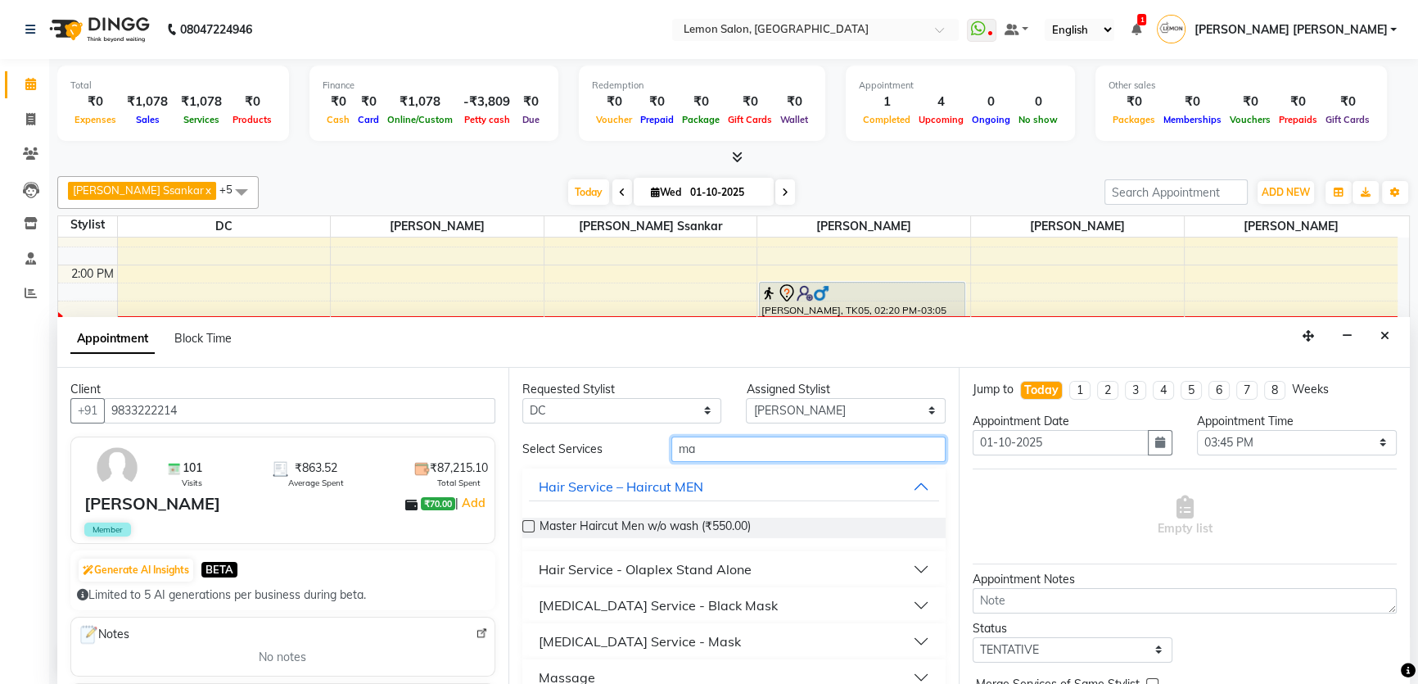
type input "m"
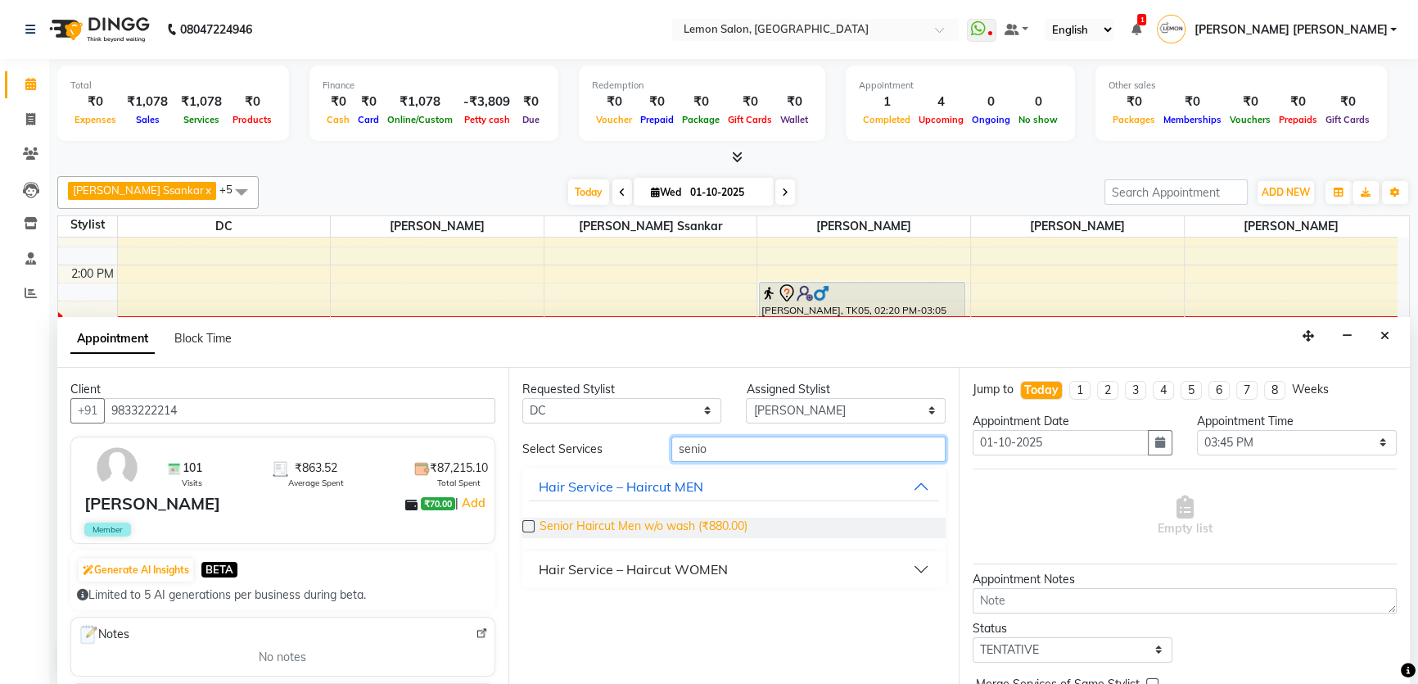
type input "senio"
click at [706, 524] on span "Senior Haircut Men w/o wash (₹880.00)" at bounding box center [644, 527] width 208 height 20
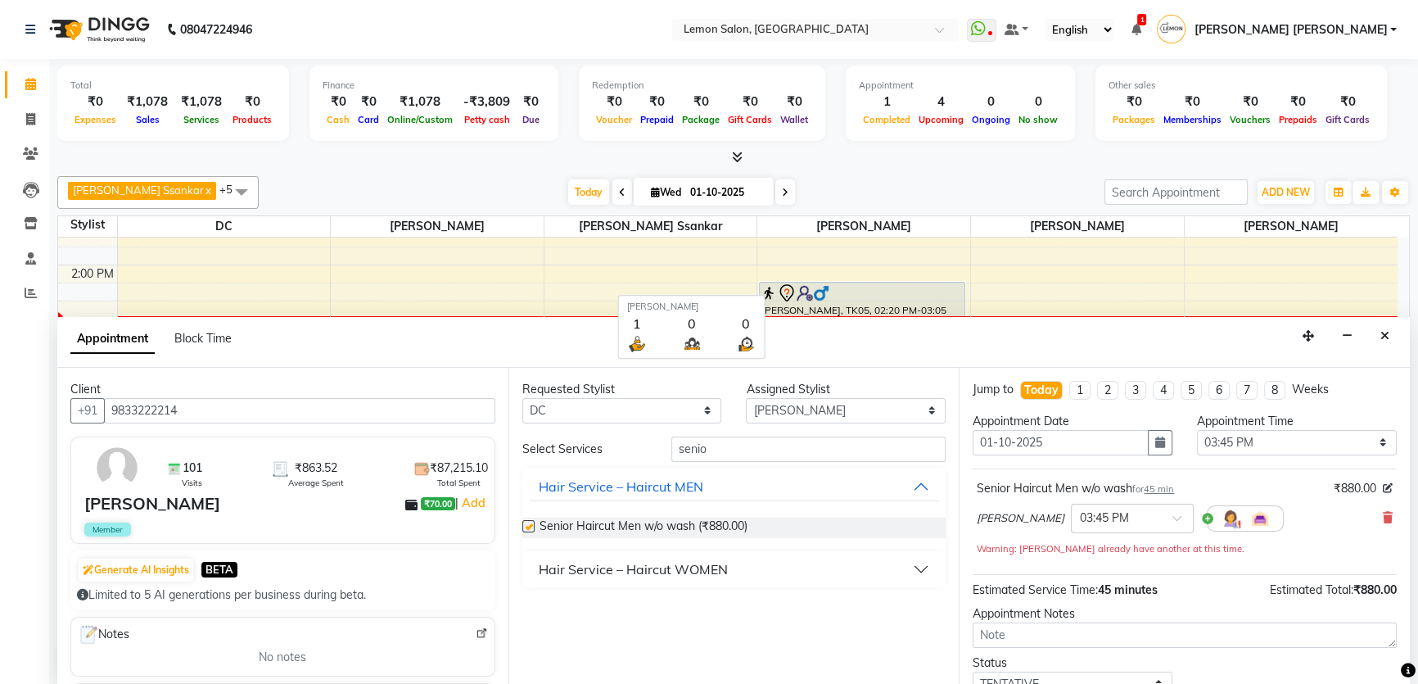
checkbox input "false"
click at [1080, 524] on div "× 03:45 PM" at bounding box center [1104, 517] width 49 height 17
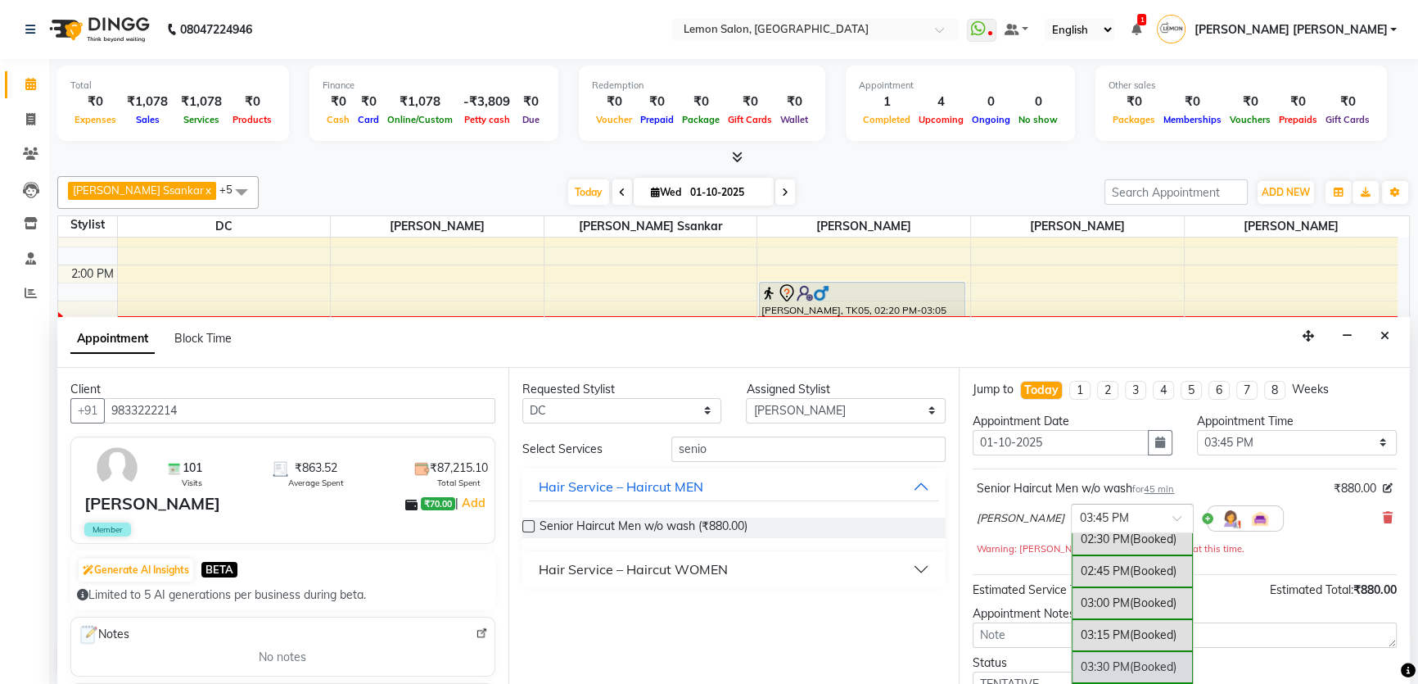
scroll to position [557, 0]
click at [1072, 598] on div "03:00 PM (Booked)" at bounding box center [1132, 603] width 121 height 32
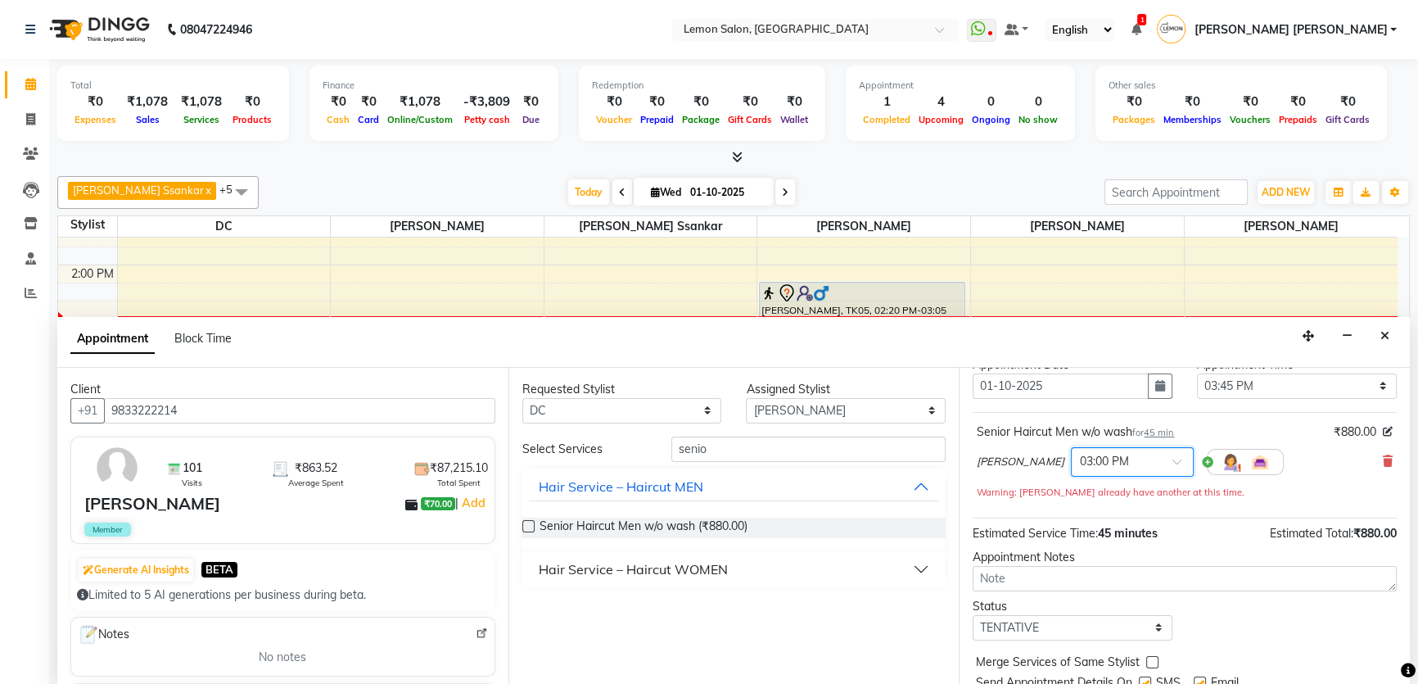
scroll to position [114, 0]
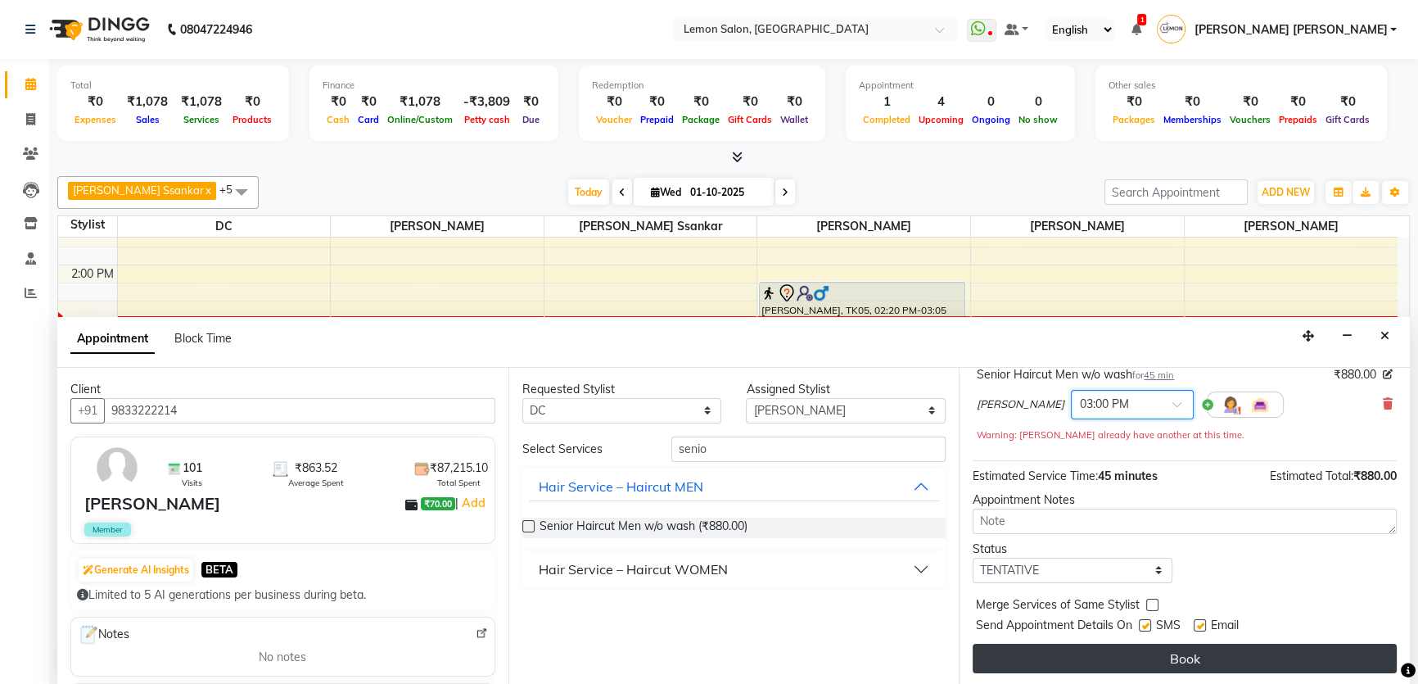
click at [1103, 653] on button "Book" at bounding box center [1185, 658] width 424 height 29
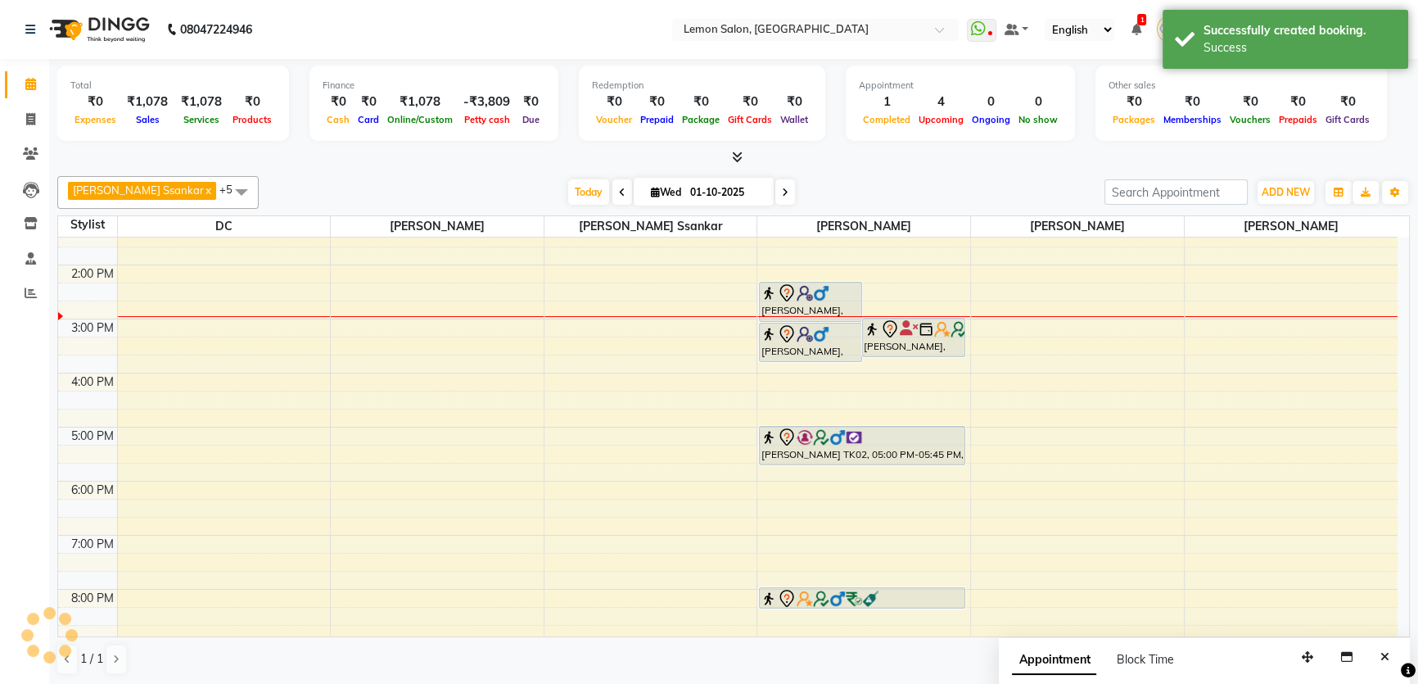
scroll to position [0, 0]
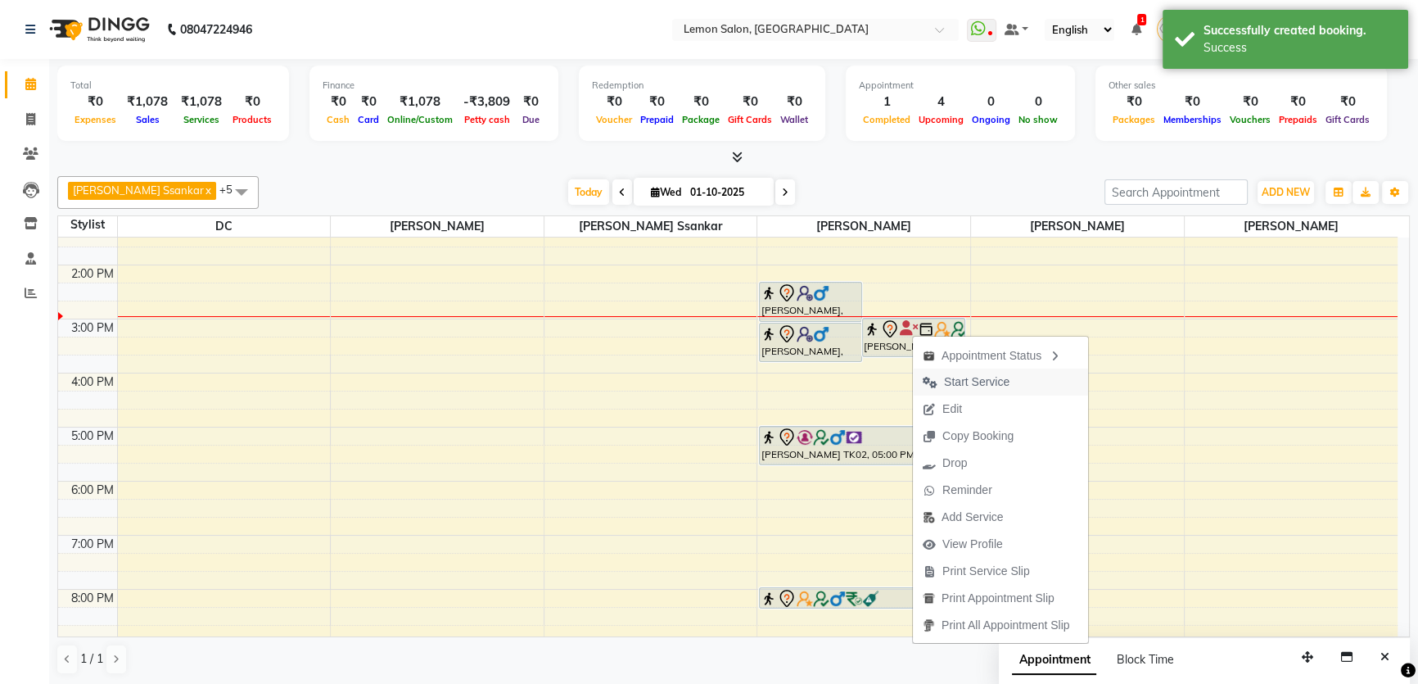
click at [1066, 385] on button "Start Service" at bounding box center [1000, 381] width 175 height 27
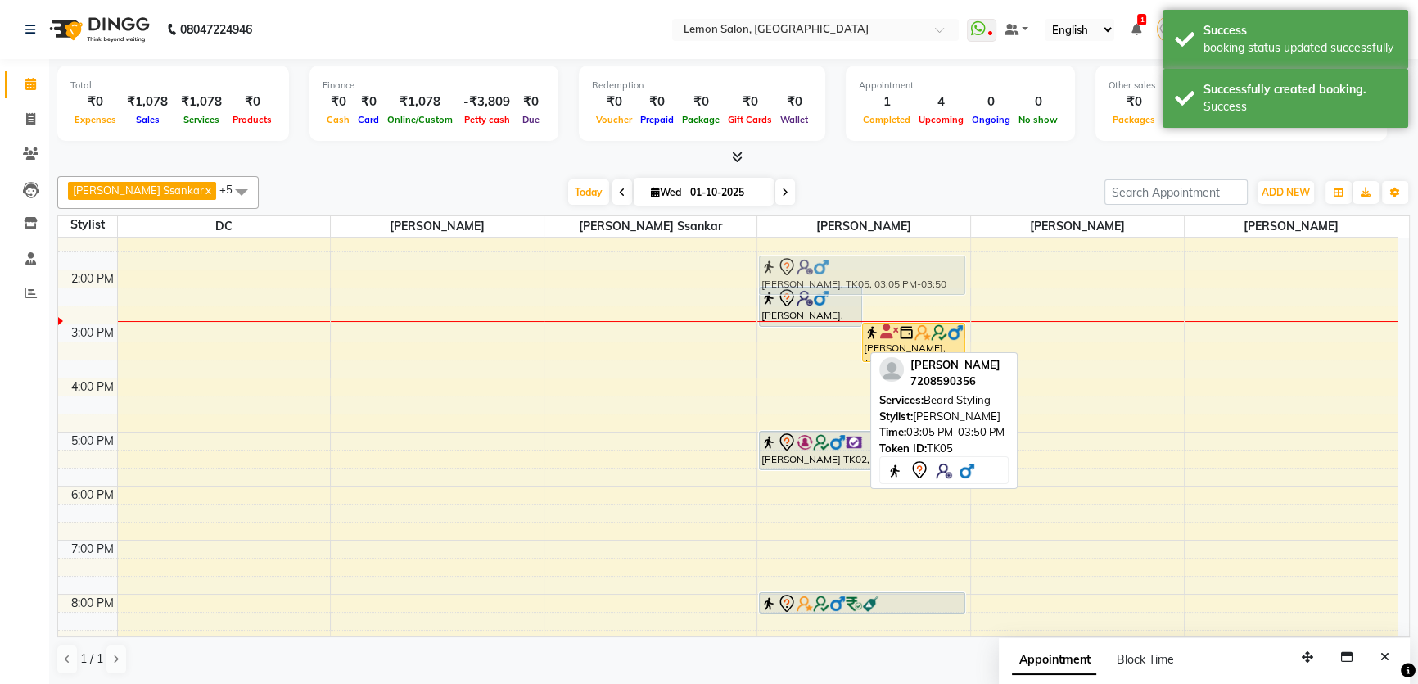
scroll to position [237, 0]
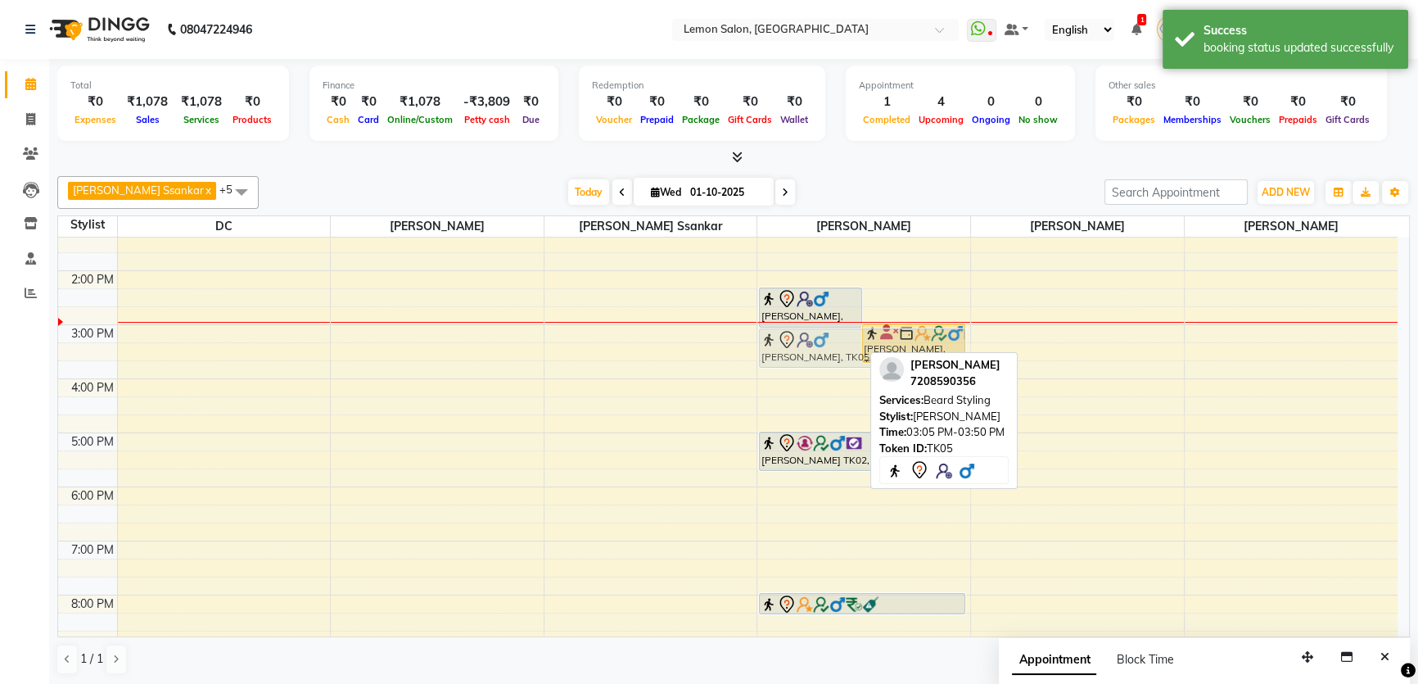
drag, startPoint x: 801, startPoint y: 341, endPoint x: 915, endPoint y: 350, distance: 115.0
click at [915, 350] on div "Rehbar khan, TK05, 02:20 PM-03:05 PM, Master Haircut Men w/o wash Lalit Gavas, …" at bounding box center [863, 379] width 213 height 756
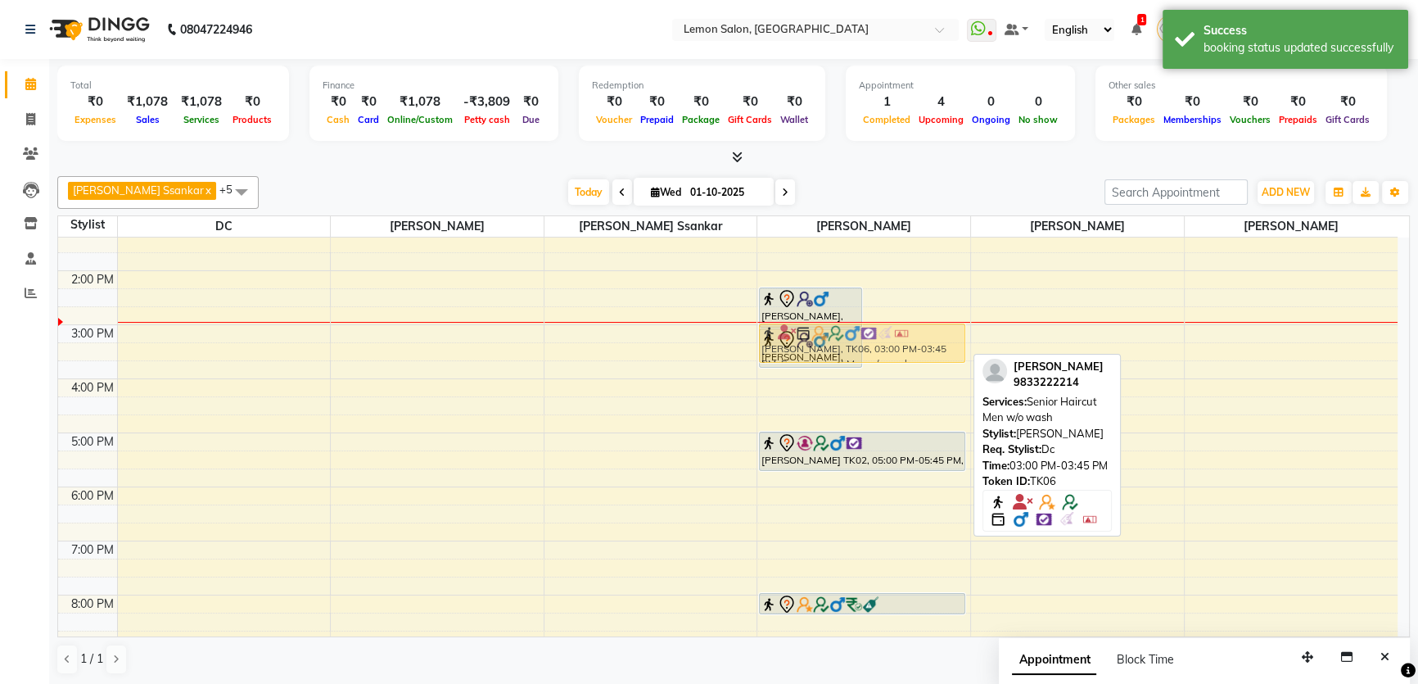
click at [902, 349] on div "Rehbar khan, TK05, 02:20 PM-03:05 PM, Master Haircut Men w/o wash Lalit Gavas, …" at bounding box center [863, 379] width 213 height 756
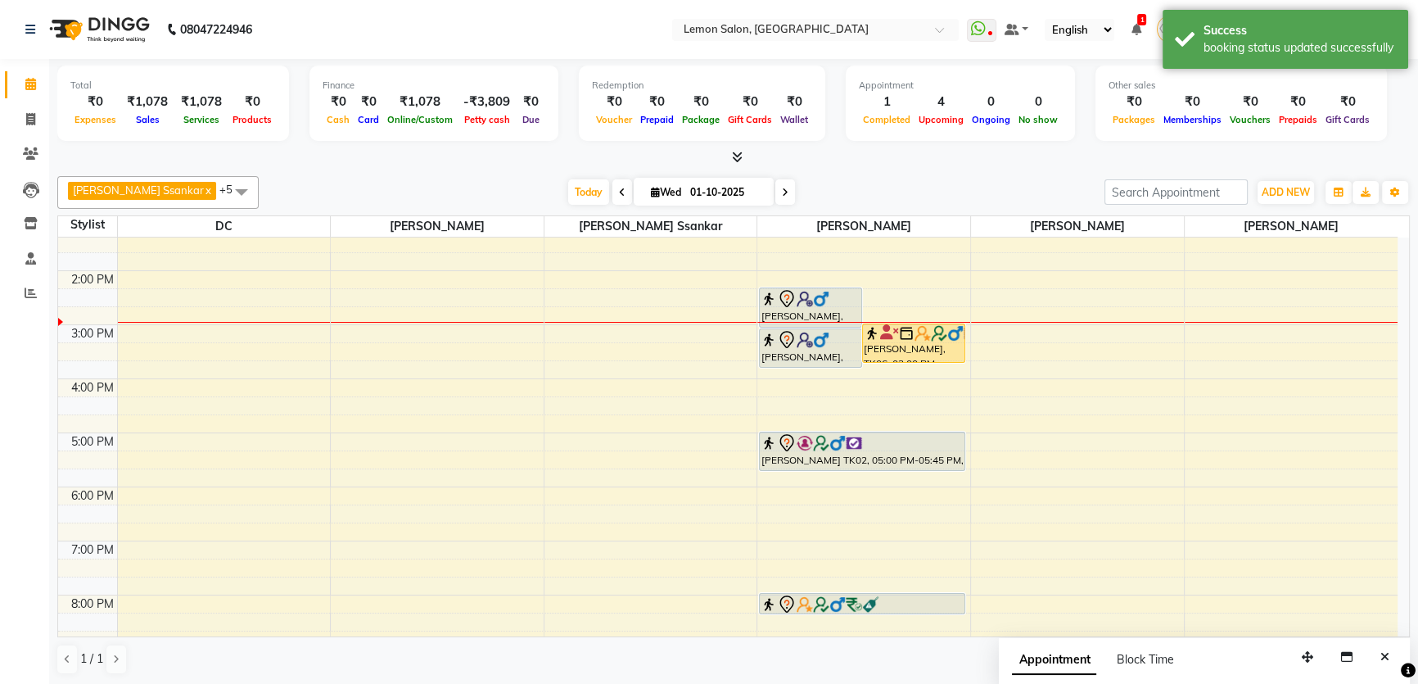
click at [826, 173] on div "Apoorva Ssankar x DC x Vidhi Solanki x Imran shaikh x Mobin x Sonal Dubey x +5 …" at bounding box center [733, 425] width 1353 height 512
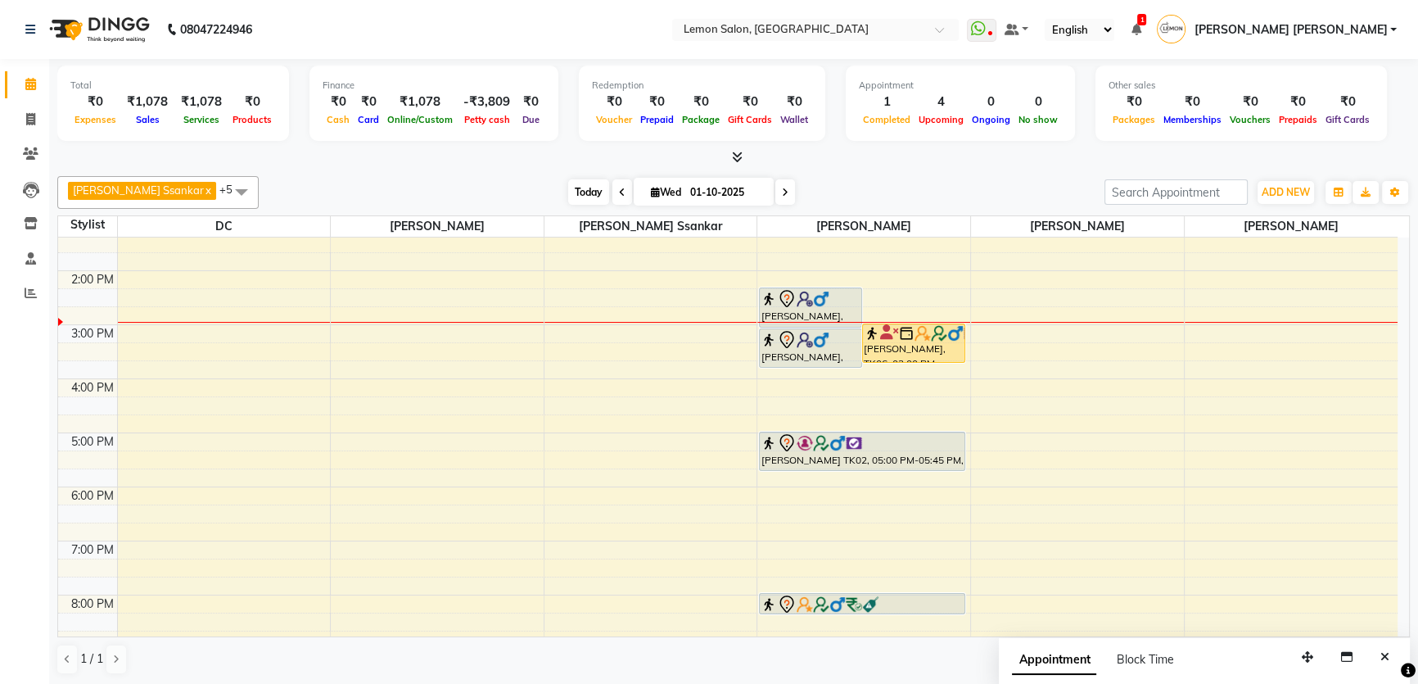
click at [568, 193] on span "Today" at bounding box center [588, 191] width 41 height 25
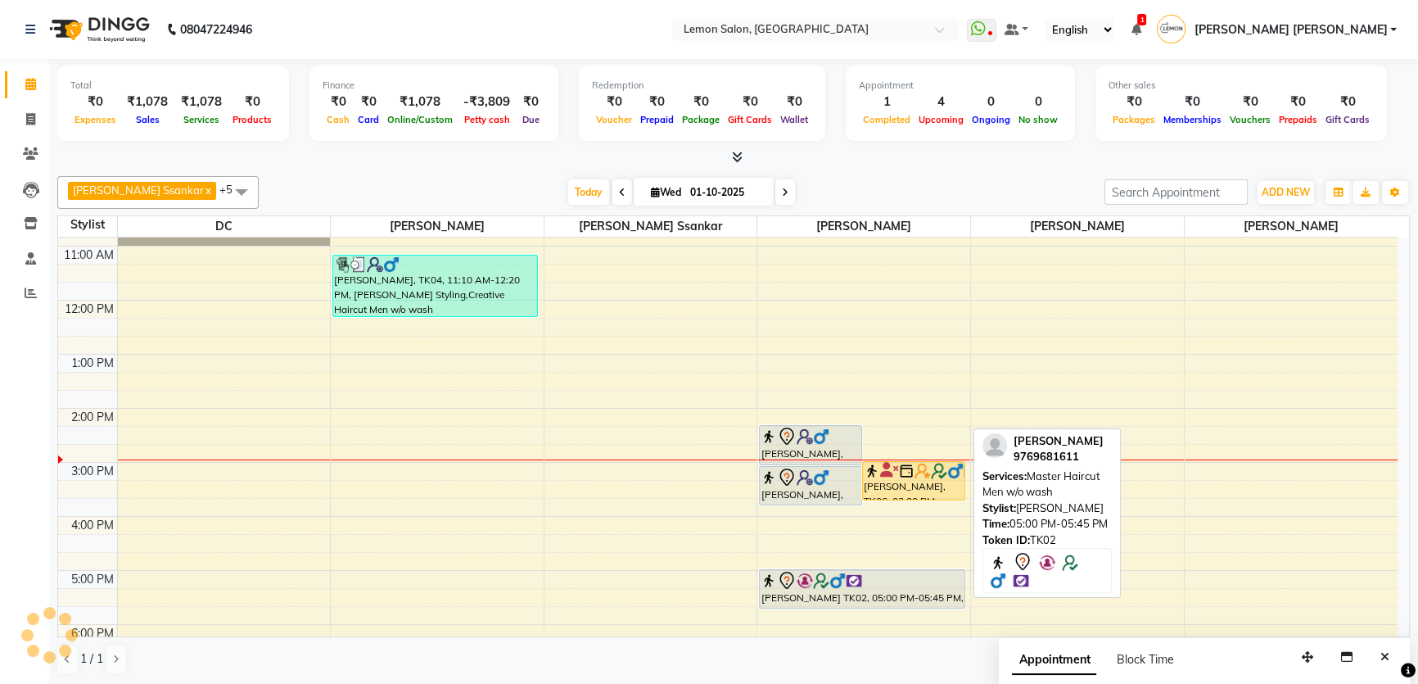
scroll to position [47, 0]
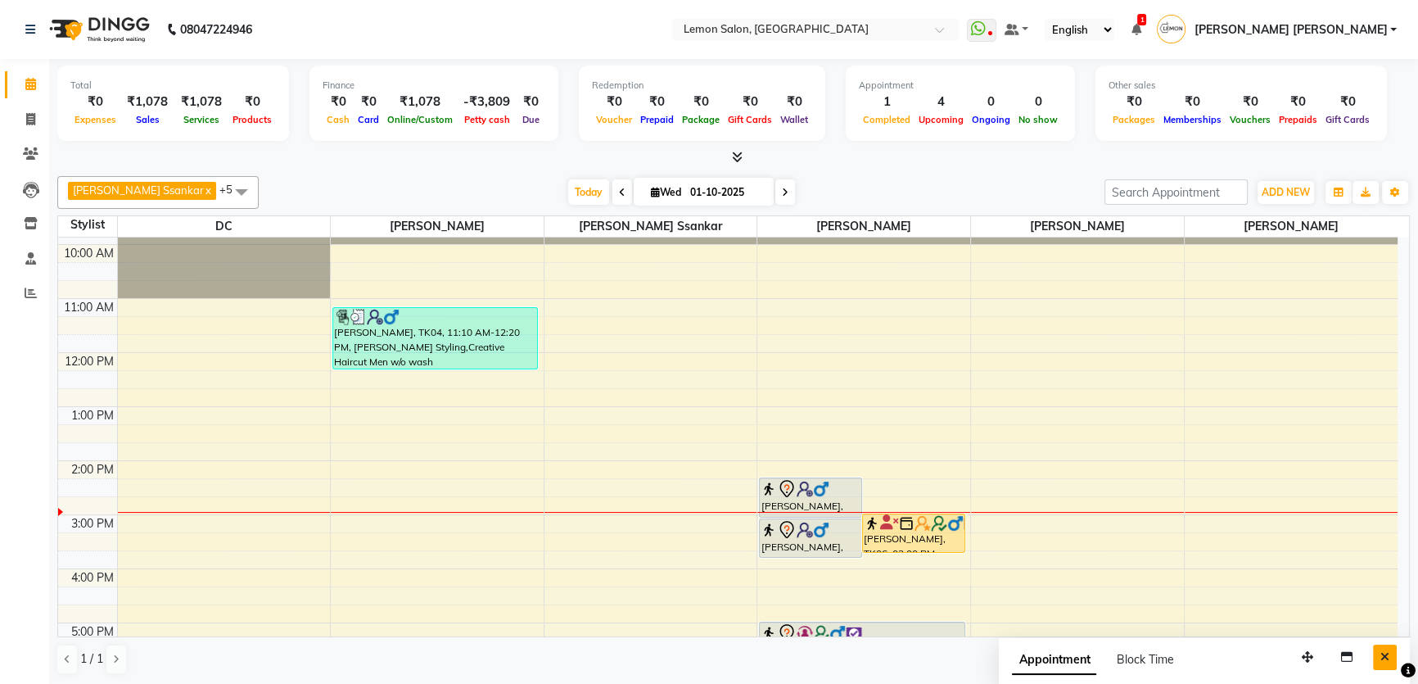
click at [1376, 647] on button "Close" at bounding box center [1385, 656] width 24 height 25
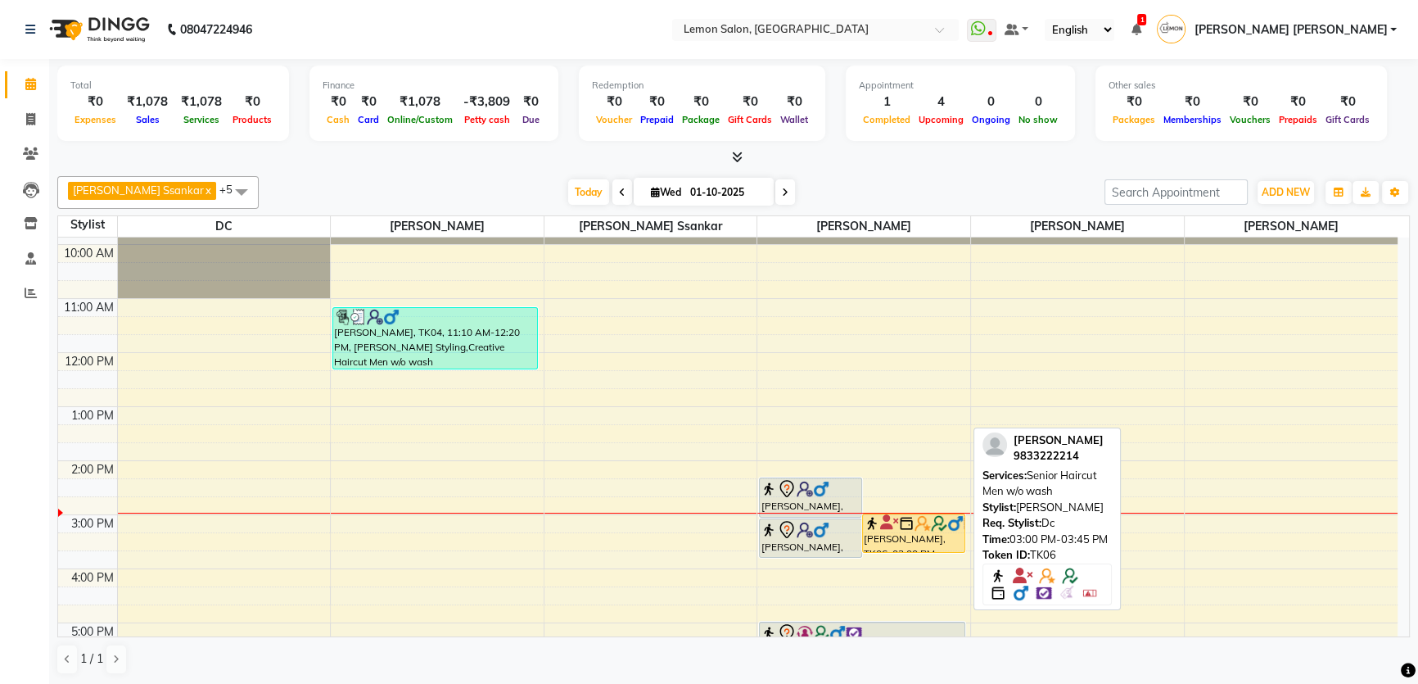
click at [924, 523] on img at bounding box center [922, 523] width 16 height 16
click at [906, 528] on img at bounding box center [906, 523] width 16 height 16
select select "1"
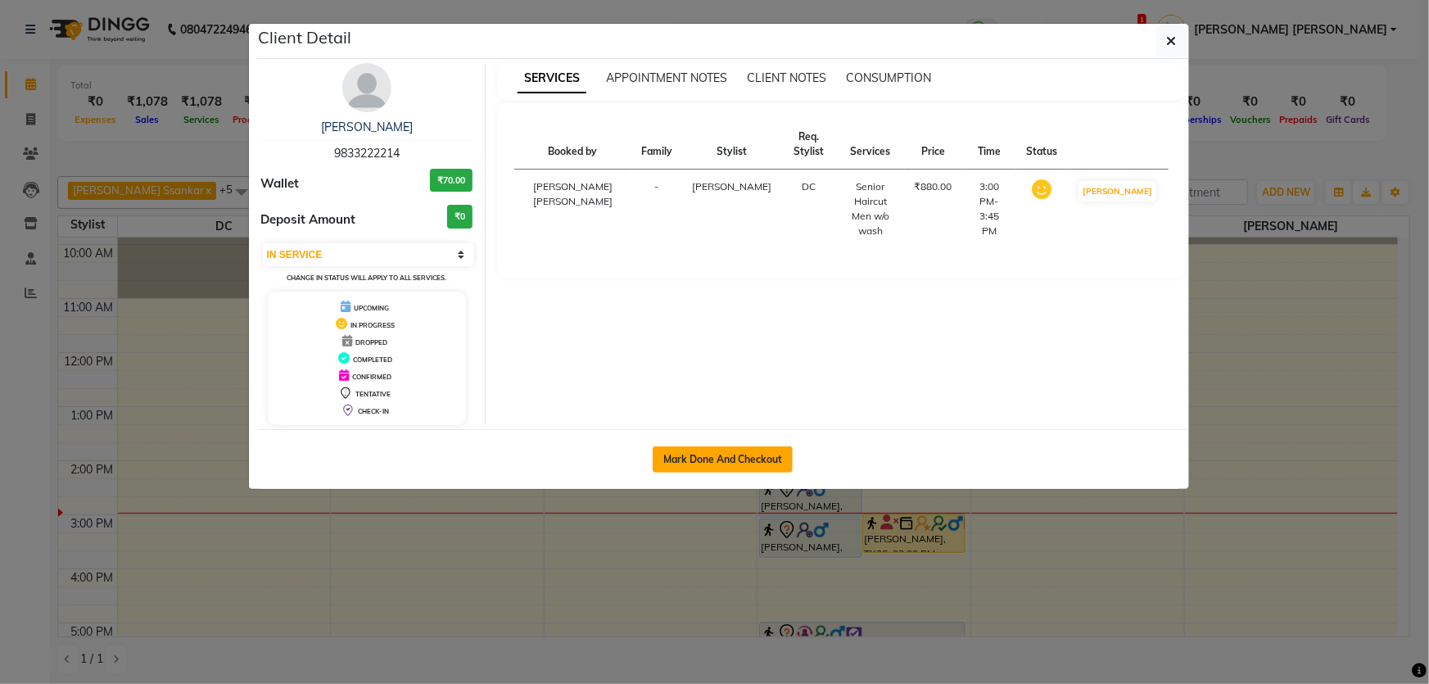
click at [764, 465] on button "Mark Done And Checkout" at bounding box center [723, 459] width 140 height 26
select select "568"
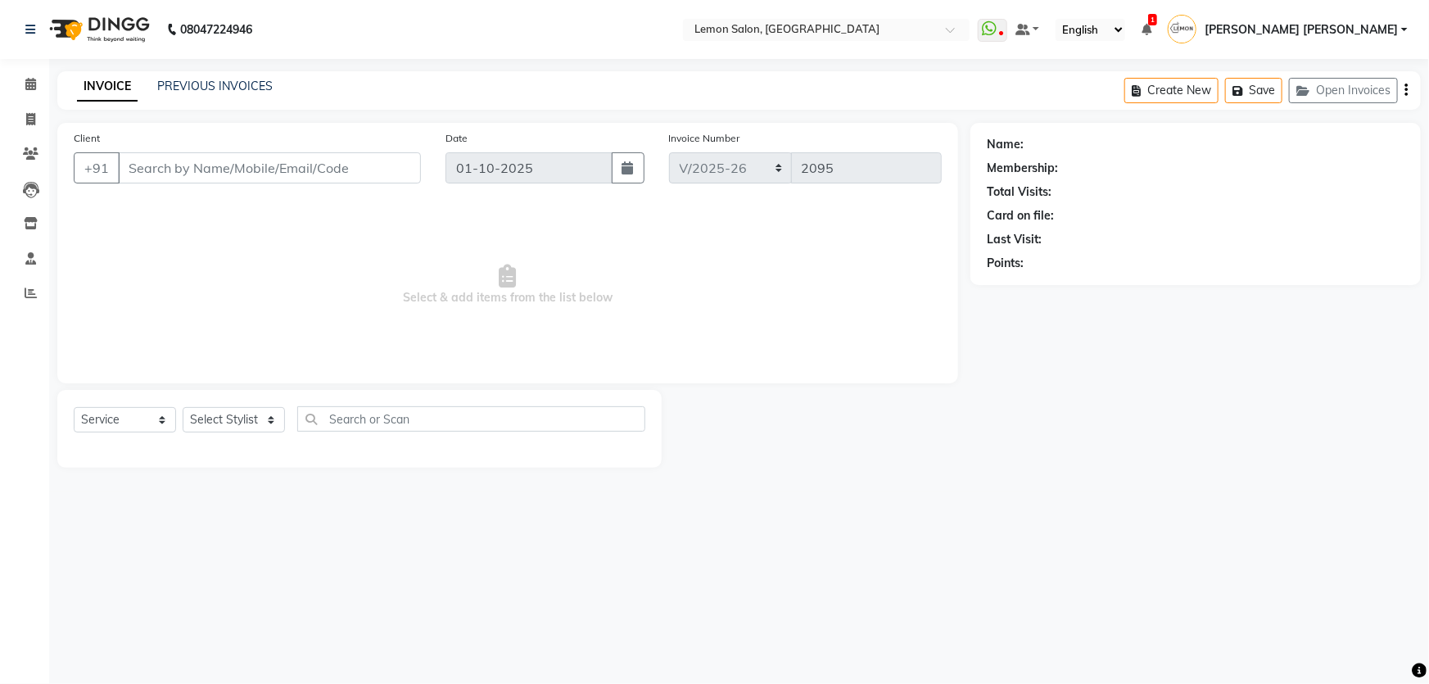
select select "membership"
type input "9833222214"
select select "28907"
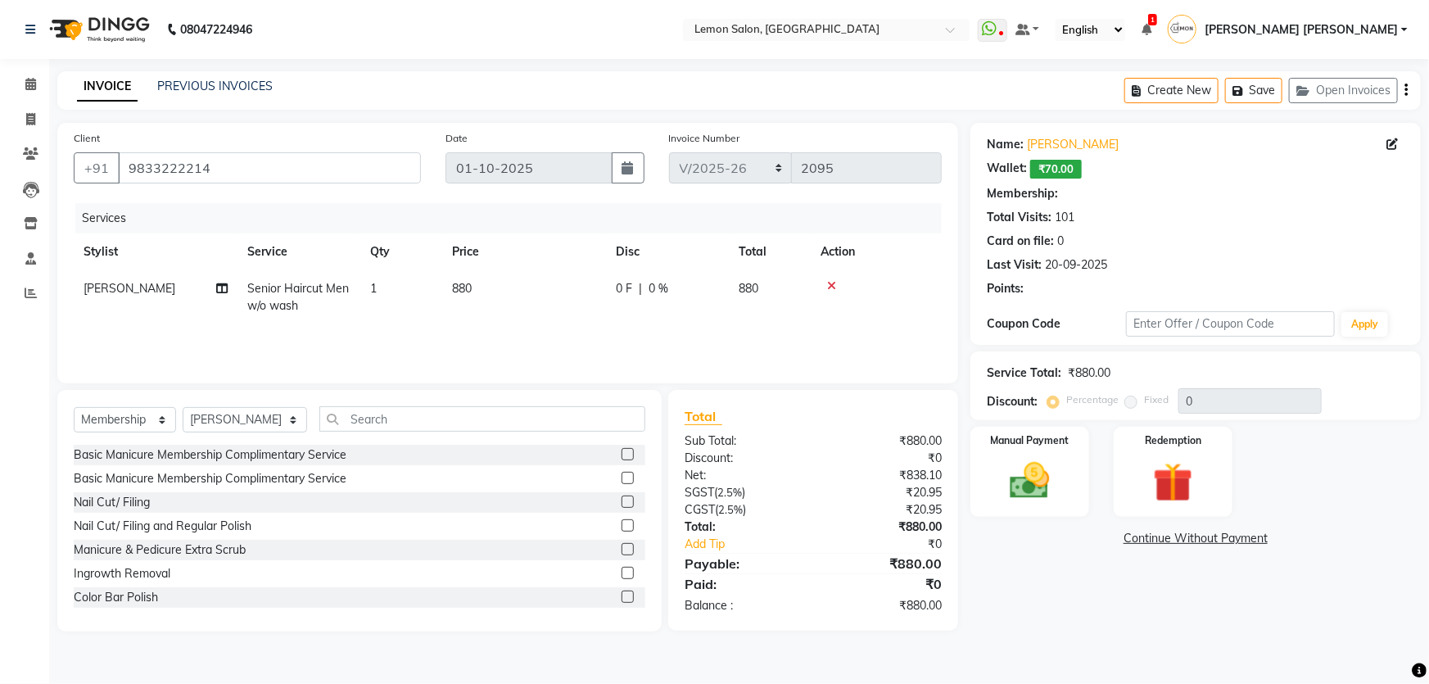
select select "1: Object"
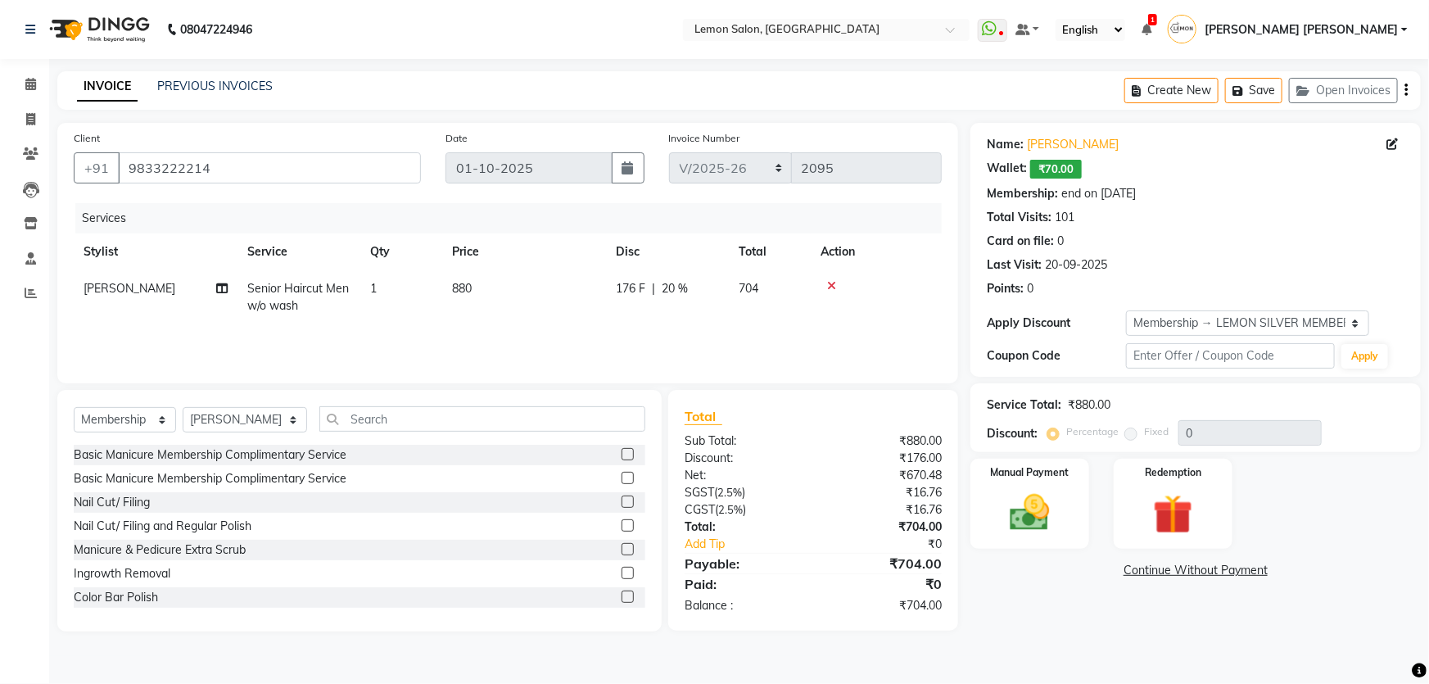
type input "20"
drag, startPoint x: 1164, startPoint y: 494, endPoint x: 1164, endPoint y: 504, distance: 9.0
click at [1167, 494] on img at bounding box center [1173, 515] width 67 height 52
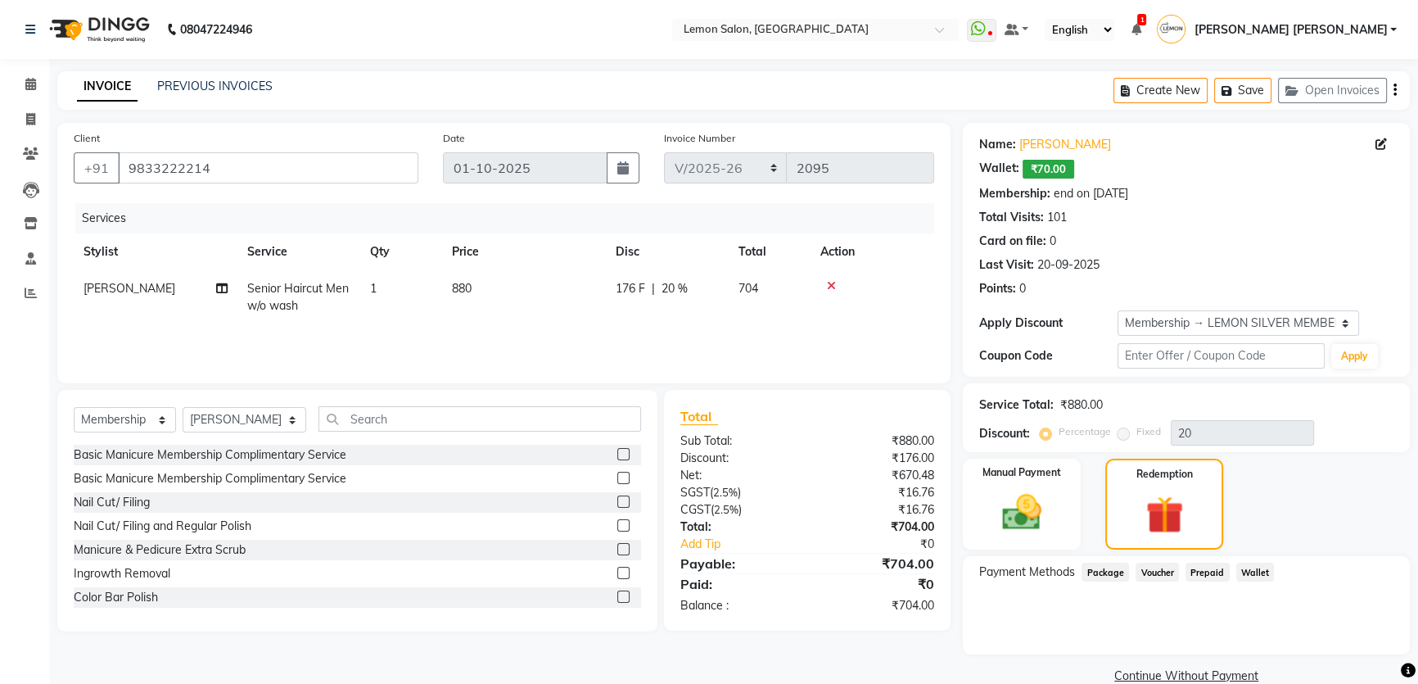
click at [1174, 573] on span "Voucher" at bounding box center [1157, 571] width 43 height 19
click at [1261, 573] on span "Wallet" at bounding box center [1255, 571] width 38 height 19
click at [1118, 577] on span "Package" at bounding box center [1105, 571] width 47 height 19
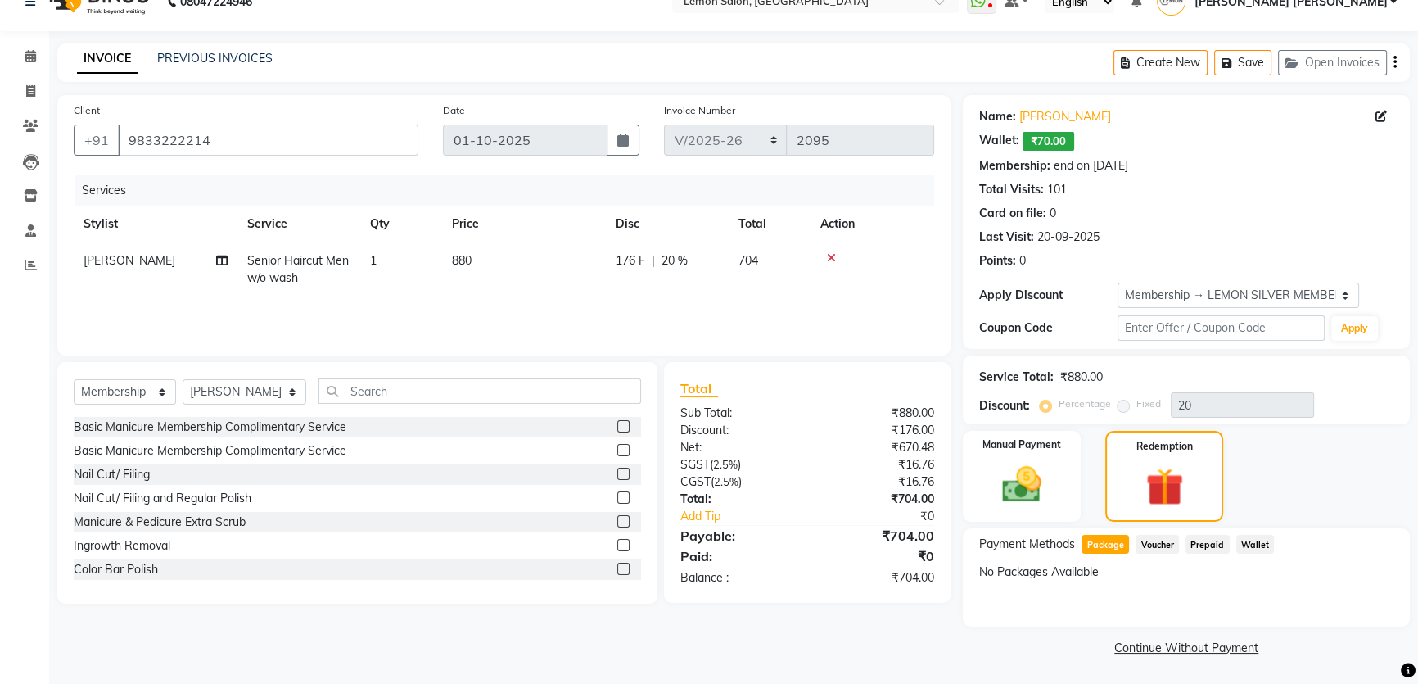
click at [1161, 547] on span "Voucher" at bounding box center [1157, 544] width 43 height 19
click at [1190, 549] on span "Prepaid" at bounding box center [1207, 544] width 44 height 19
click at [1240, 540] on span "Wallet" at bounding box center [1255, 544] width 38 height 19
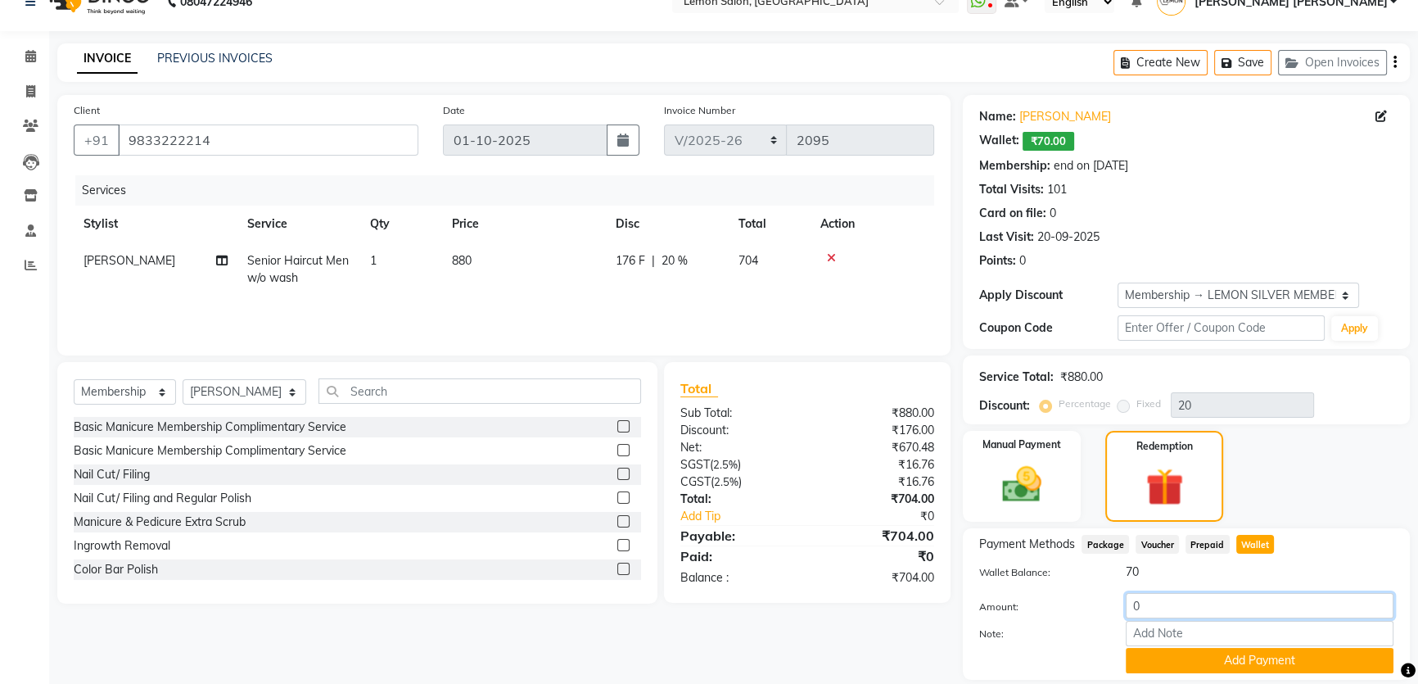
drag, startPoint x: 1163, startPoint y: 602, endPoint x: 1081, endPoint y: 603, distance: 81.9
click at [1081, 603] on div "Amount: 0" at bounding box center [1186, 607] width 439 height 28
type input "4"
click at [1204, 666] on button "Add Payment" at bounding box center [1260, 660] width 268 height 25
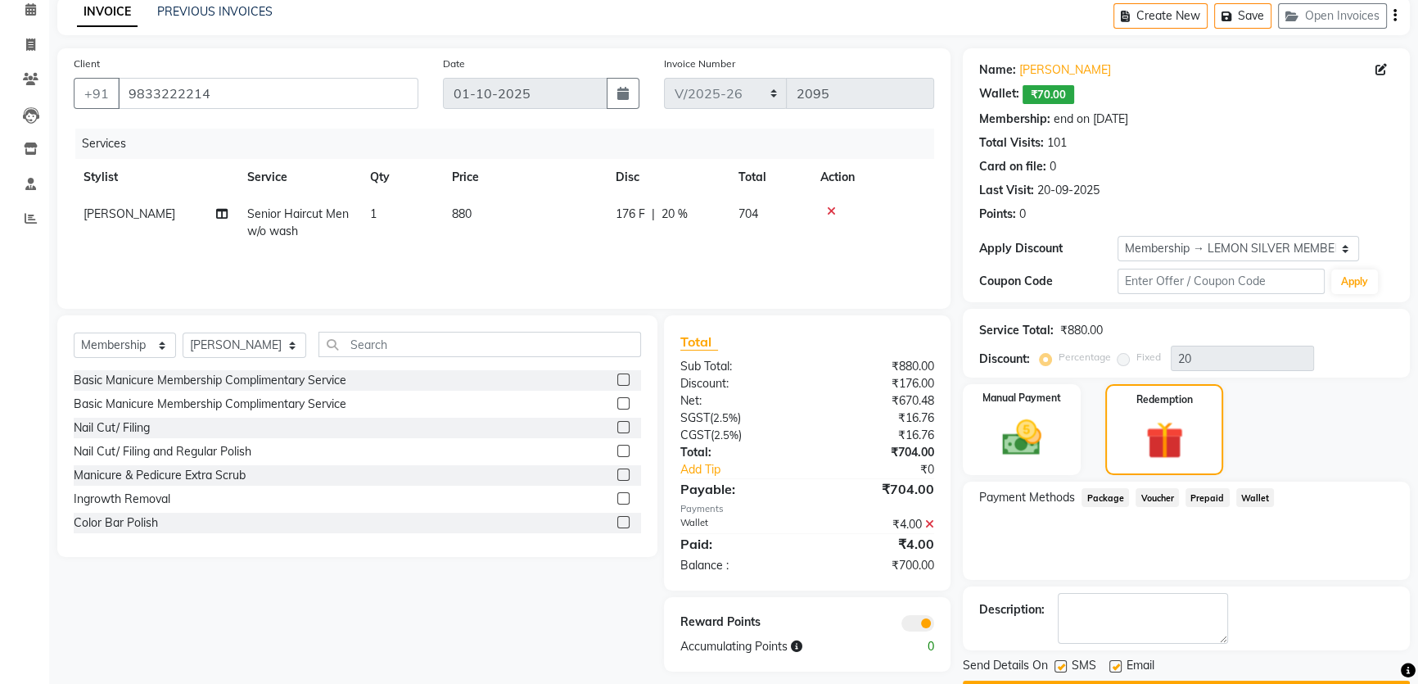
scroll to position [120, 0]
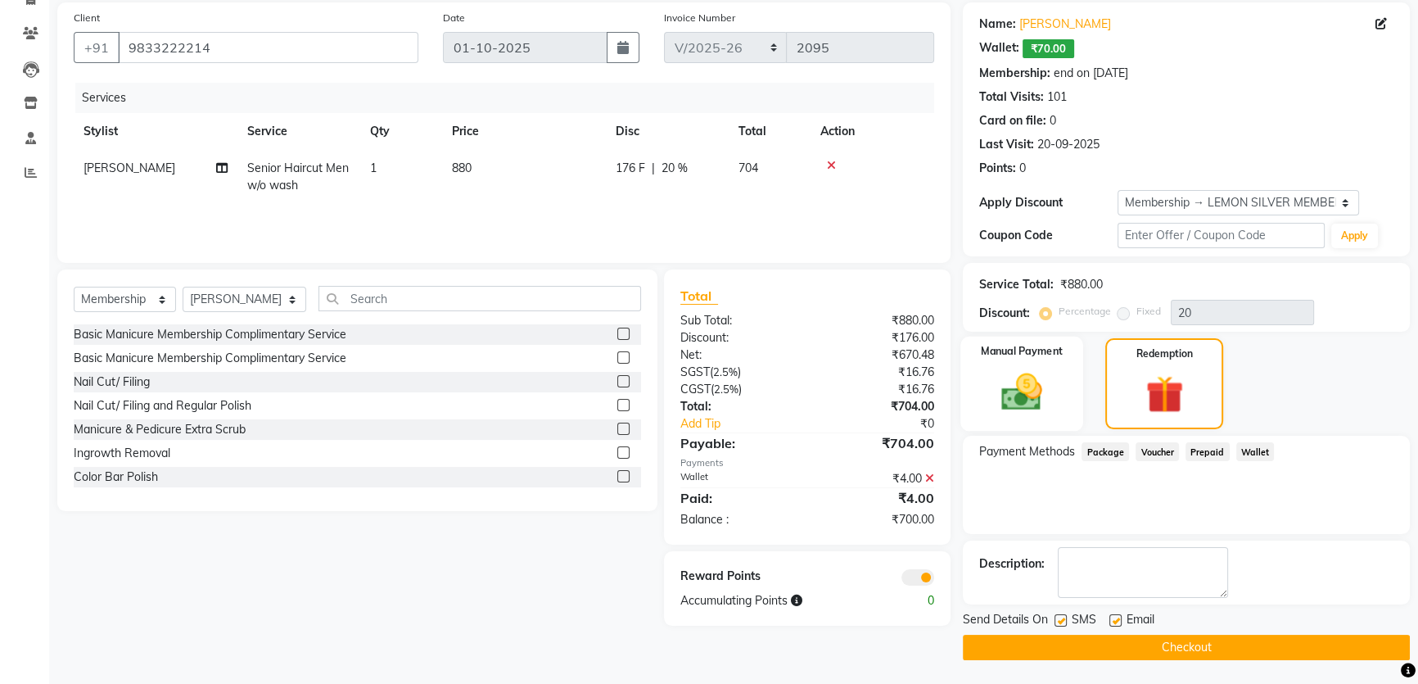
click at [1036, 402] on img at bounding box center [1022, 391] width 66 height 47
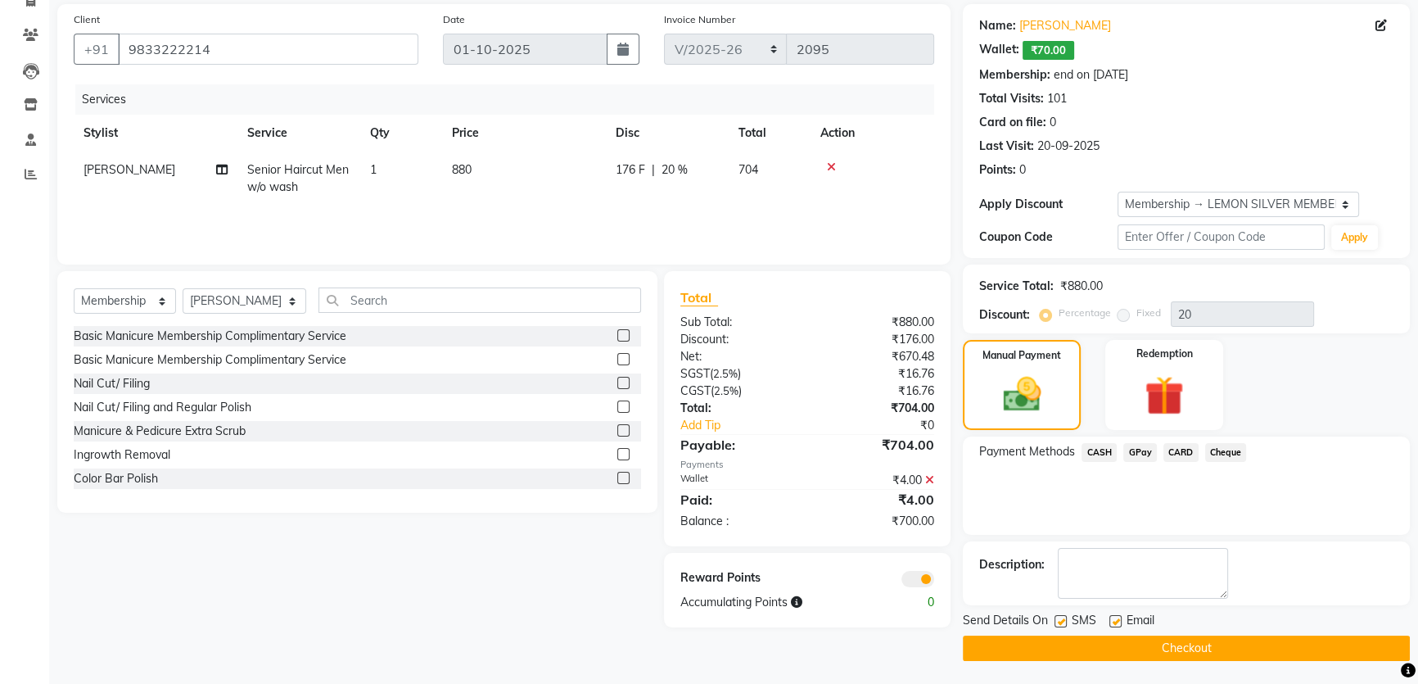
click at [1096, 448] on span "CASH" at bounding box center [1099, 452] width 35 height 19
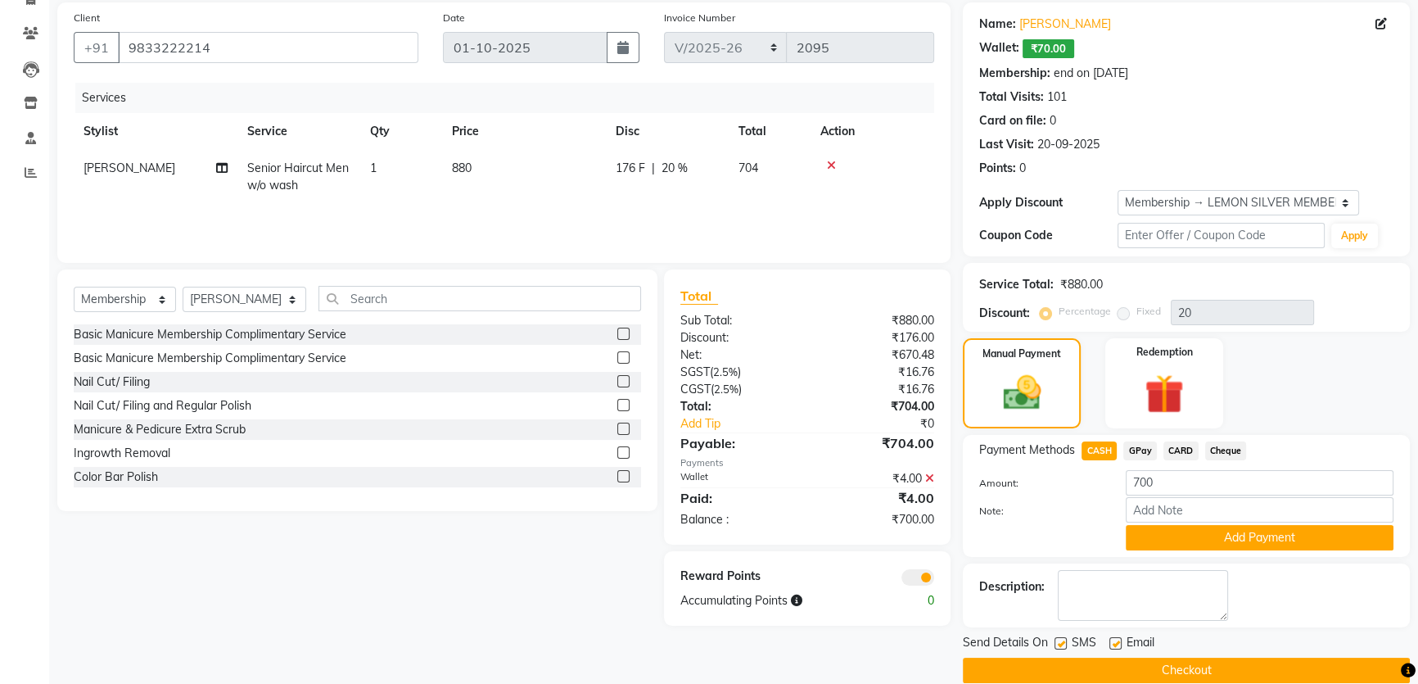
click at [1281, 433] on div "Name: Lalit Gavas Wallet: ₹70.00 Membership: end on 15-05-2026 Total Visits: 10…" at bounding box center [1192, 342] width 459 height 680
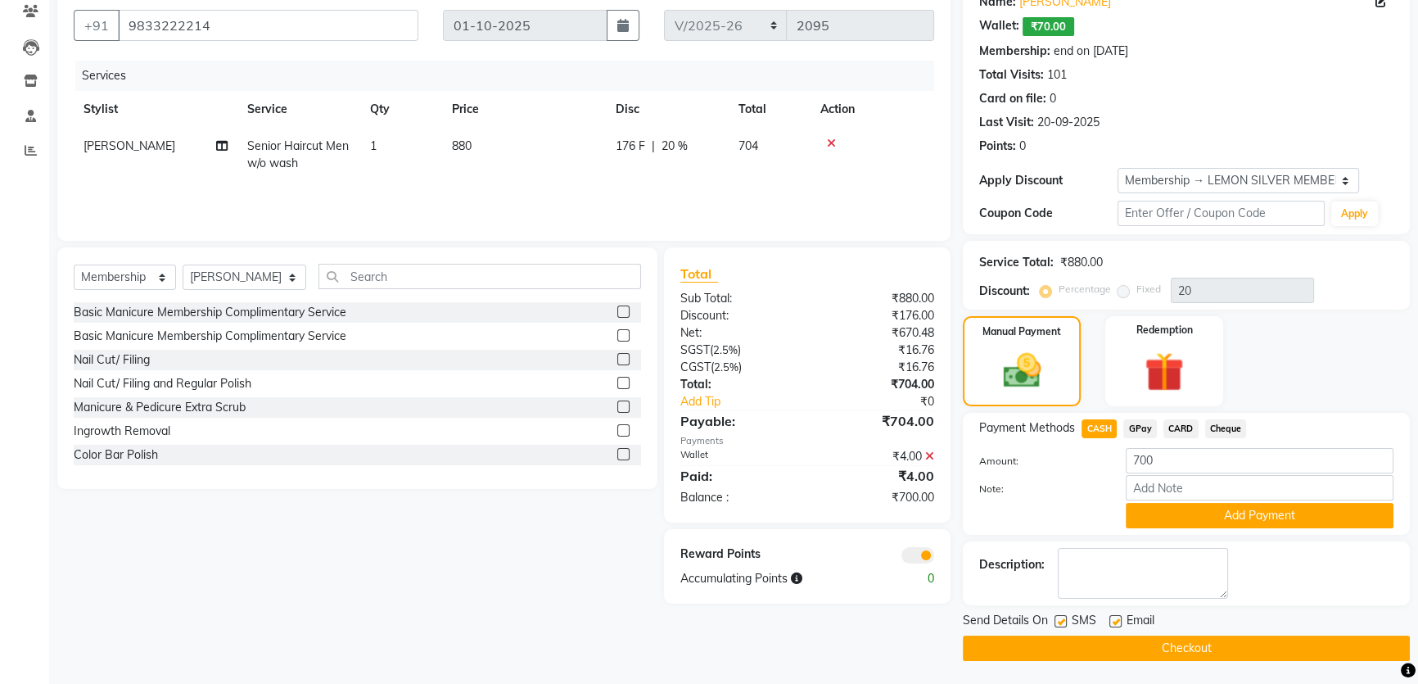
click at [987, 172] on div "Apply Discount" at bounding box center [1048, 180] width 138 height 17
click at [1163, 179] on select "Select Membership → LEMON SILVER MEMBERSHIP Coupon → Abc" at bounding box center [1239, 180] width 242 height 25
click at [1185, 111] on div "Name: Lalit Gavas Wallet: ₹70.00 Membership: end on 15-05-2026 Total Visits: 10…" at bounding box center [1186, 71] width 414 height 168
click at [1199, 506] on button "Add Payment" at bounding box center [1260, 515] width 268 height 25
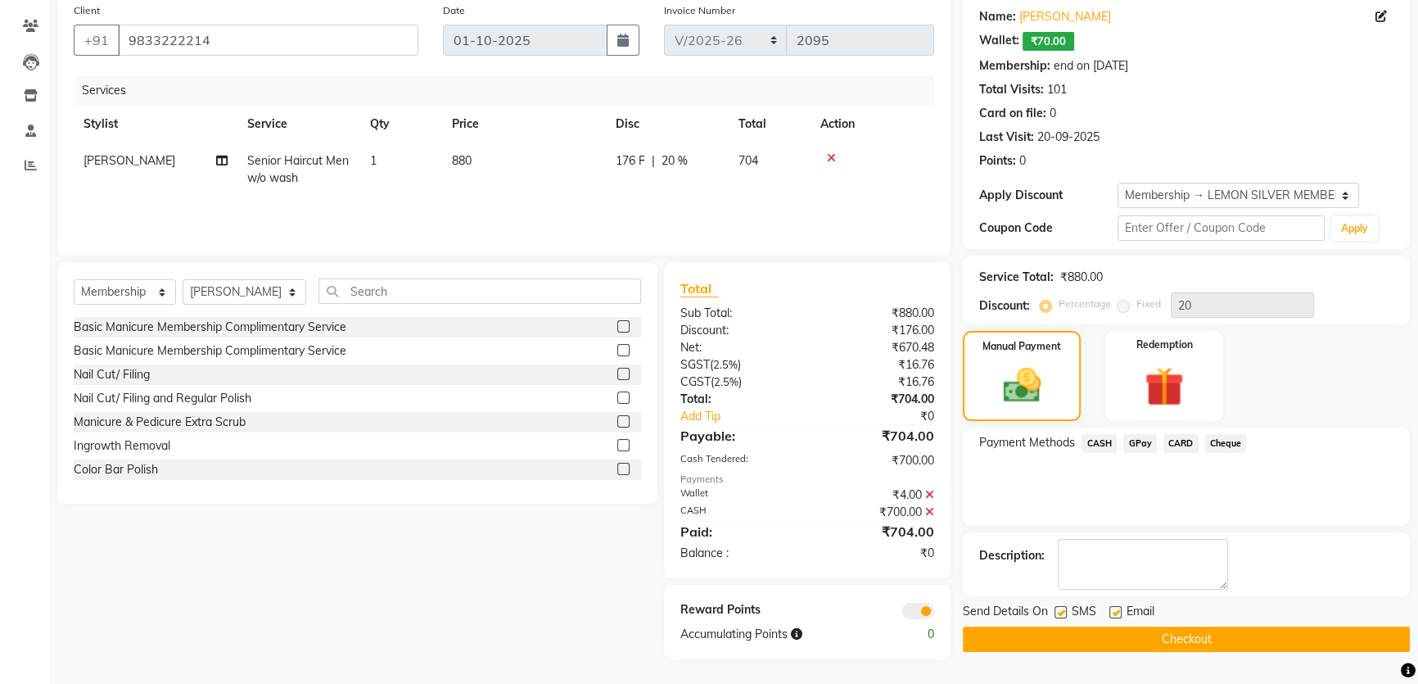
click at [1061, 607] on label at bounding box center [1060, 612] width 12 height 12
click at [1061, 607] on input "checkbox" at bounding box center [1059, 612] width 11 height 11
checkbox input "false"
click at [1113, 607] on label at bounding box center [1115, 612] width 12 height 12
click at [1113, 607] on input "checkbox" at bounding box center [1114, 612] width 11 height 11
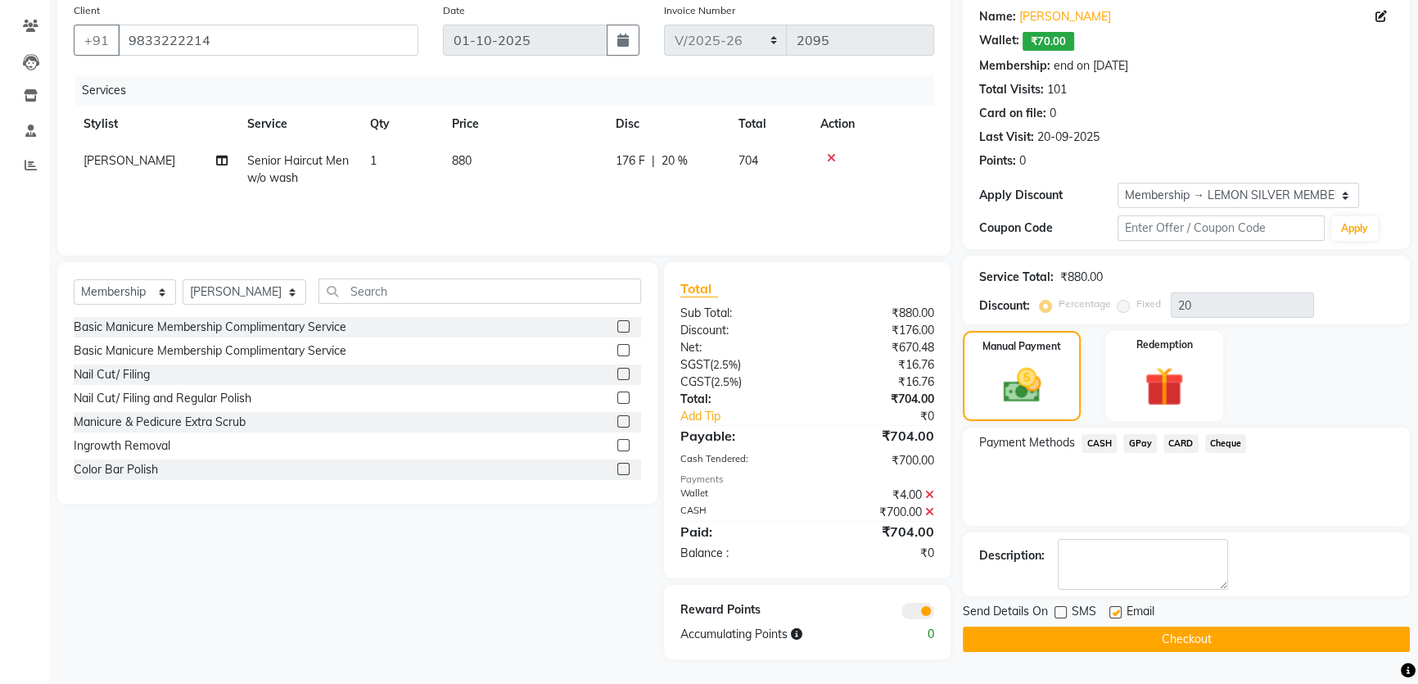
checkbox input "false"
click at [1095, 644] on button "Checkout" at bounding box center [1186, 638] width 447 height 25
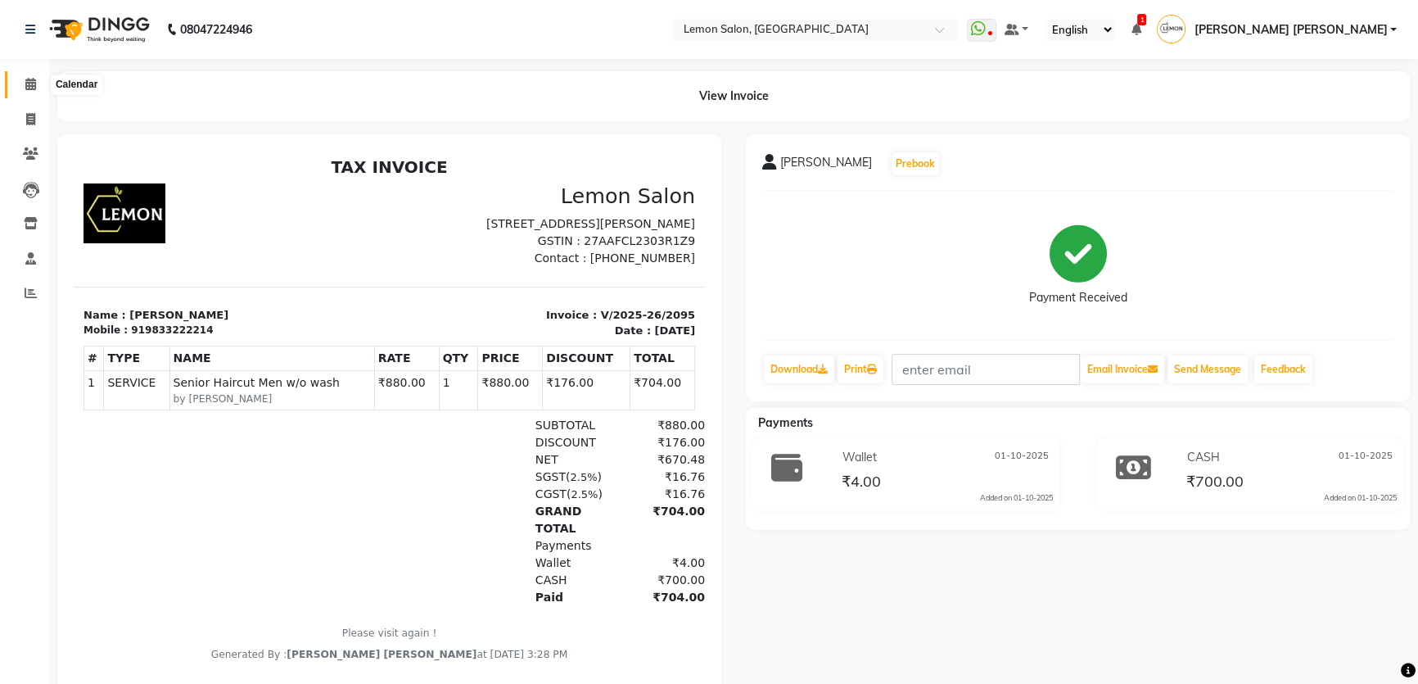
click at [31, 86] on icon at bounding box center [30, 84] width 11 height 12
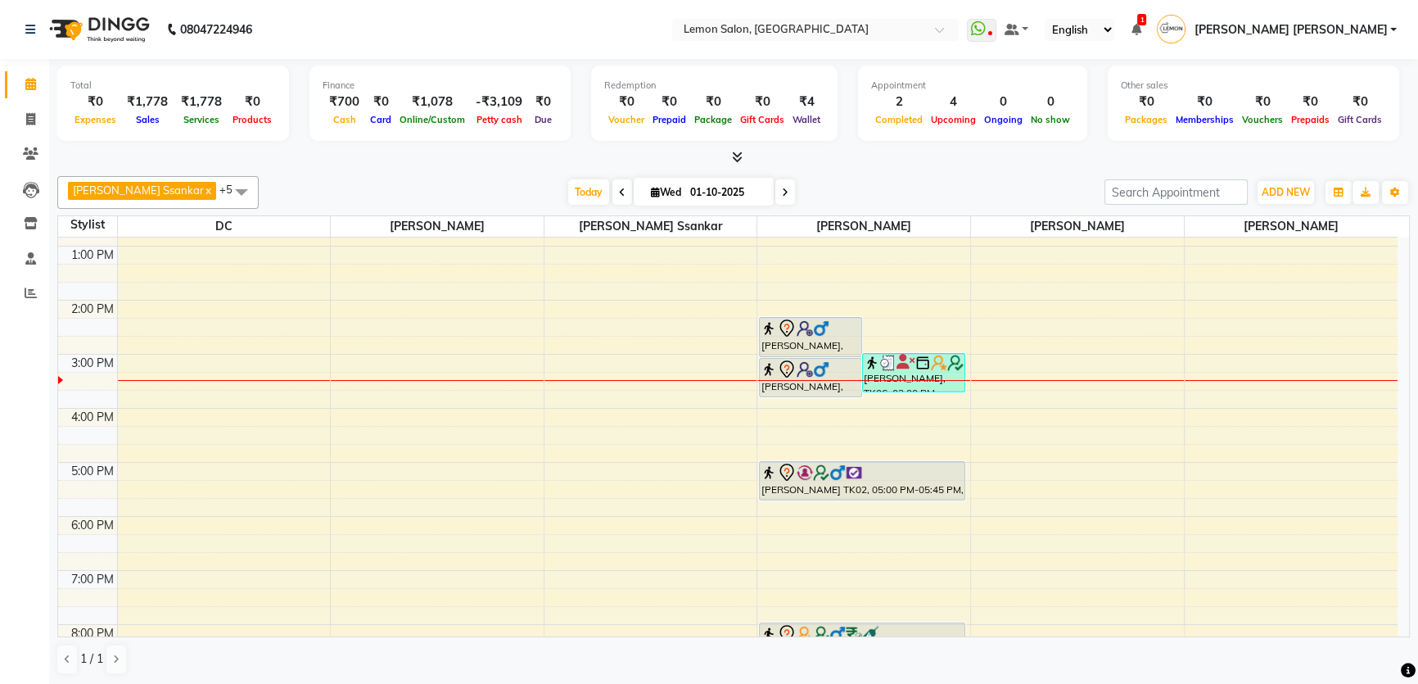
scroll to position [354, 0]
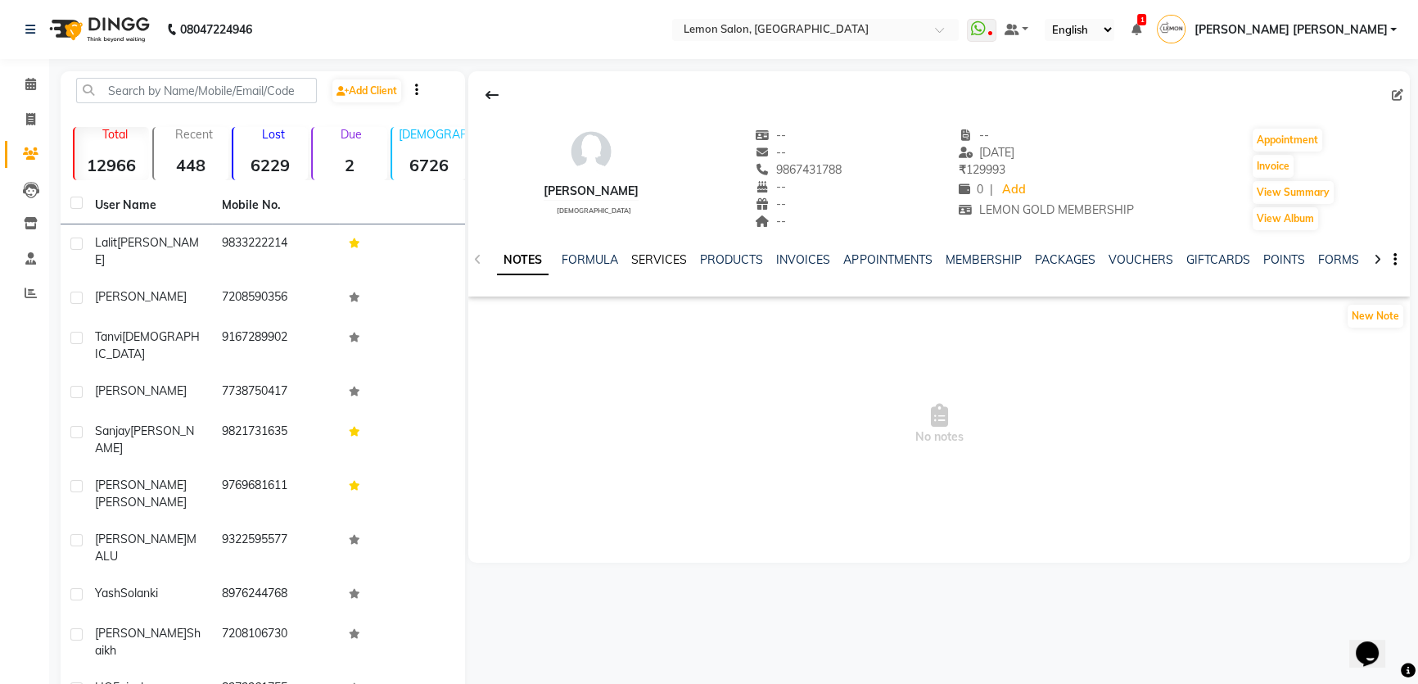
drag, startPoint x: 669, startPoint y: 262, endPoint x: 675, endPoint y: 254, distance: 10.5
click at [669, 262] on link "SERVICES" at bounding box center [659, 259] width 56 height 15
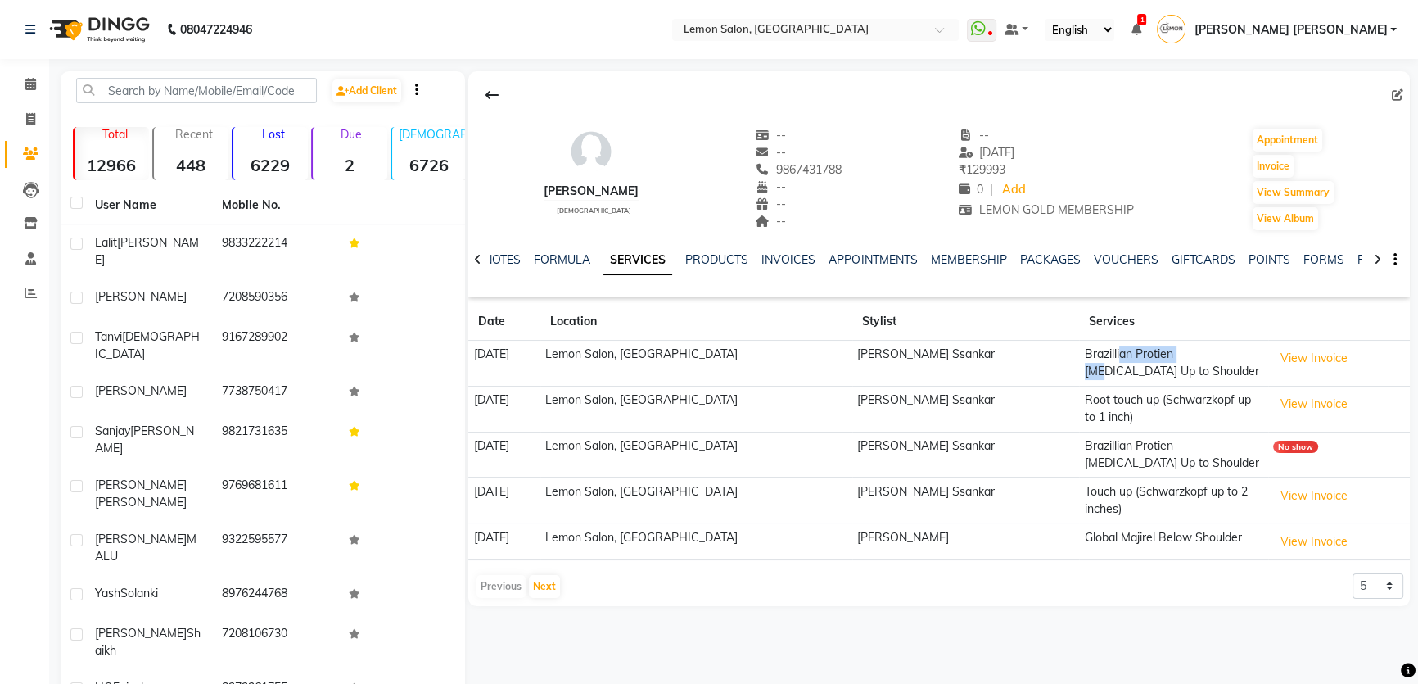
drag, startPoint x: 1069, startPoint y: 359, endPoint x: 1149, endPoint y: 364, distance: 79.5
click at [1149, 364] on td "Brazillian Protien [MEDICAL_DATA] Up to Shoulder" at bounding box center [1173, 364] width 188 height 46
click at [32, 81] on icon at bounding box center [30, 84] width 11 height 12
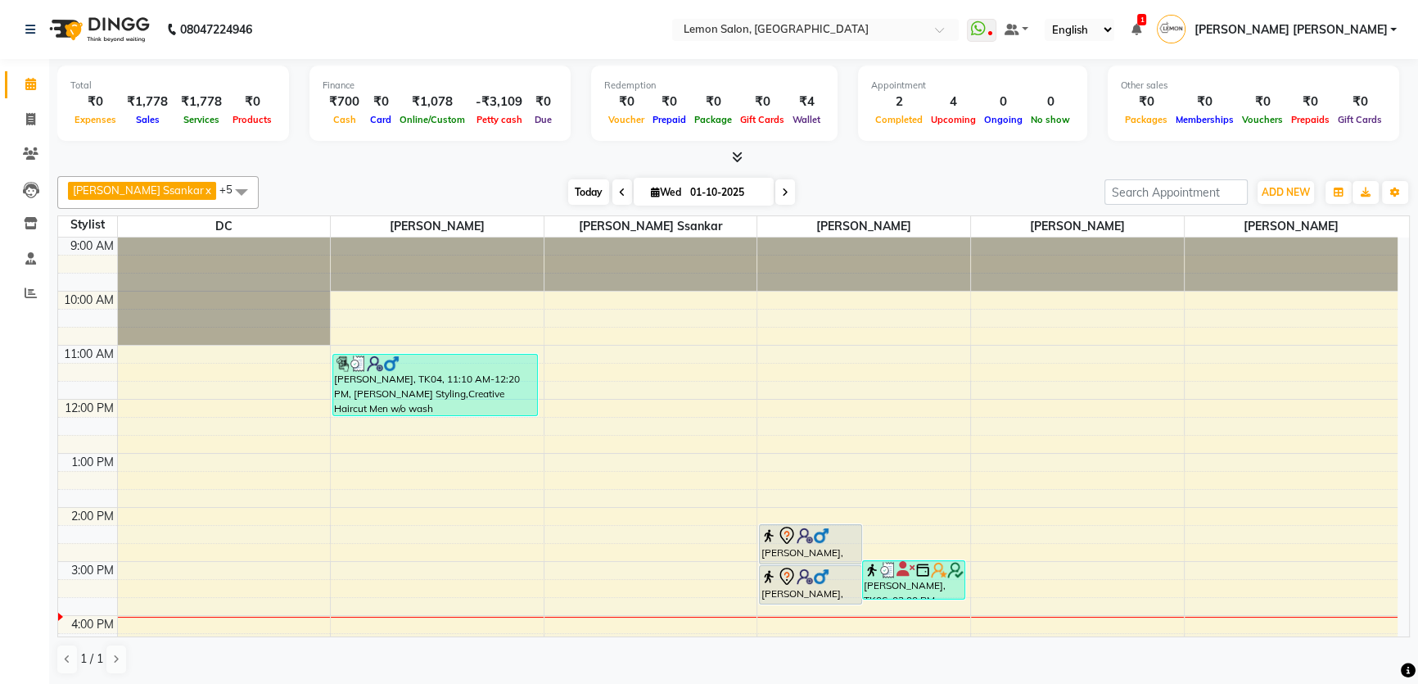
click at [568, 192] on span "Today" at bounding box center [588, 191] width 41 height 25
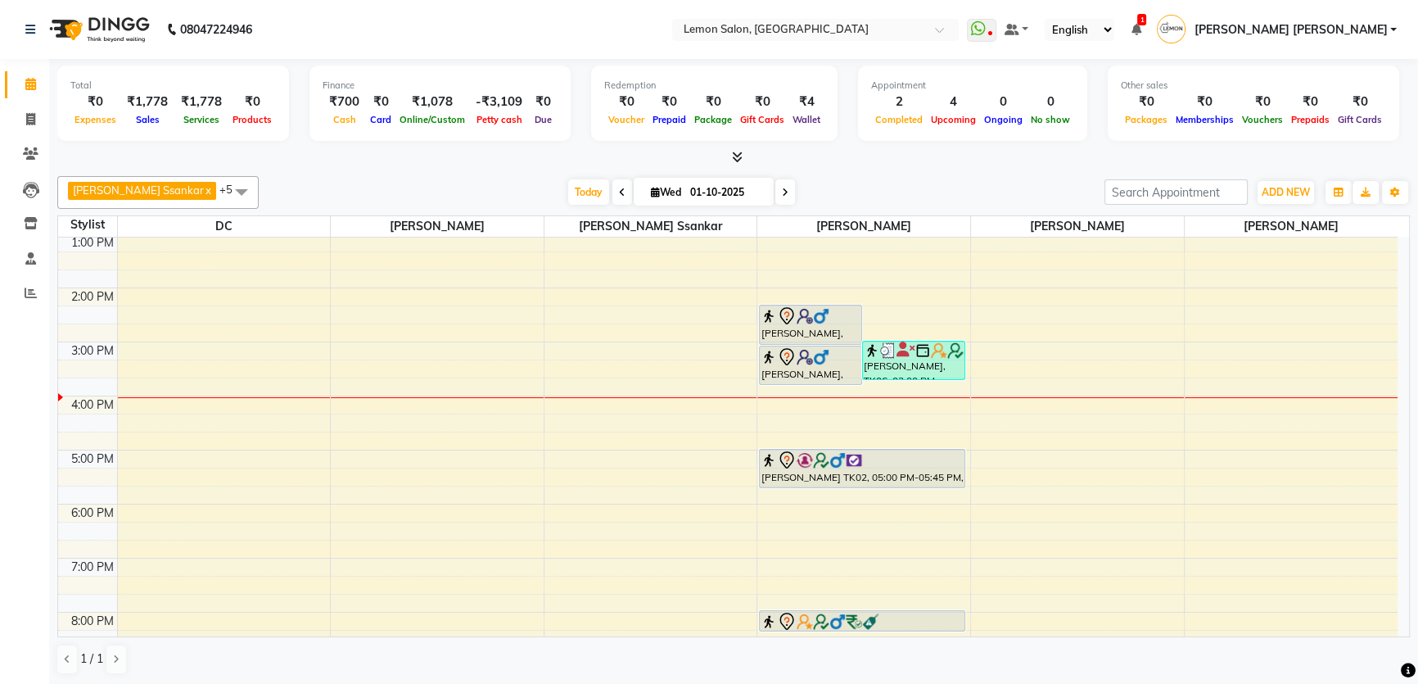
scroll to position [56, 0]
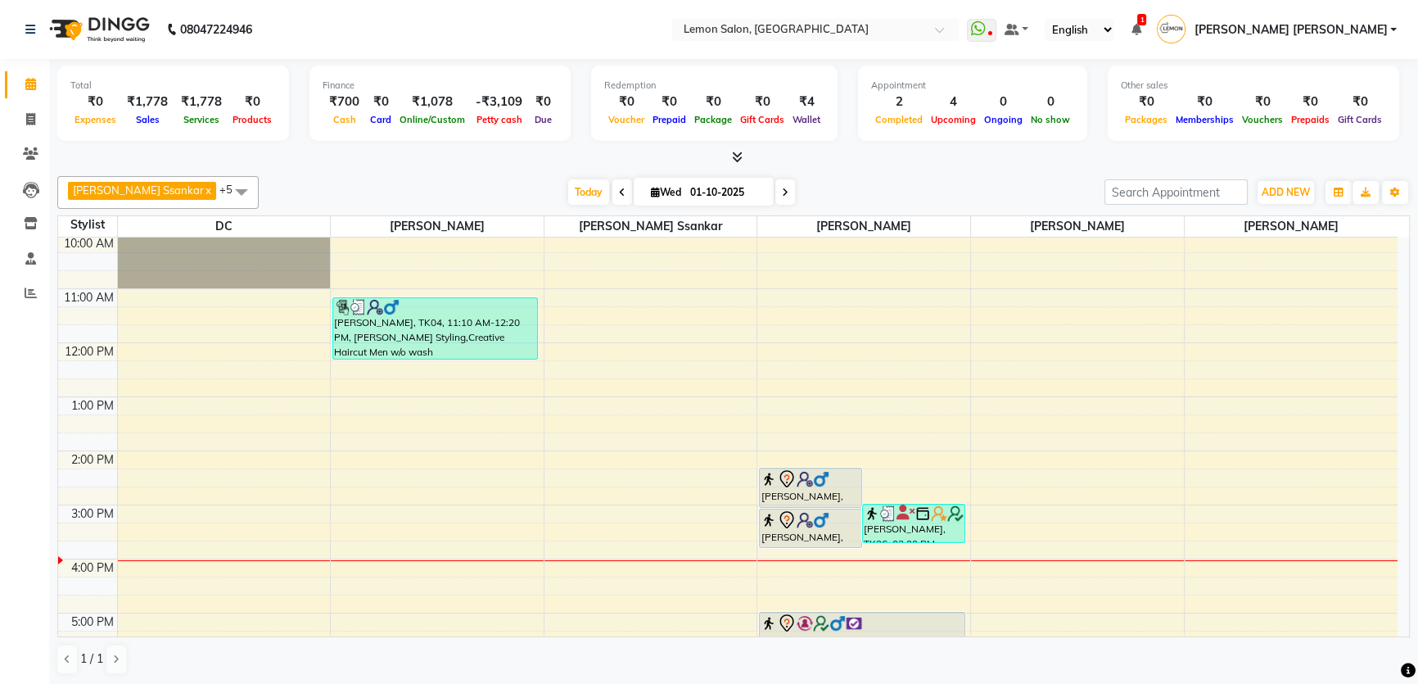
click at [503, 165] on div "Total ₹0 Expenses ₹1,778 Sales ₹1,778 Services ₹0 Products Finance ₹700 Cash ₹0…" at bounding box center [733, 372] width 1369 height 626
click at [573, 201] on span "Today" at bounding box center [588, 191] width 41 height 25
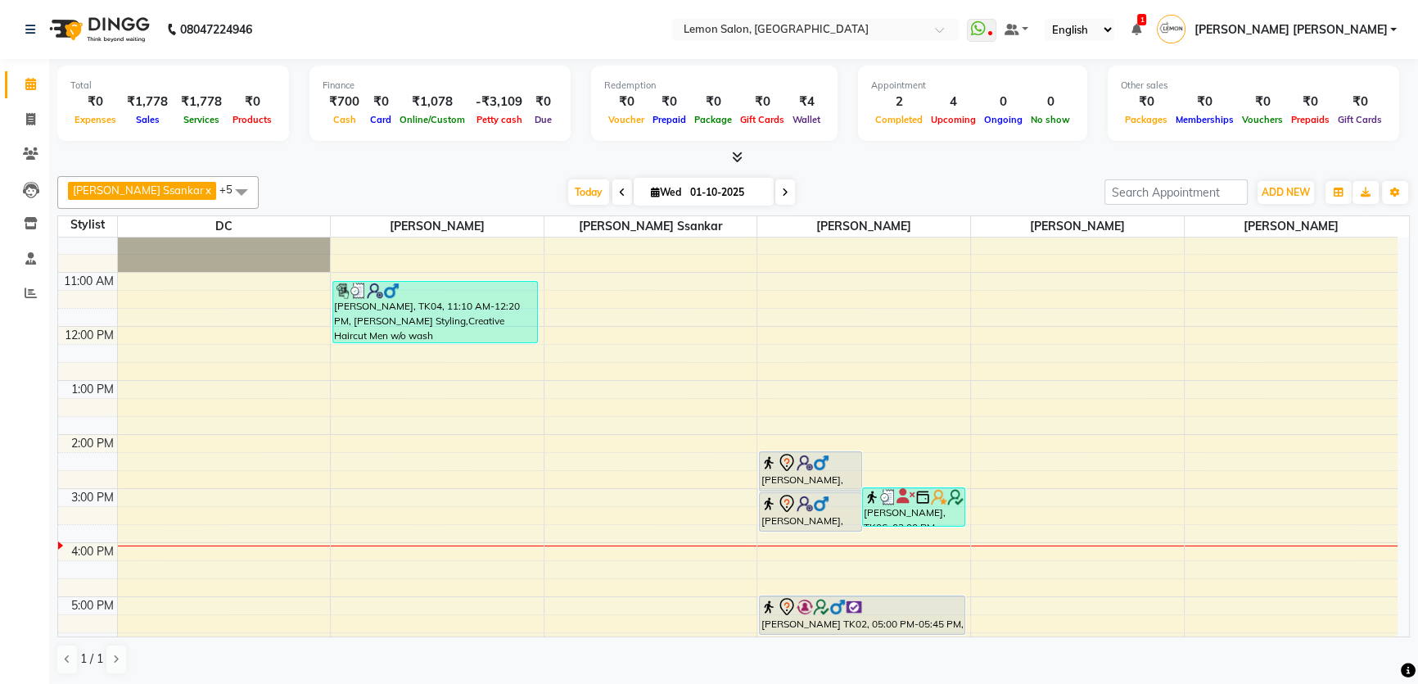
scroll to position [148, 0]
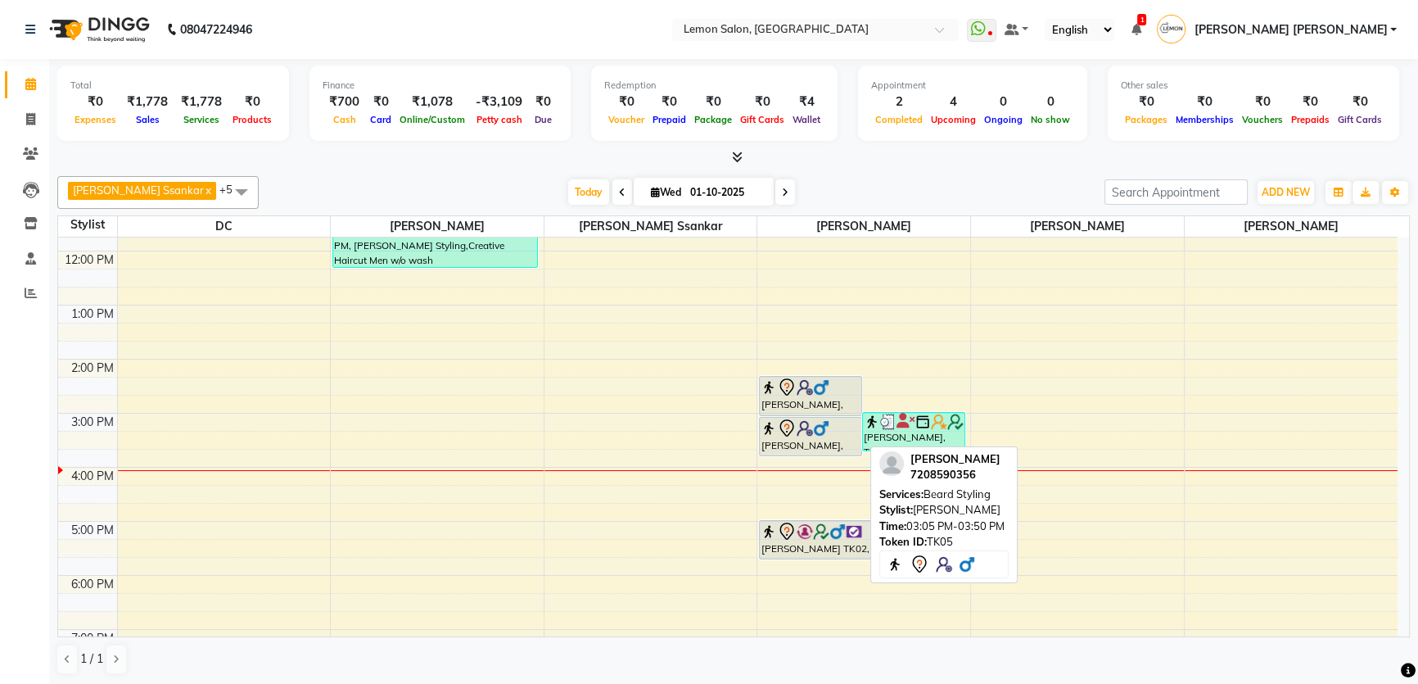
click at [818, 434] on div at bounding box center [811, 428] width 100 height 20
select select "7"
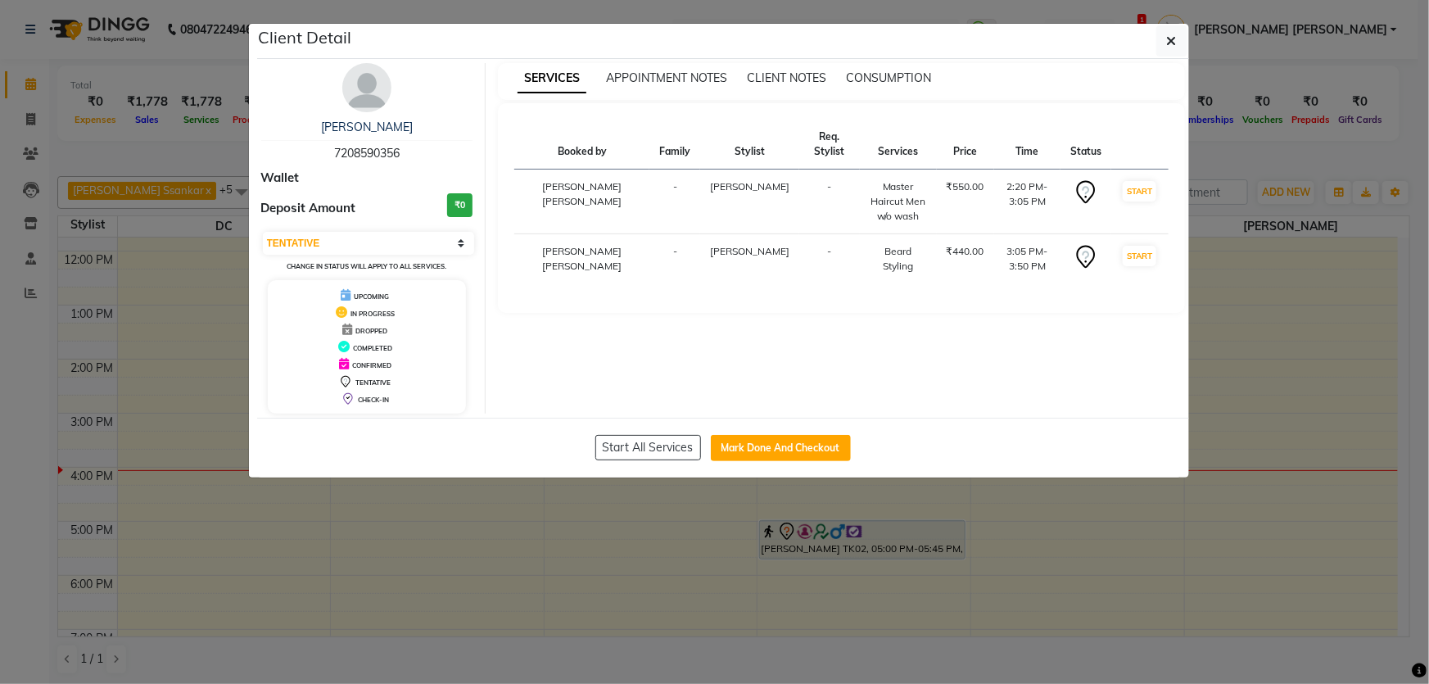
click at [1332, 280] on ngb-modal-window "Client Detail Rehbar khan 7208590356 Wallet Deposit Amount ₹0 Select IN SERVICE…" at bounding box center [714, 342] width 1429 height 684
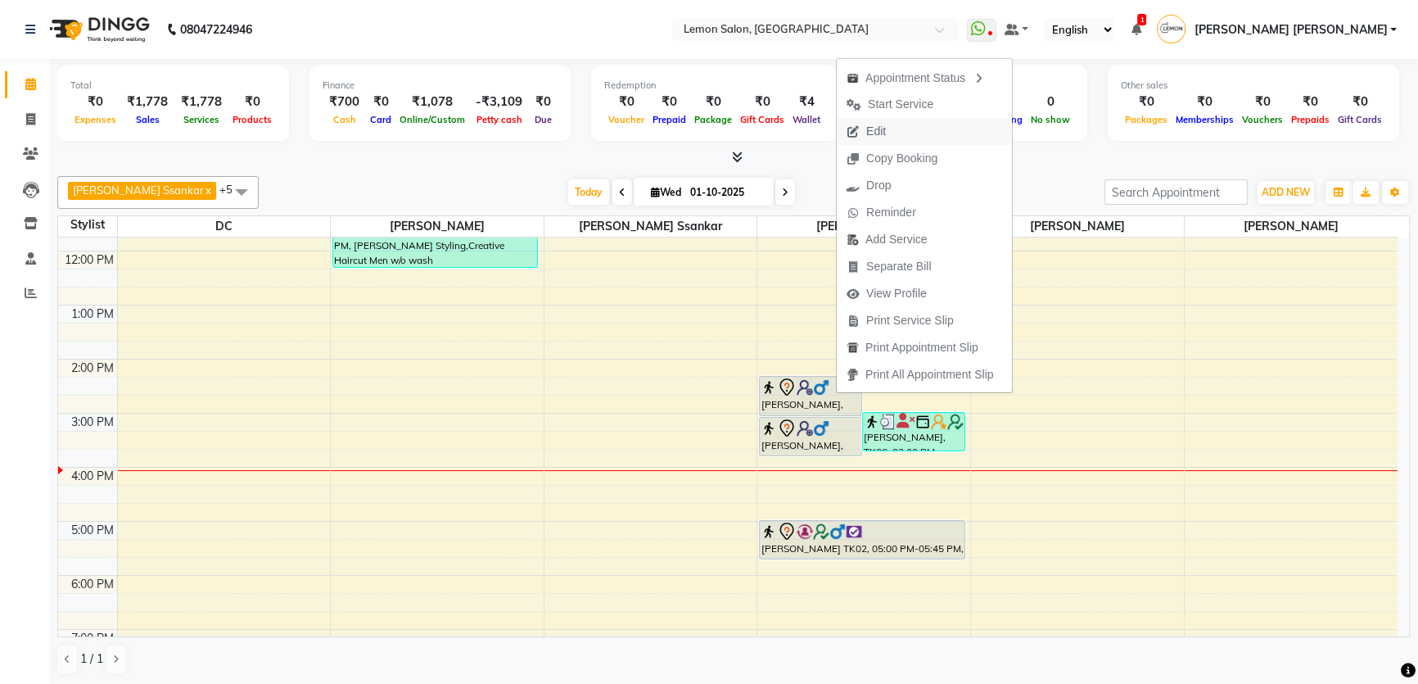
click at [887, 137] on span "Edit" at bounding box center [866, 131] width 59 height 27
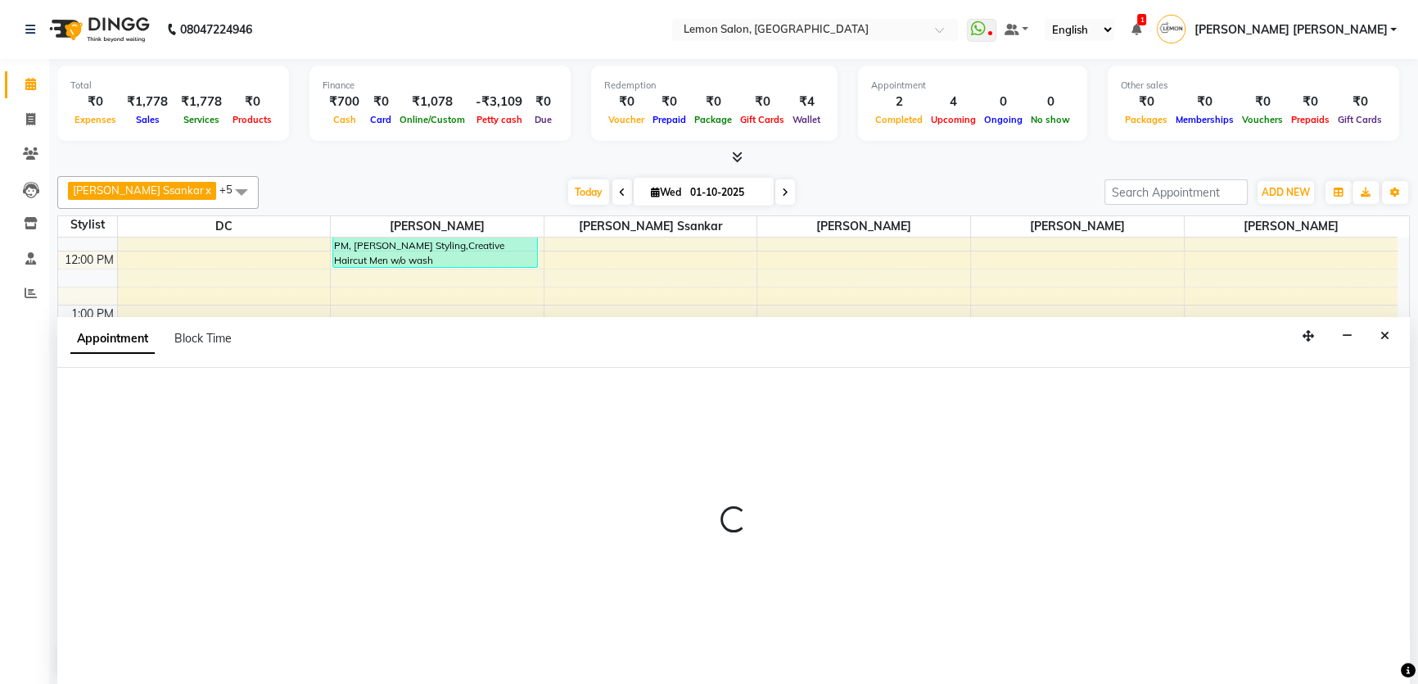
scroll to position [0, 0]
select select "tentative"
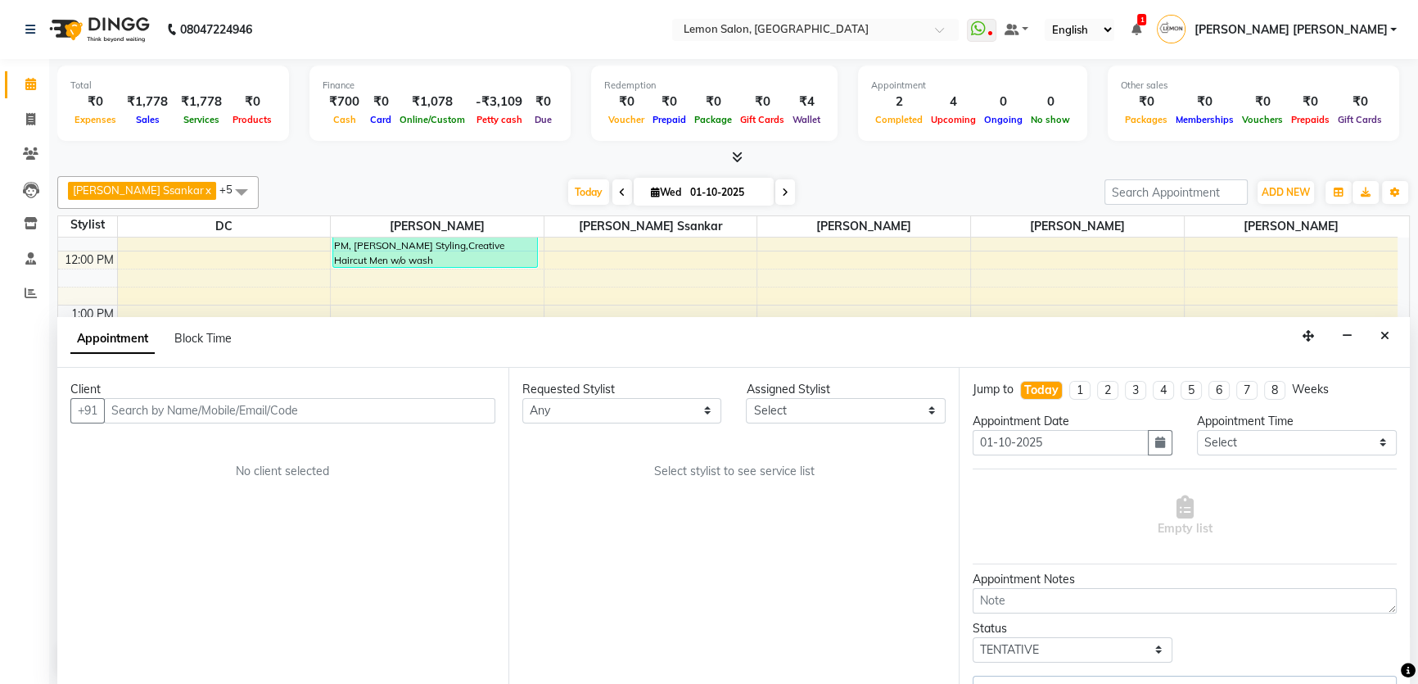
scroll to position [354, 0]
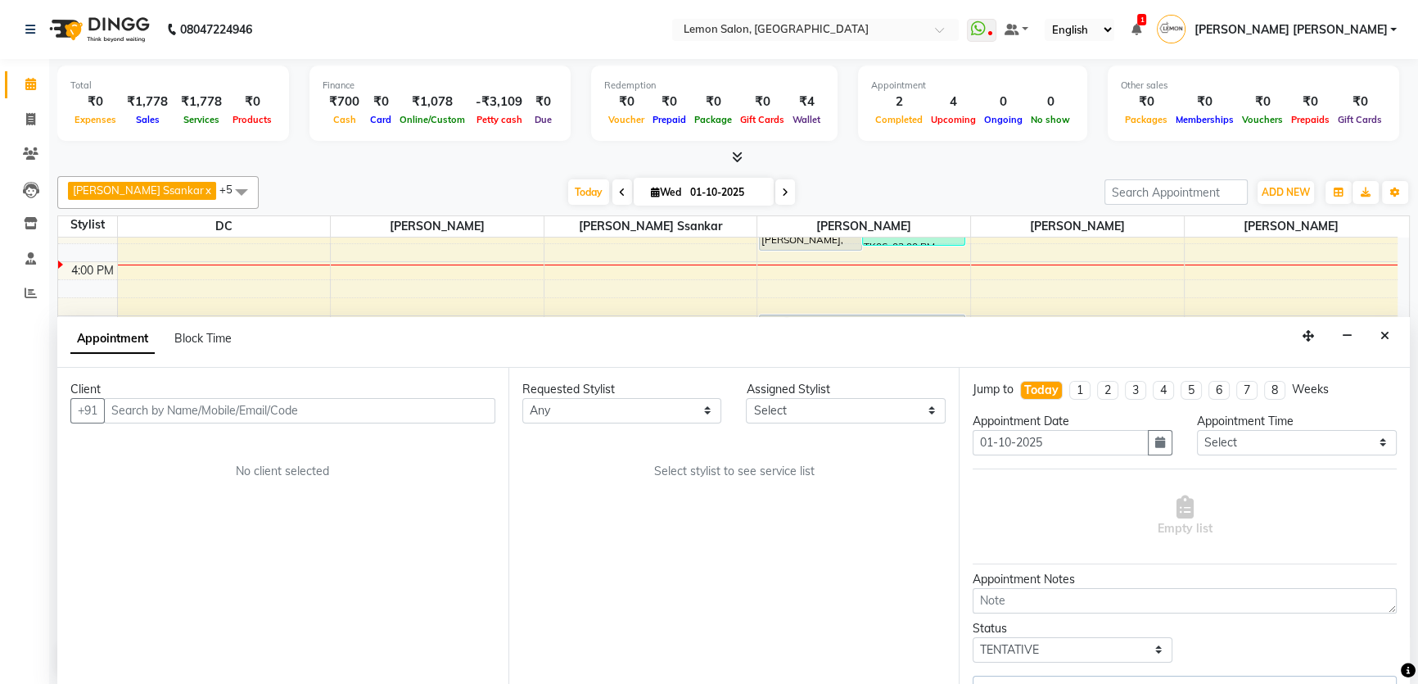
select select "28907"
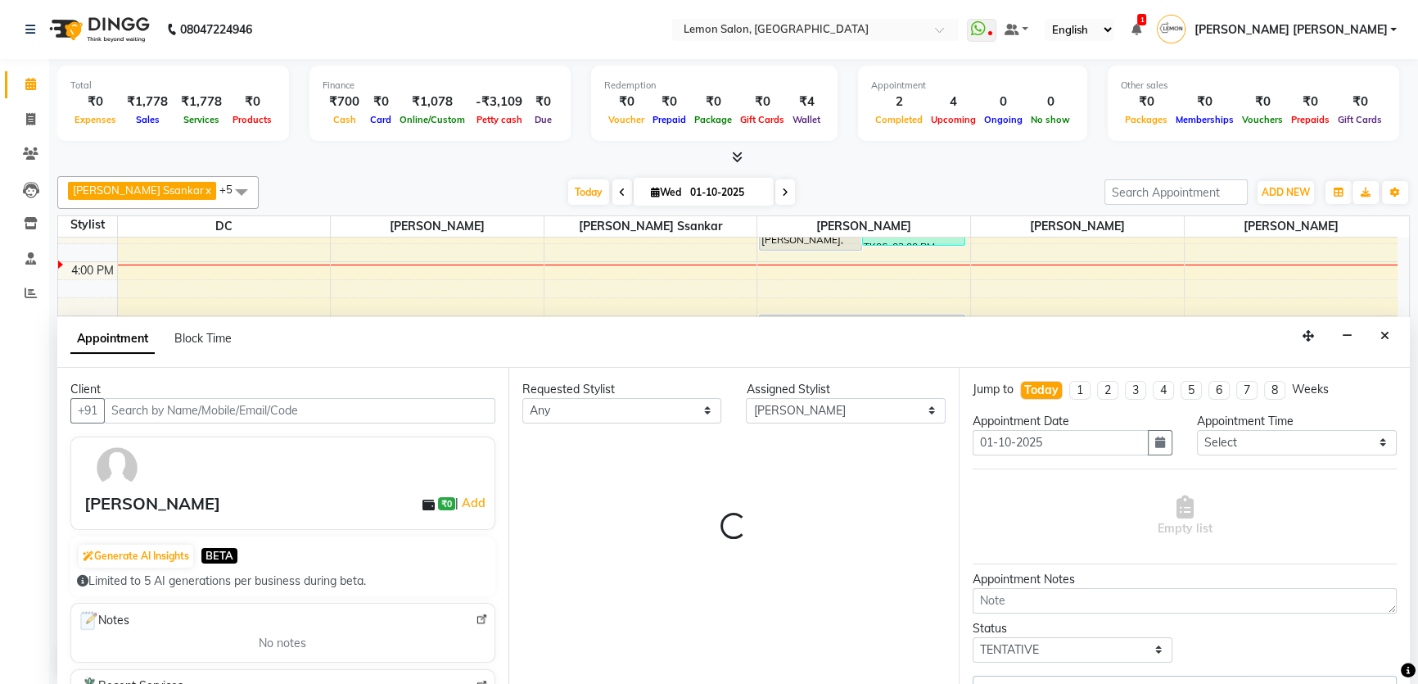
select select "676"
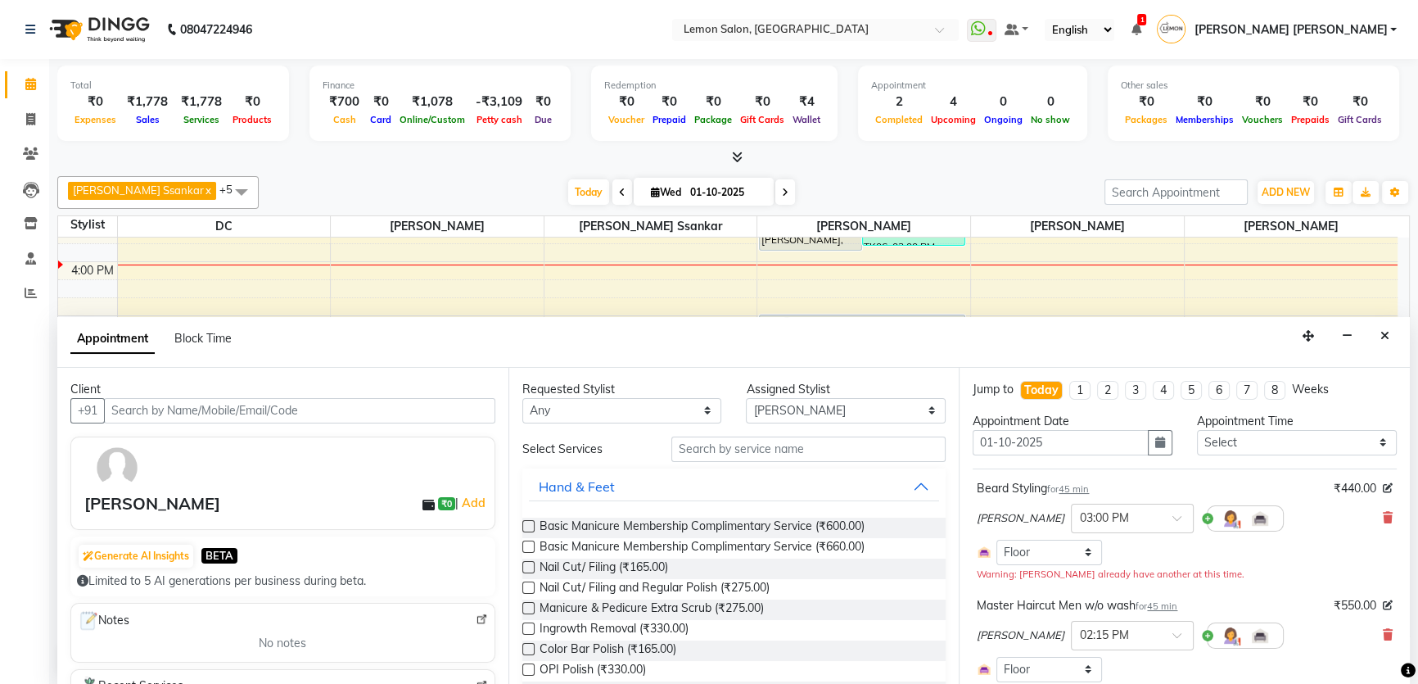
click at [172, 411] on input "text" at bounding box center [299, 410] width 391 height 25
click at [191, 406] on input "text" at bounding box center [299, 410] width 391 height 25
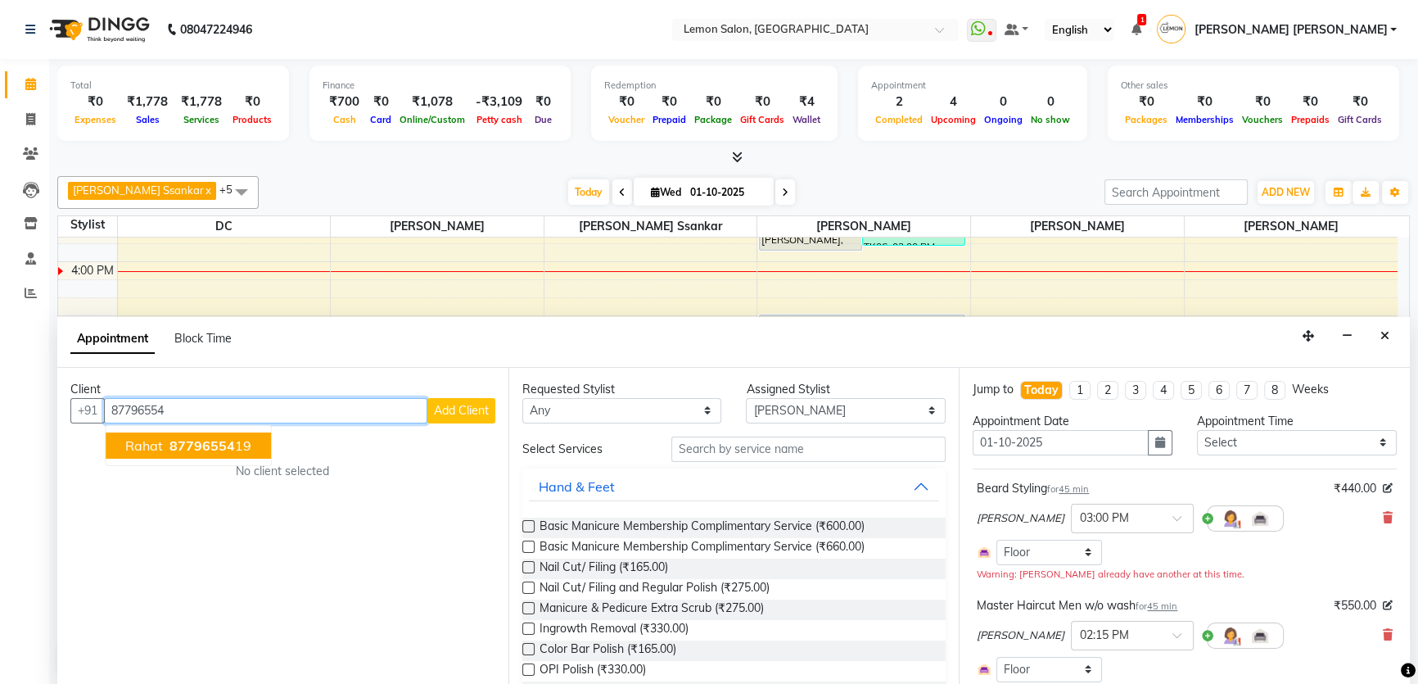
click at [226, 442] on span "87796554" at bounding box center [201, 445] width 65 height 16
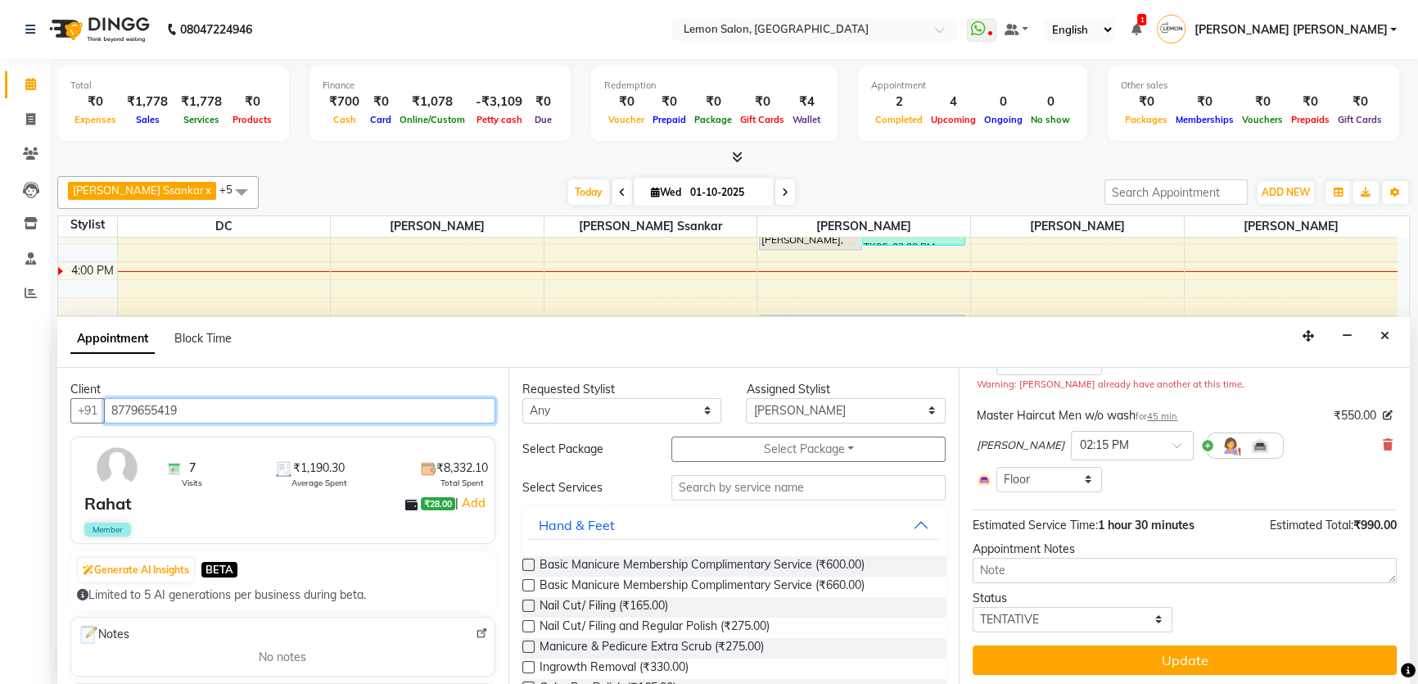
scroll to position [192, 0]
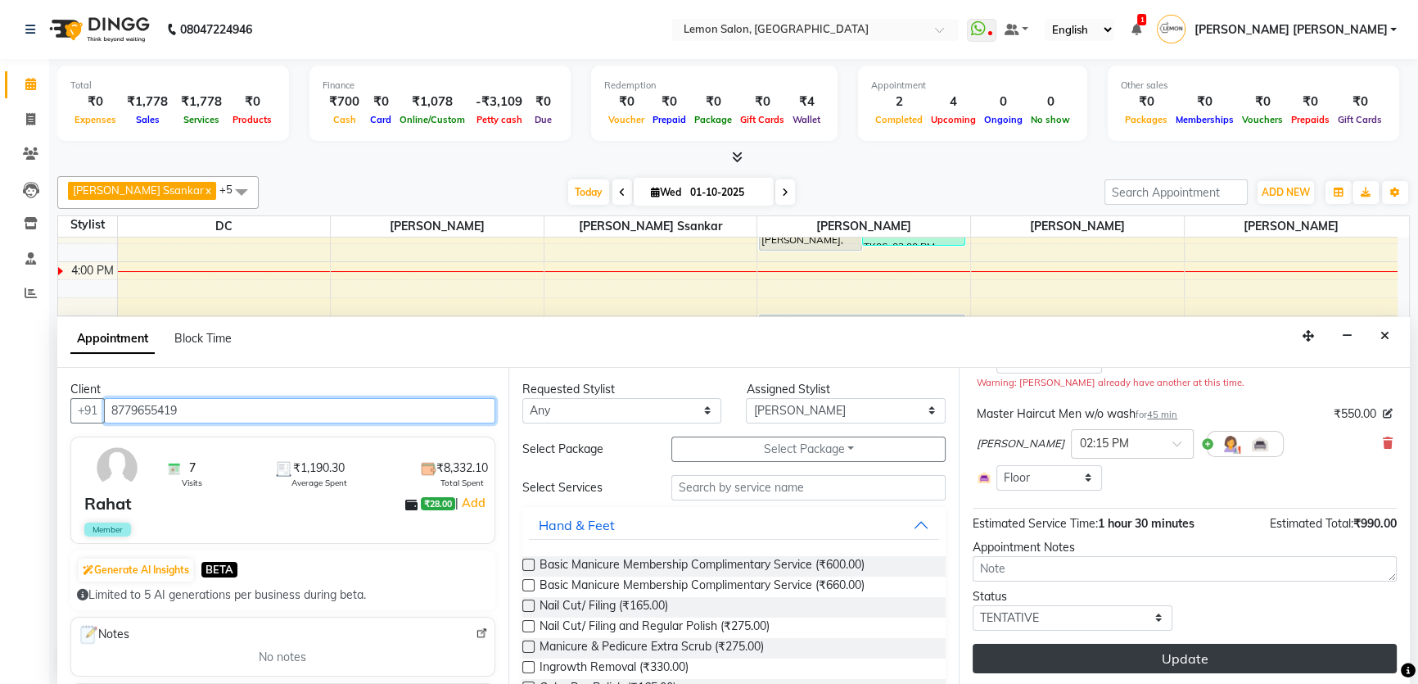
type input "8779655419"
click at [1121, 664] on button "Update" at bounding box center [1185, 658] width 424 height 29
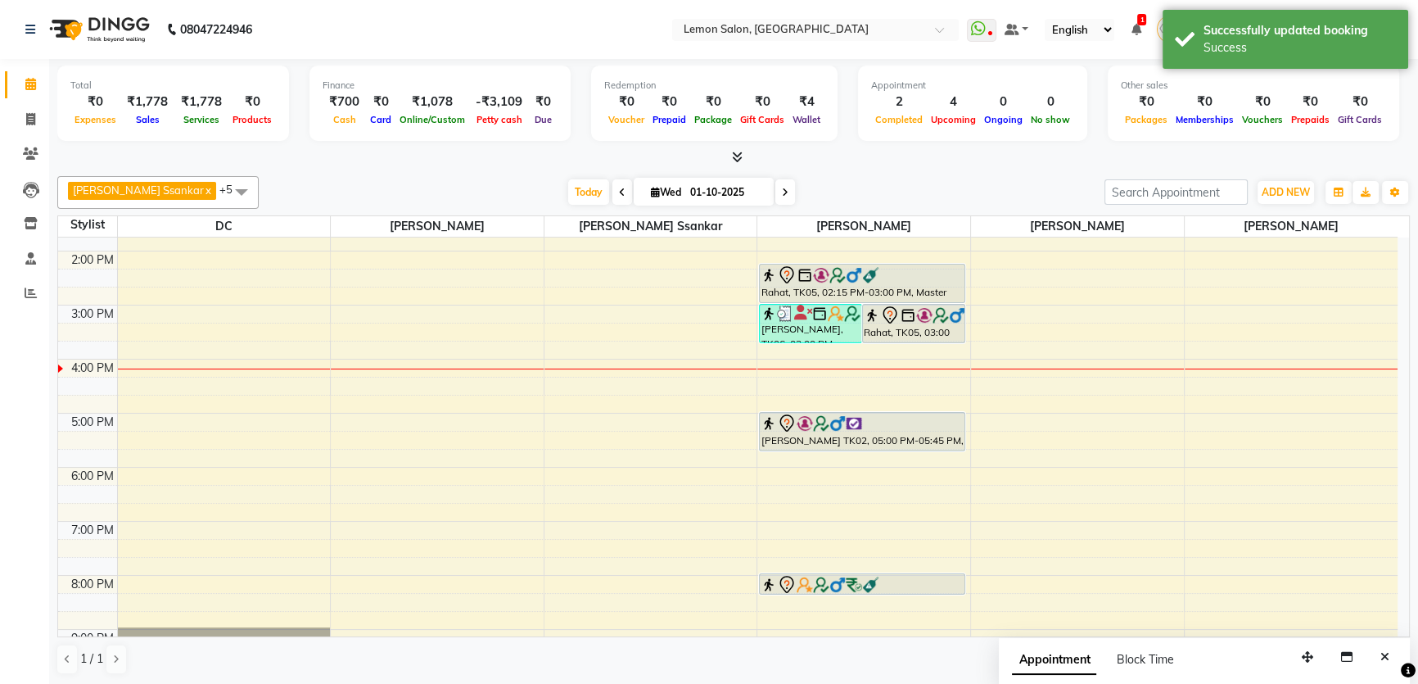
scroll to position [131, 0]
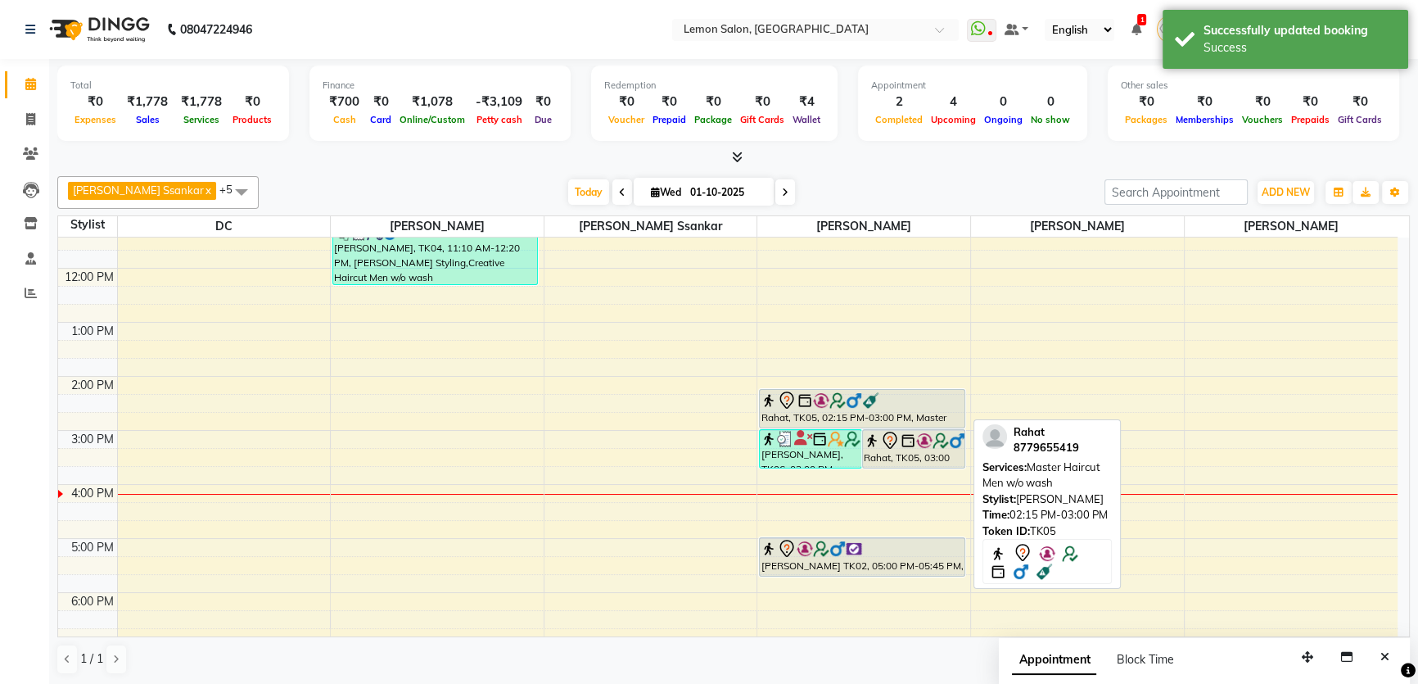
click at [823, 401] on img at bounding box center [821, 400] width 16 height 16
select select "7"
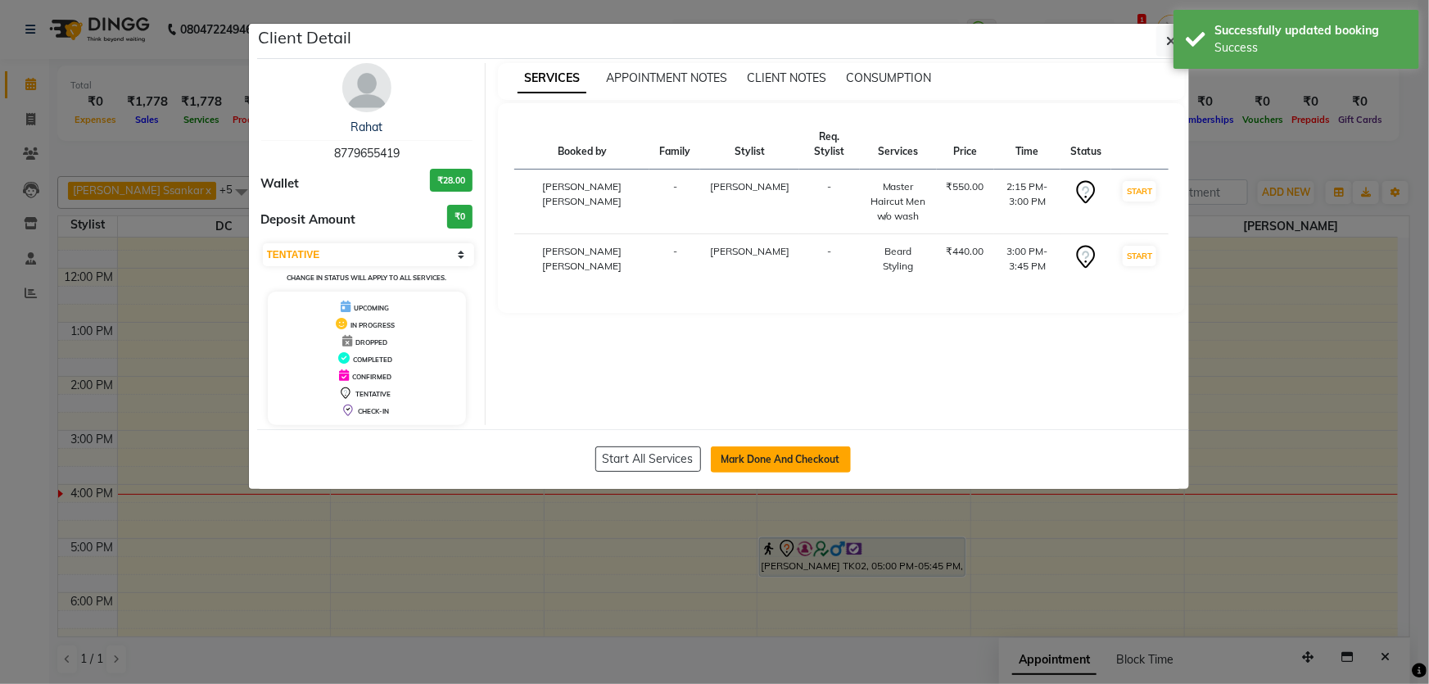
click at [833, 446] on button "Mark Done And Checkout" at bounding box center [781, 459] width 140 height 26
select select "568"
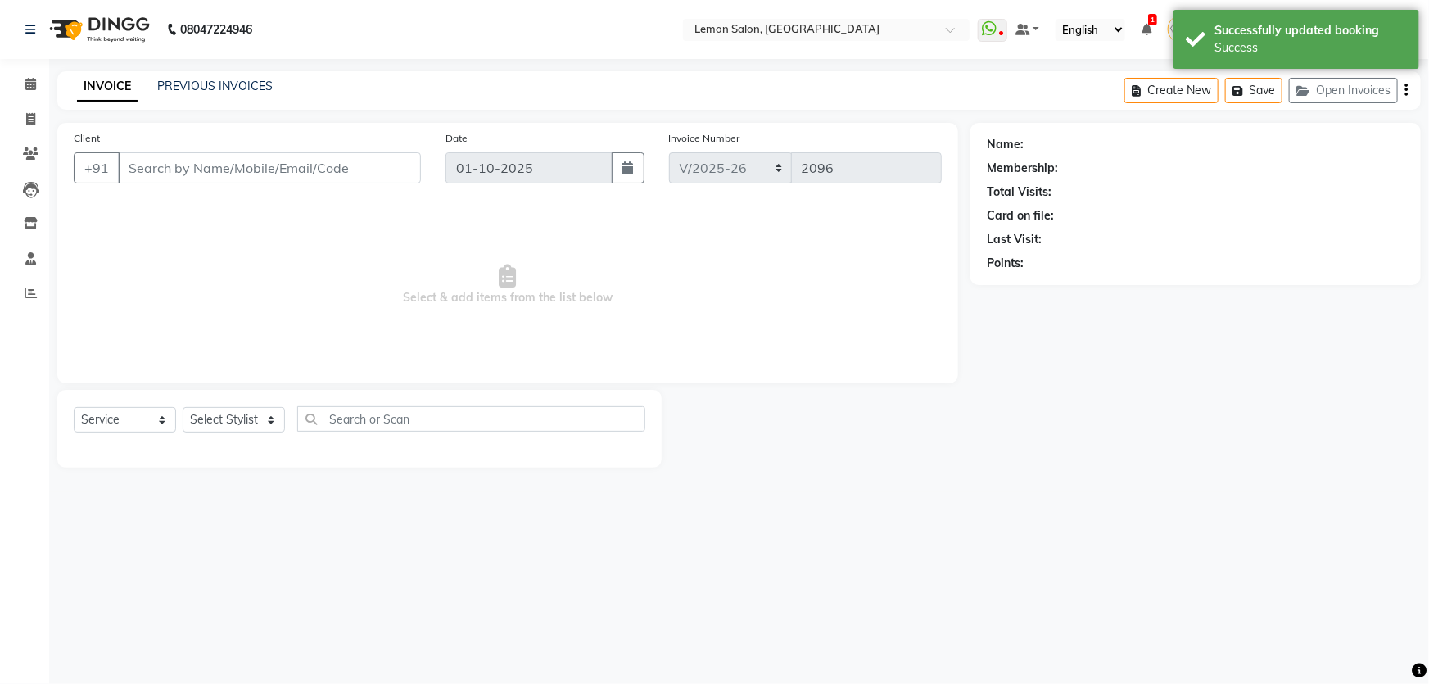
select select "membership"
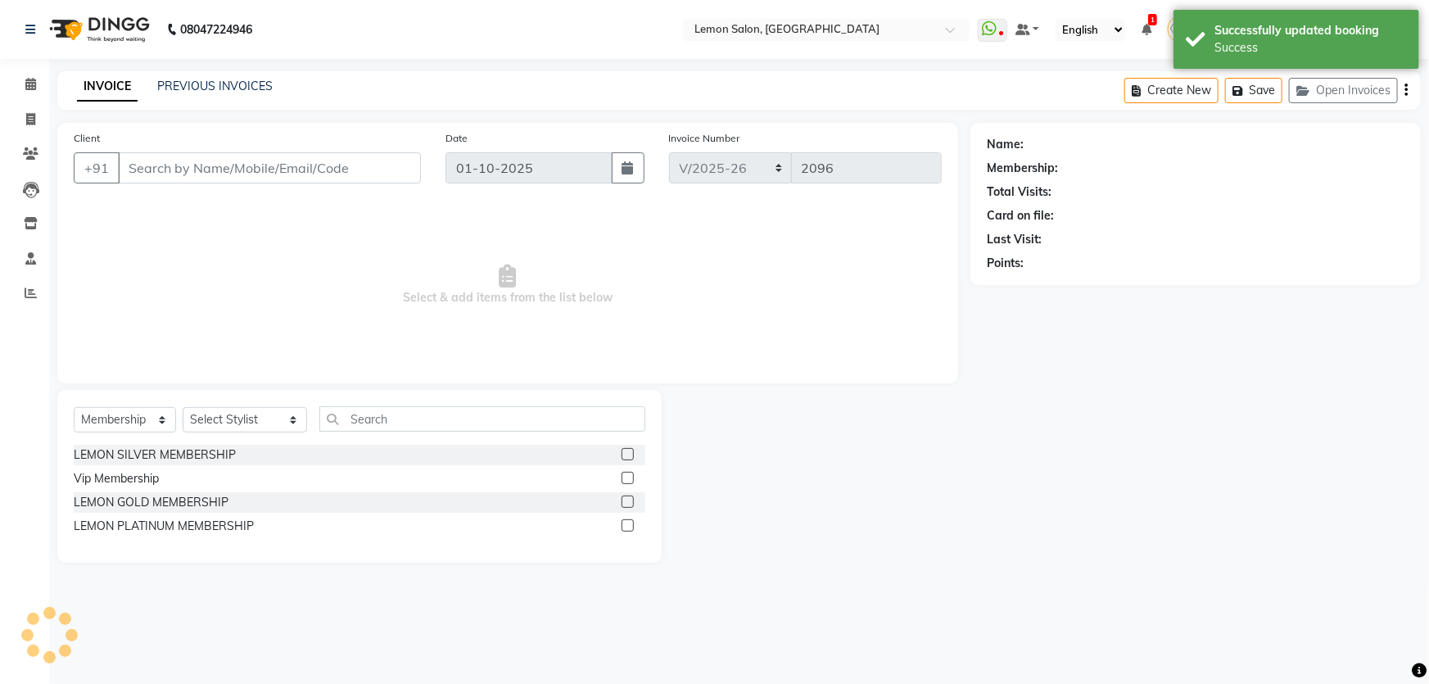
type input "8779655419"
select select "28907"
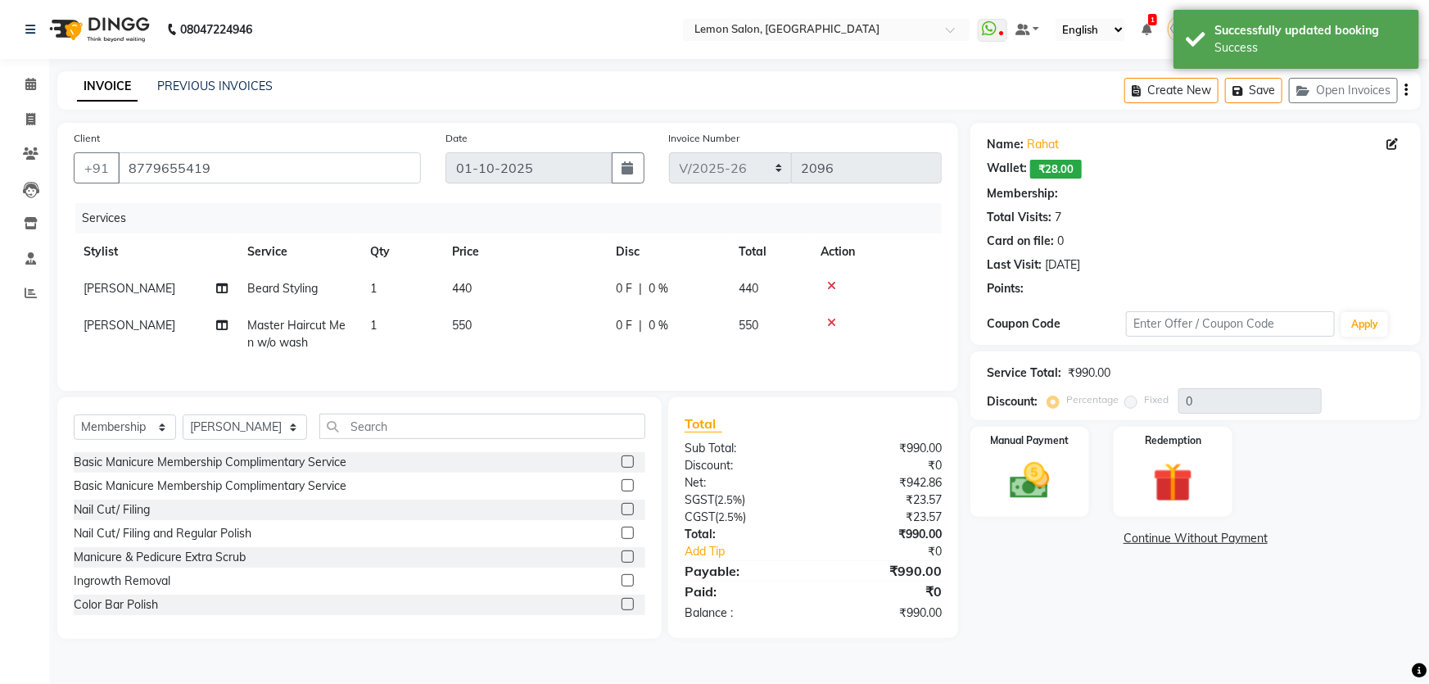
select select "1: Object"
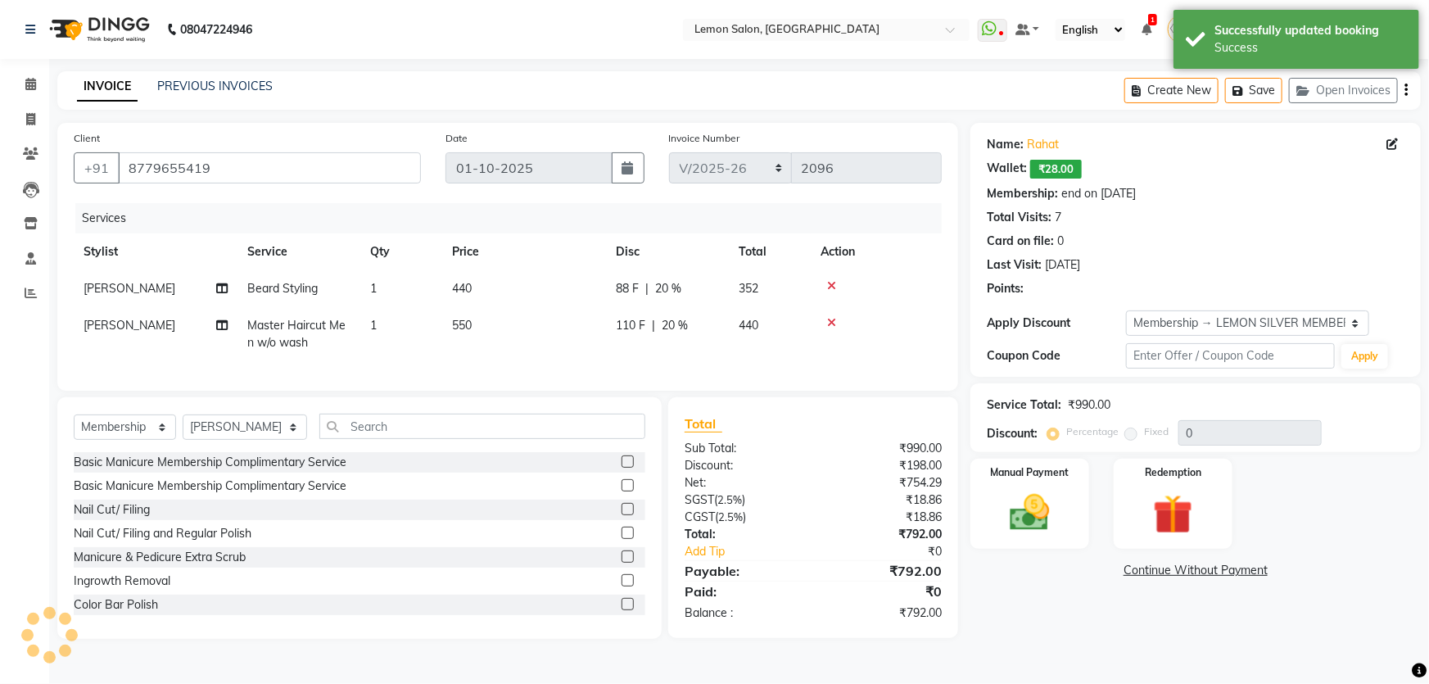
type input "20"
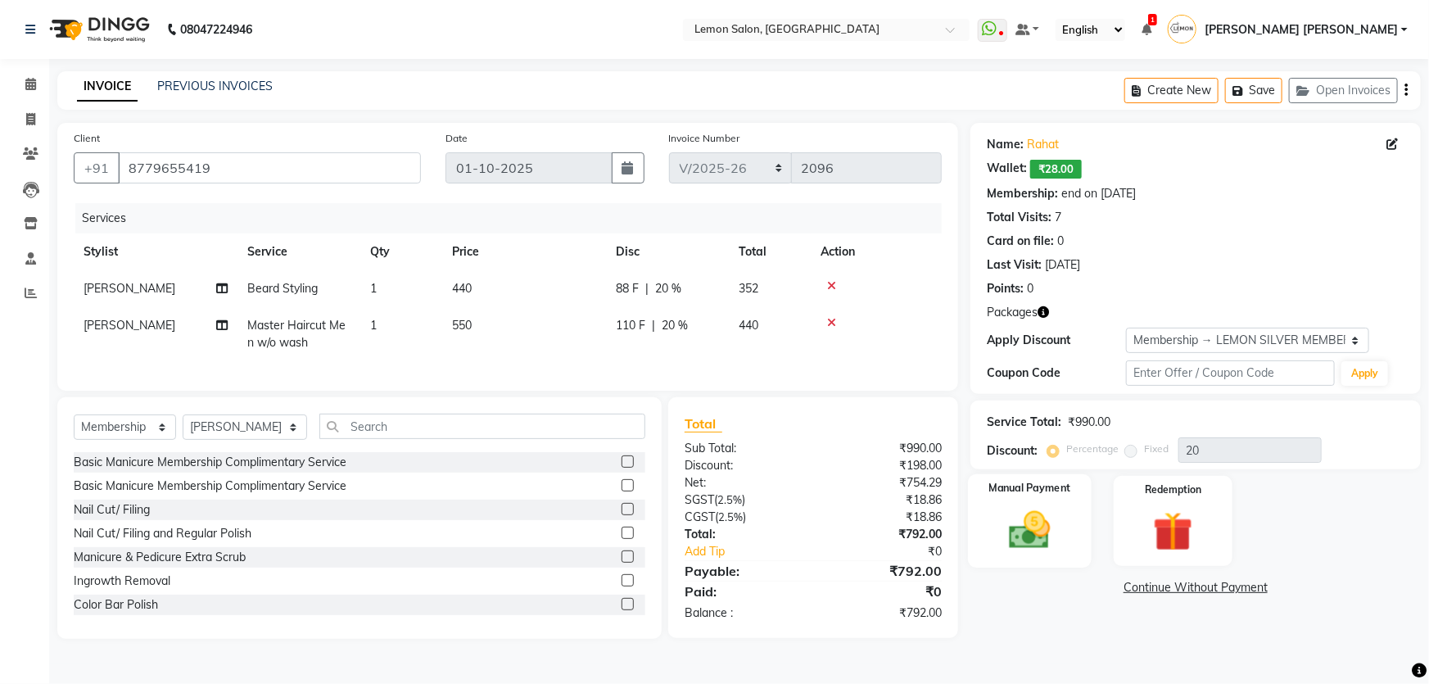
click at [991, 524] on div "Manual Payment" at bounding box center [1030, 521] width 124 height 94
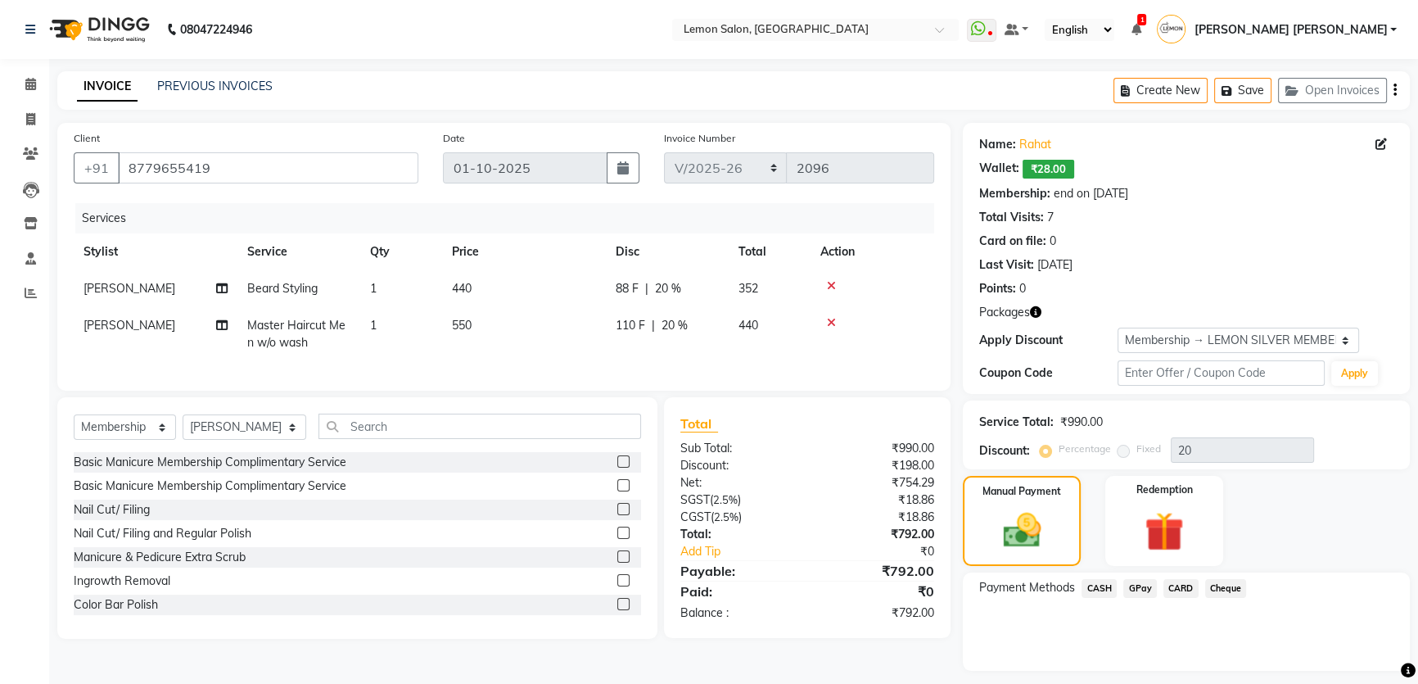
click at [1144, 590] on span "GPay" at bounding box center [1140, 588] width 34 height 19
click at [1154, 666] on button "Add Payment" at bounding box center [1260, 674] width 268 height 25
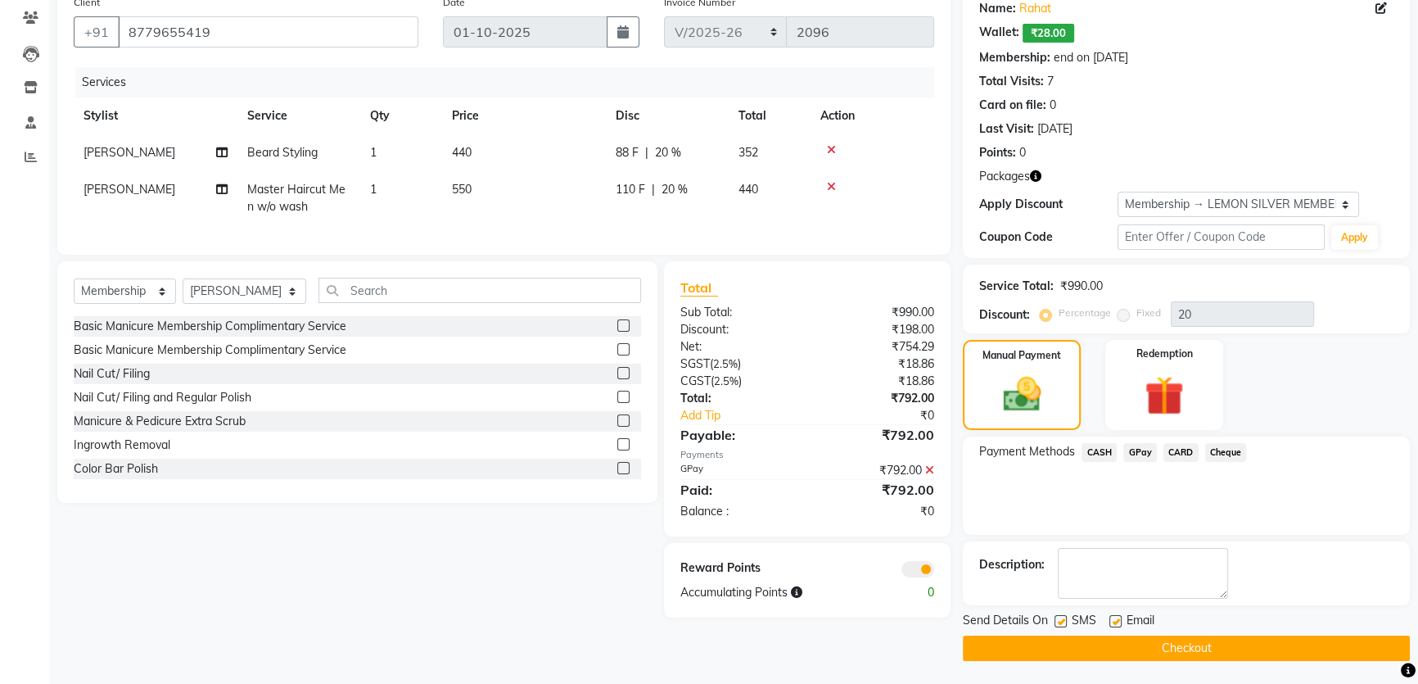
click at [1032, 173] on icon "button" at bounding box center [1035, 175] width 11 height 11
click at [1056, 182] on div "Packages" at bounding box center [1186, 176] width 414 height 17
click at [1119, 644] on button "Checkout" at bounding box center [1186, 647] width 447 height 25
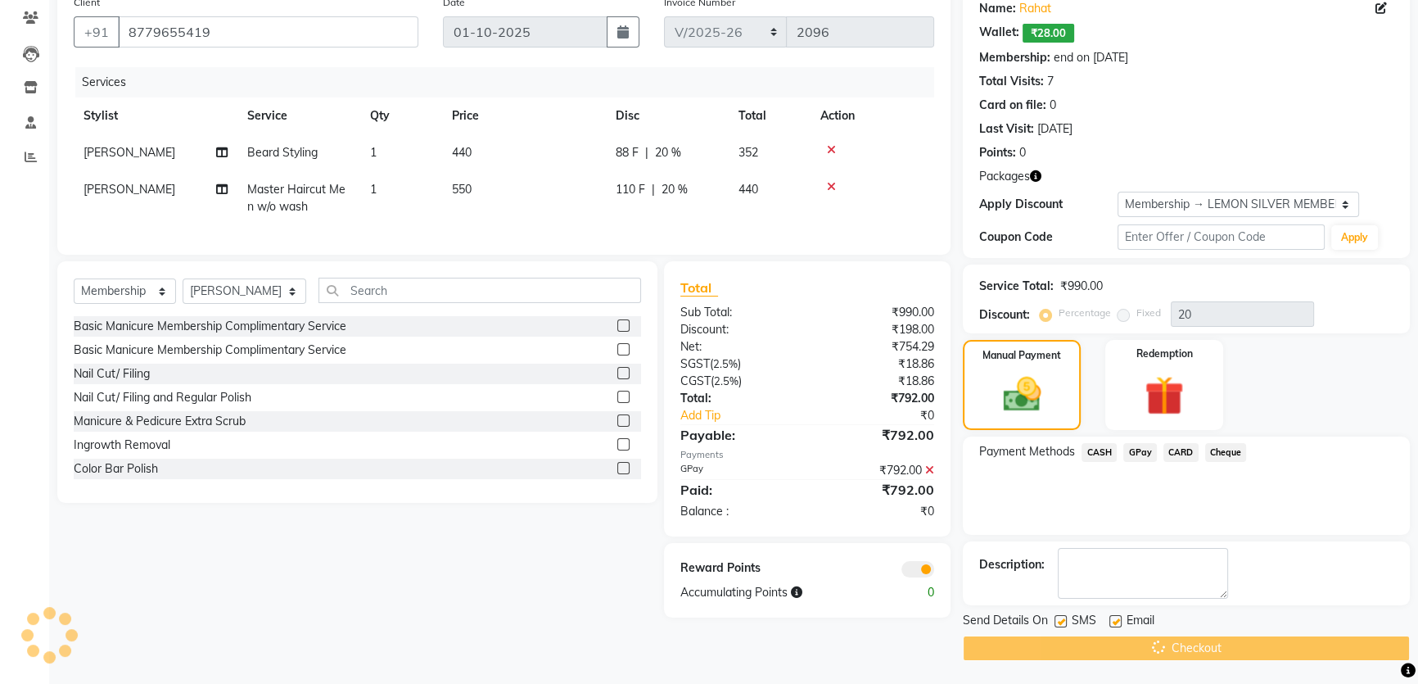
scroll to position [0, 0]
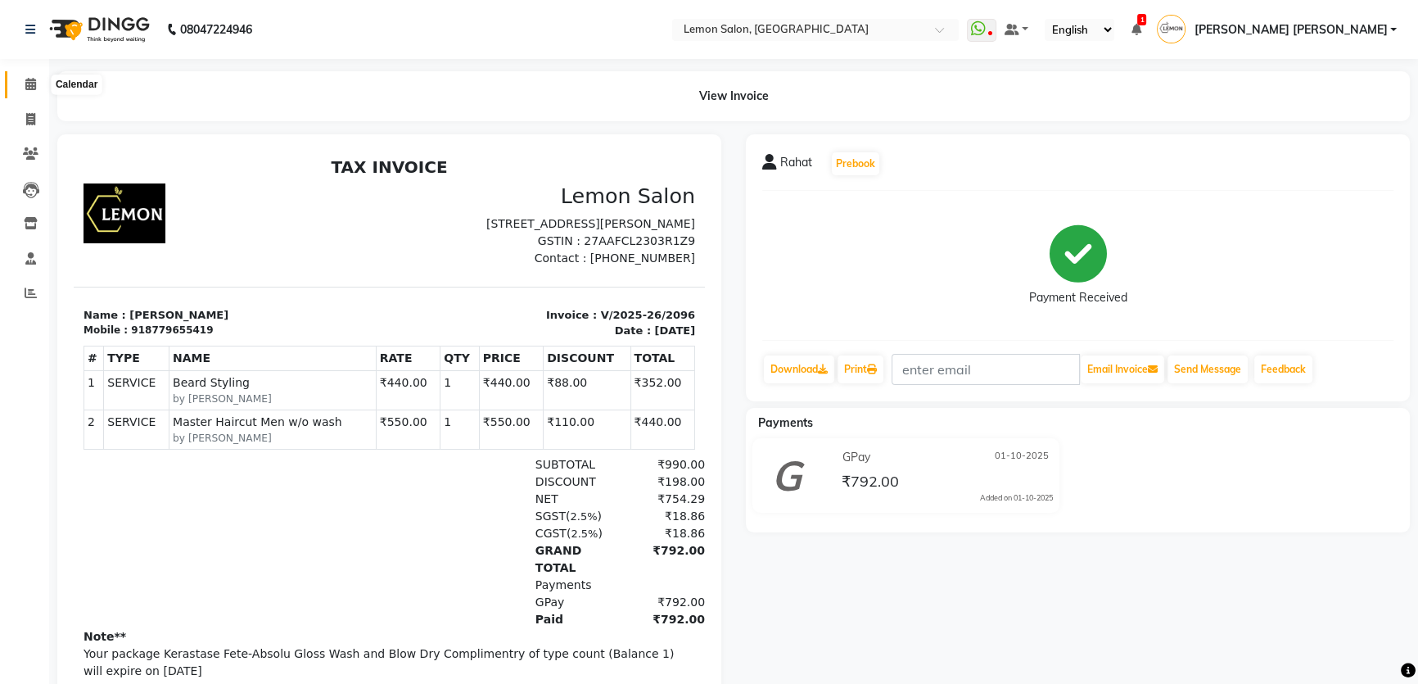
click at [28, 80] on icon at bounding box center [30, 84] width 11 height 12
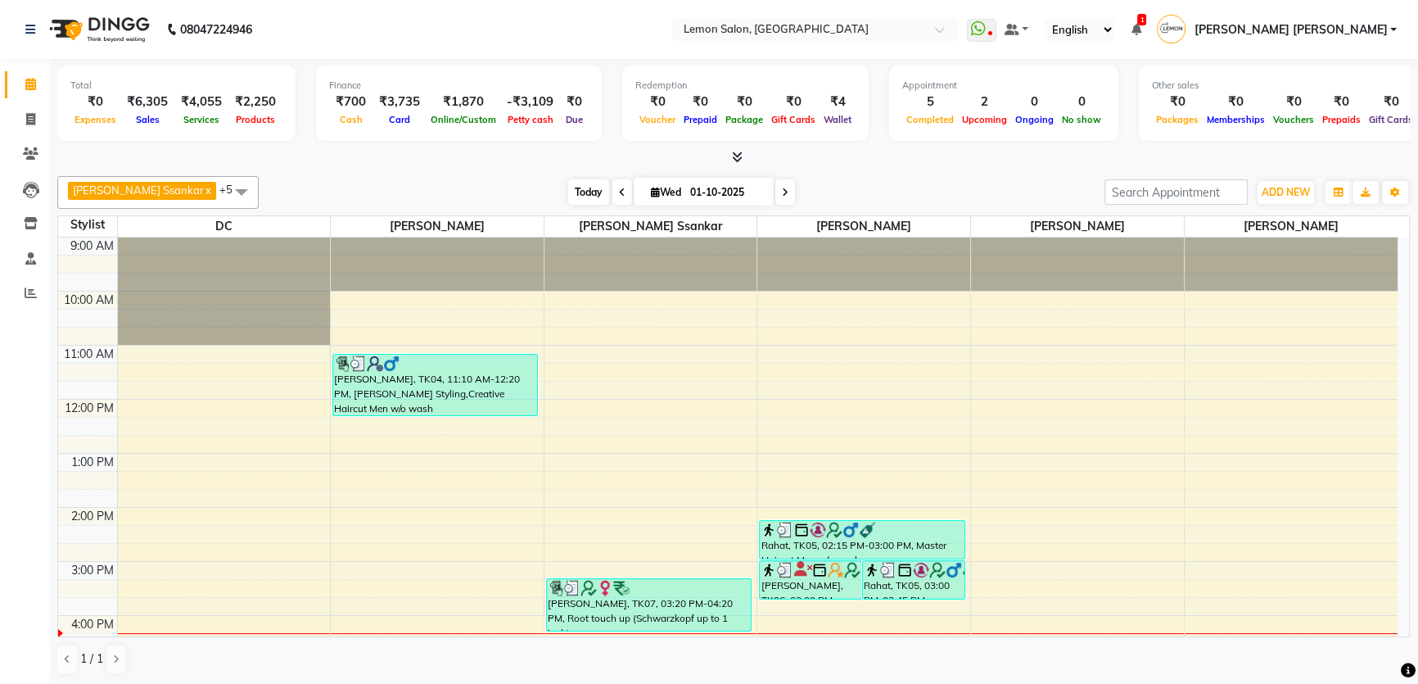
click at [570, 184] on span "Today" at bounding box center [588, 191] width 41 height 25
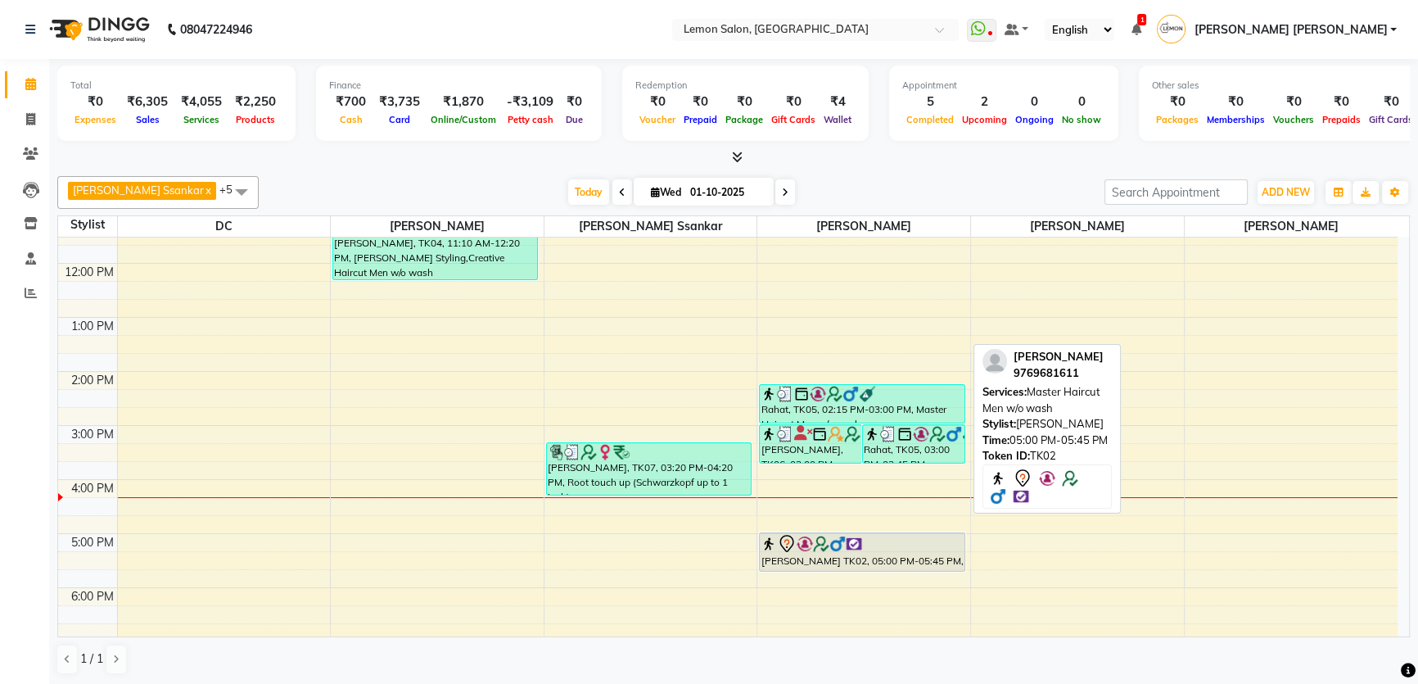
scroll to position [131, 0]
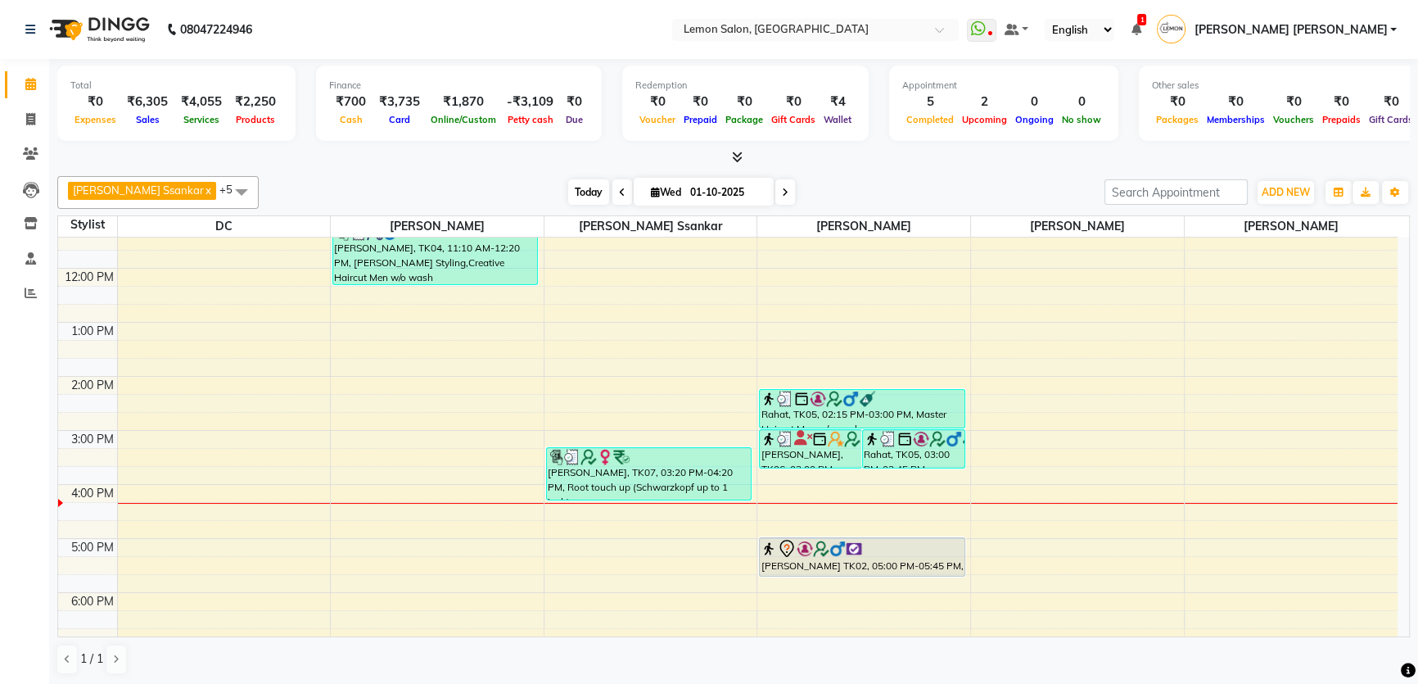
click at [568, 192] on span "Today" at bounding box center [588, 191] width 41 height 25
click at [568, 190] on span "Today" at bounding box center [588, 191] width 41 height 25
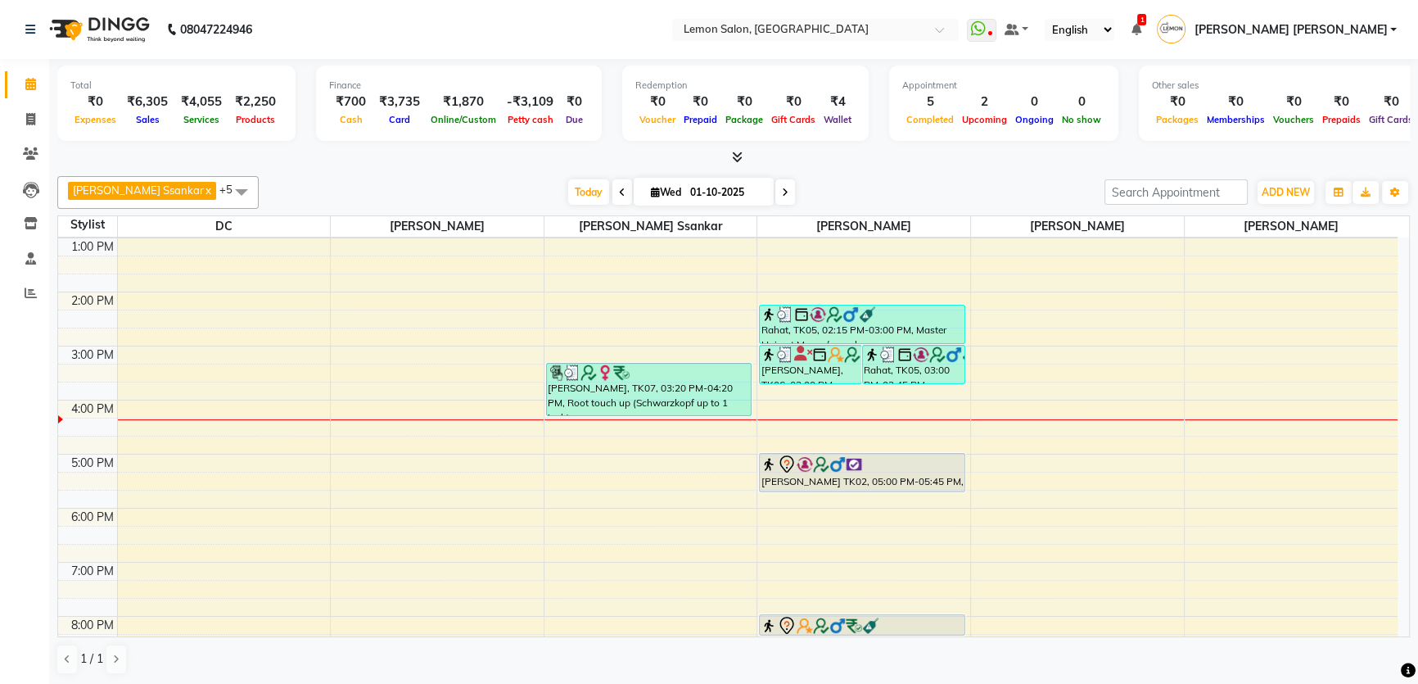
scroll to position [205, 0]
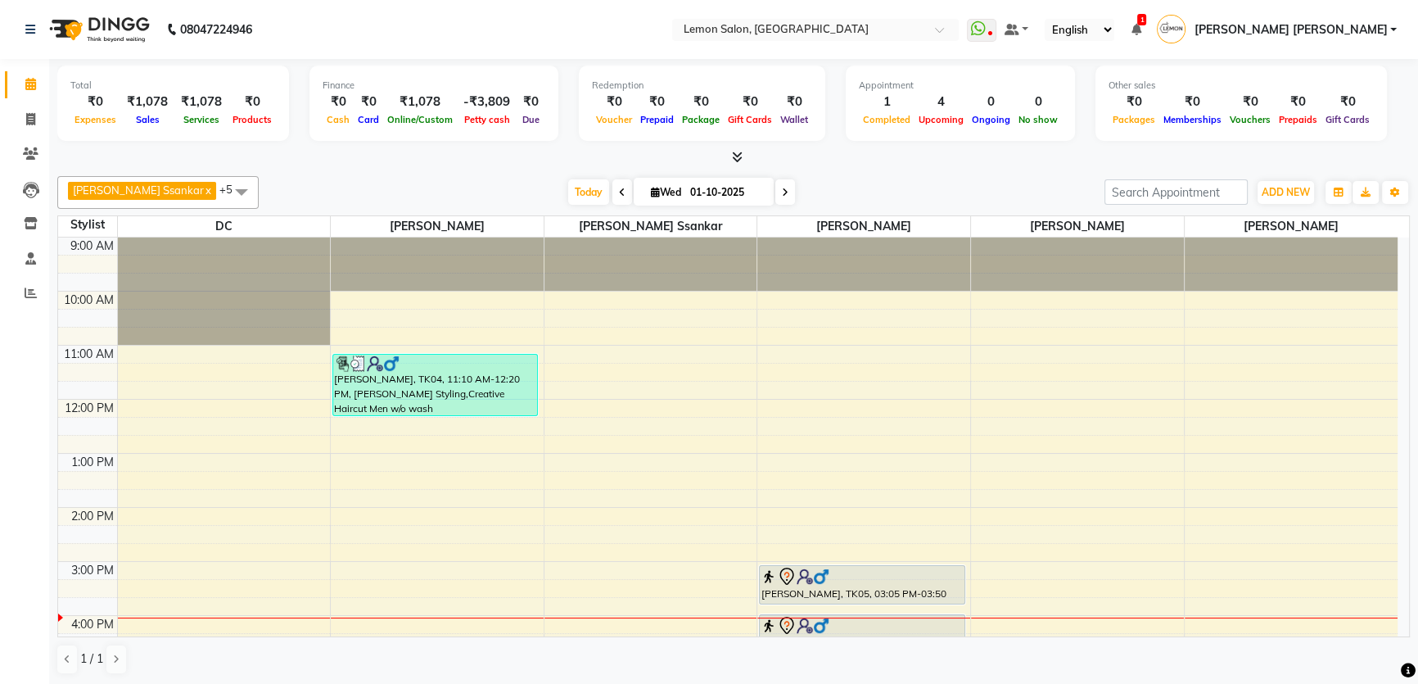
click at [567, 205] on div "[PERSON_NAME] Ssankar x DC x [PERSON_NAME] x [PERSON_NAME] x [PERSON_NAME] x [P…" at bounding box center [733, 192] width 1353 height 33
click at [568, 200] on span "Today" at bounding box center [588, 191] width 41 height 25
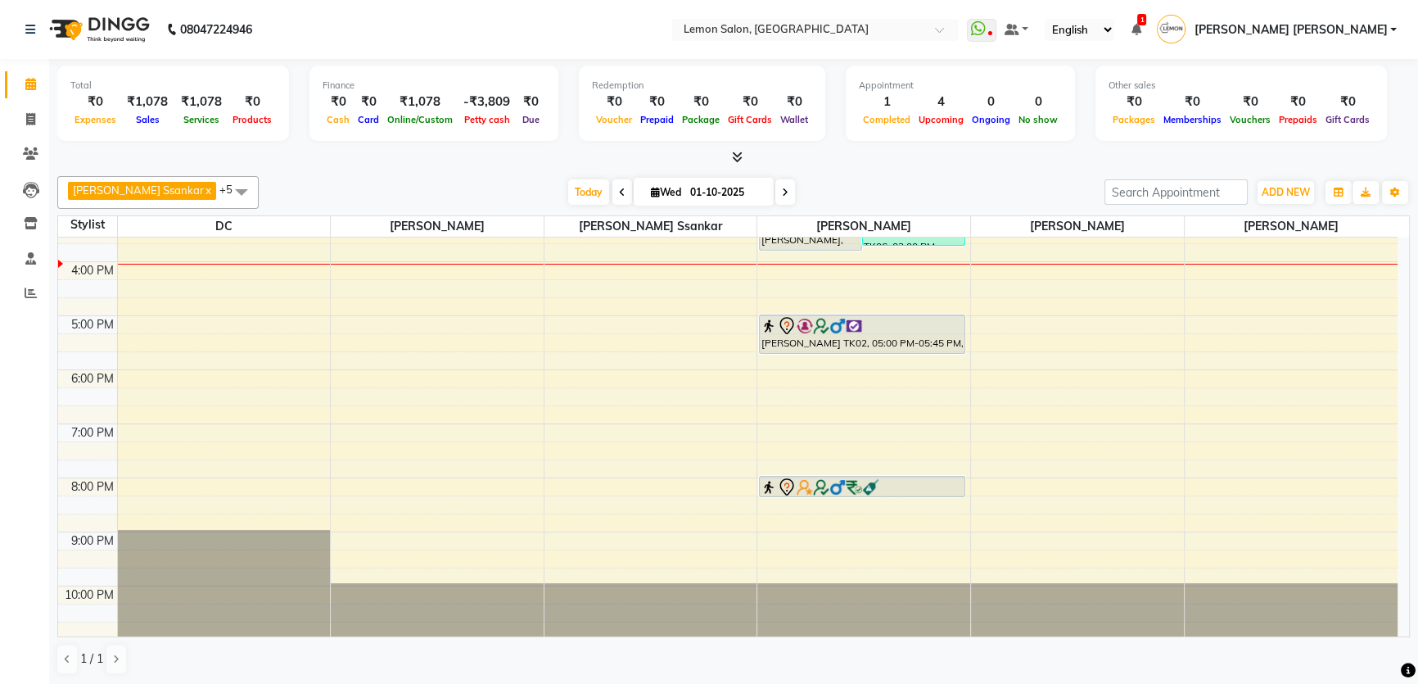
click at [493, 185] on div "[DATE] [DATE]" at bounding box center [681, 192] width 829 height 25
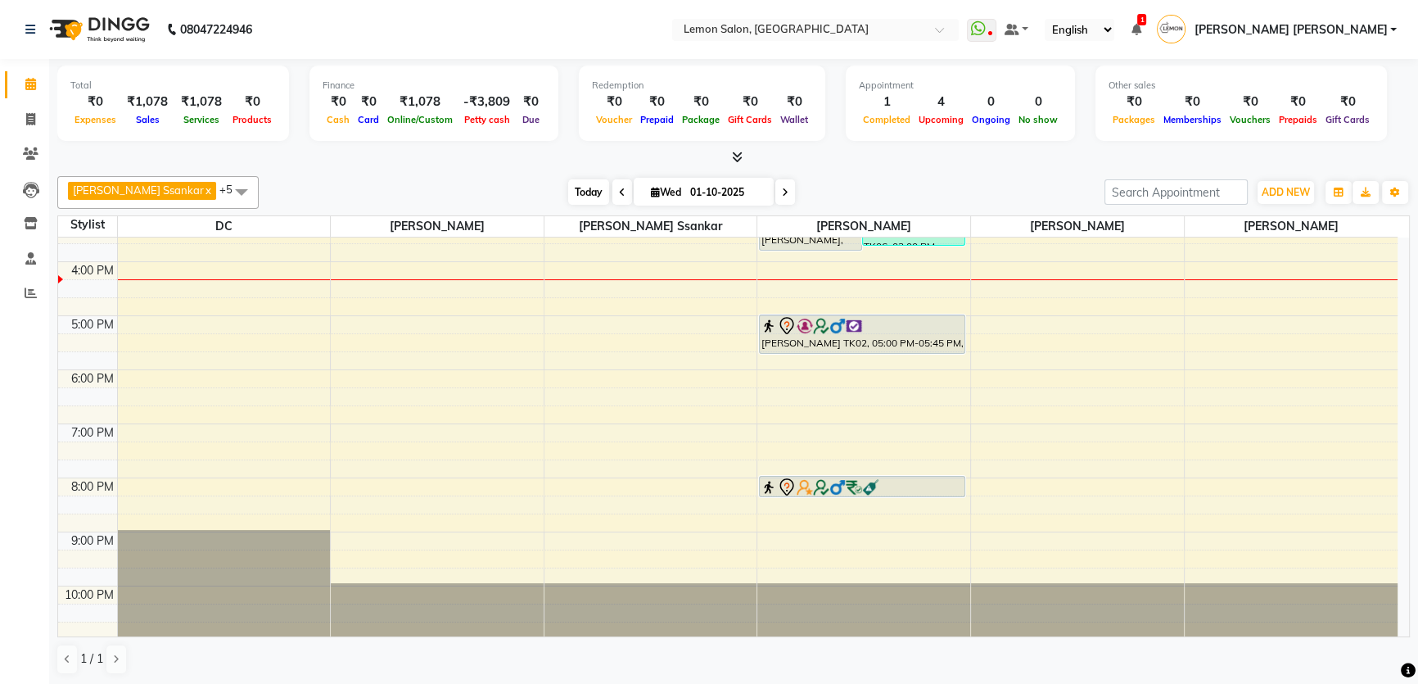
click at [568, 188] on span "Today" at bounding box center [588, 191] width 41 height 25
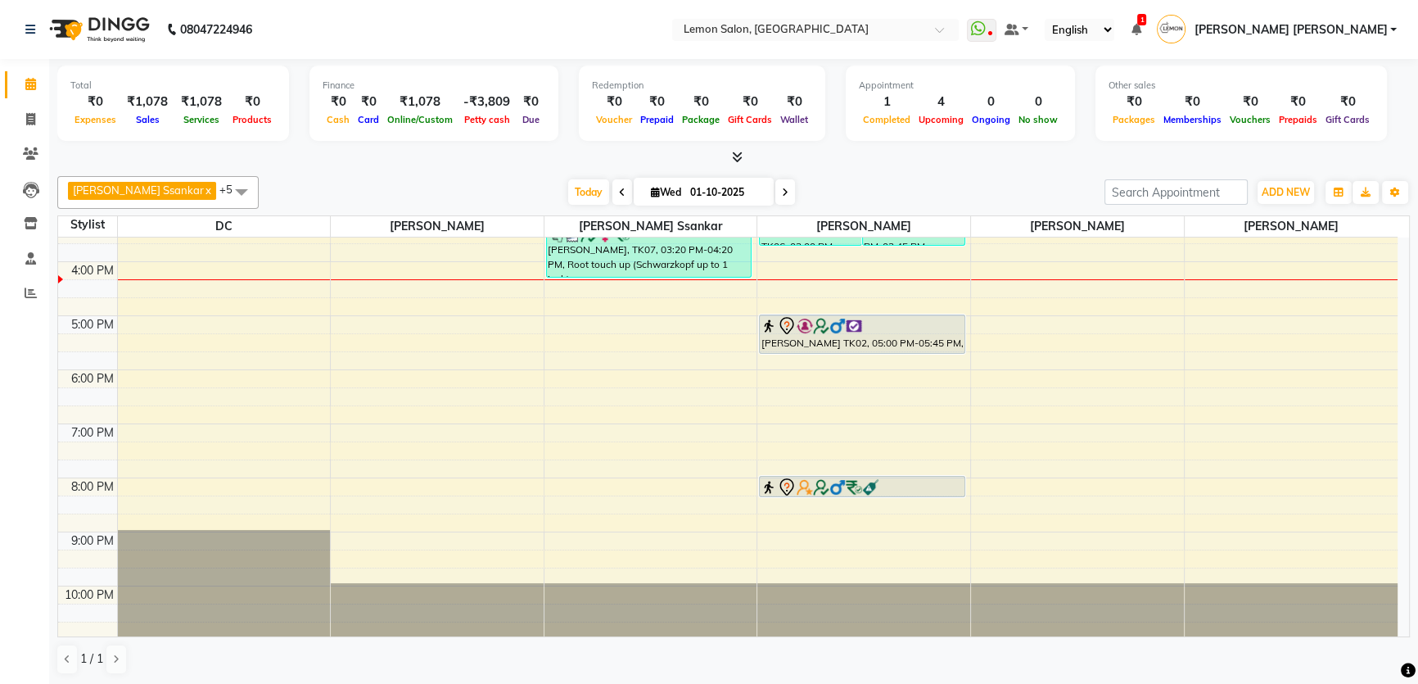
scroll to position [0, 0]
